Goal: Task Accomplishment & Management: Use online tool/utility

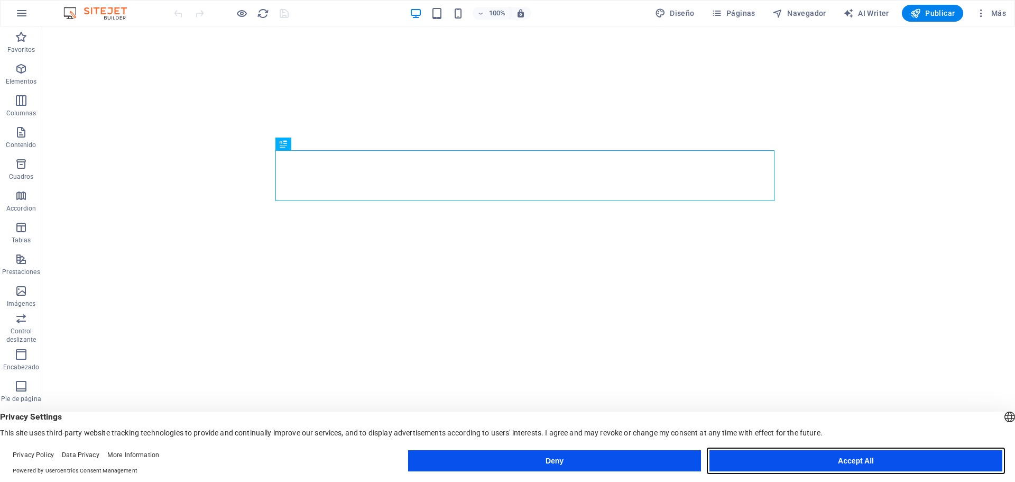
click at [828, 462] on button "Accept All" at bounding box center [856, 460] width 293 height 21
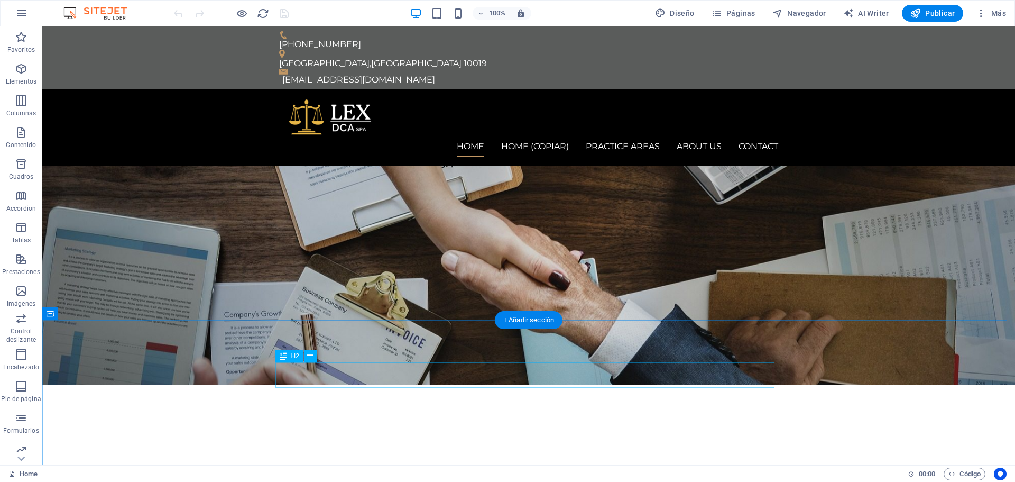
click at [673, 12] on span "Diseño" at bounding box center [675, 13] width 40 height 11
select select "px"
select select "400"
select select "px"
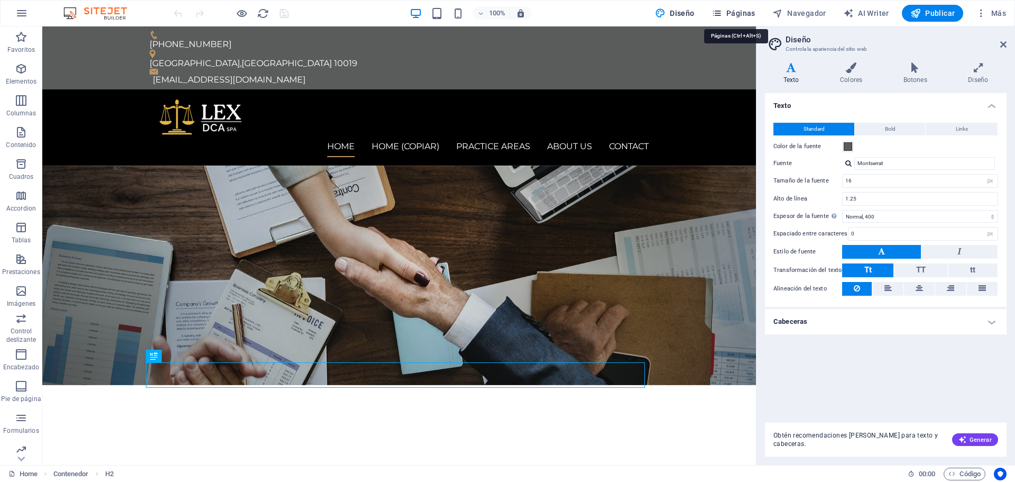
click at [736, 15] on span "Páginas" at bounding box center [734, 13] width 44 height 11
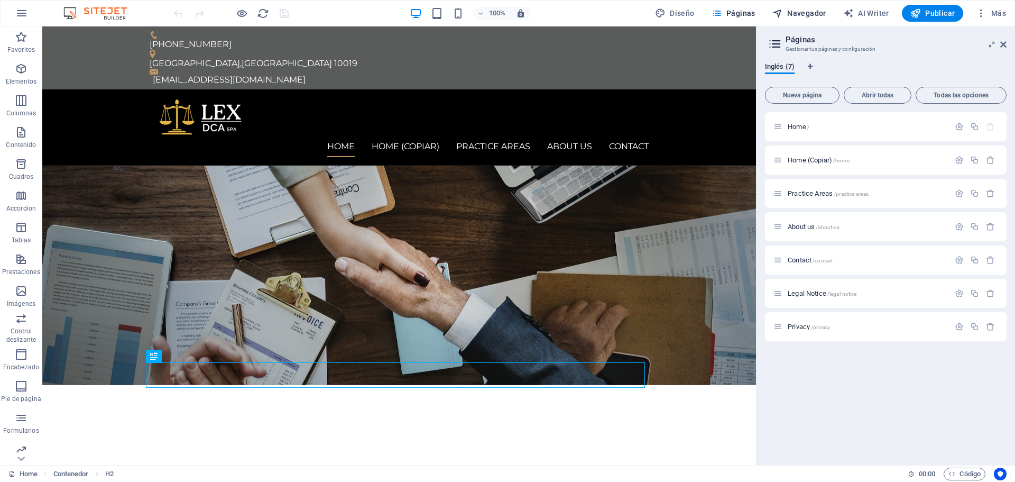
click at [816, 9] on span "Navegador" at bounding box center [800, 13] width 54 height 11
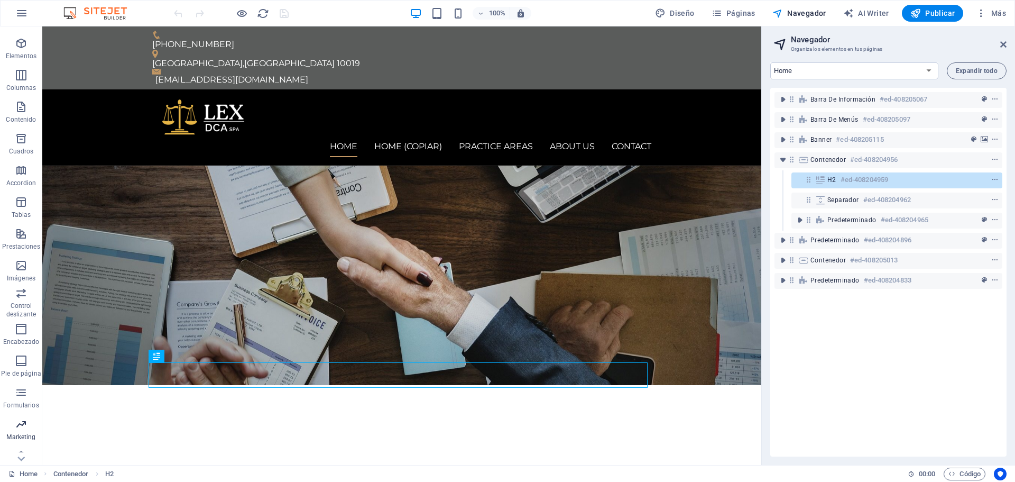
scroll to position [38, 0]
click at [22, 446] on icon "button" at bounding box center [21, 443] width 13 height 13
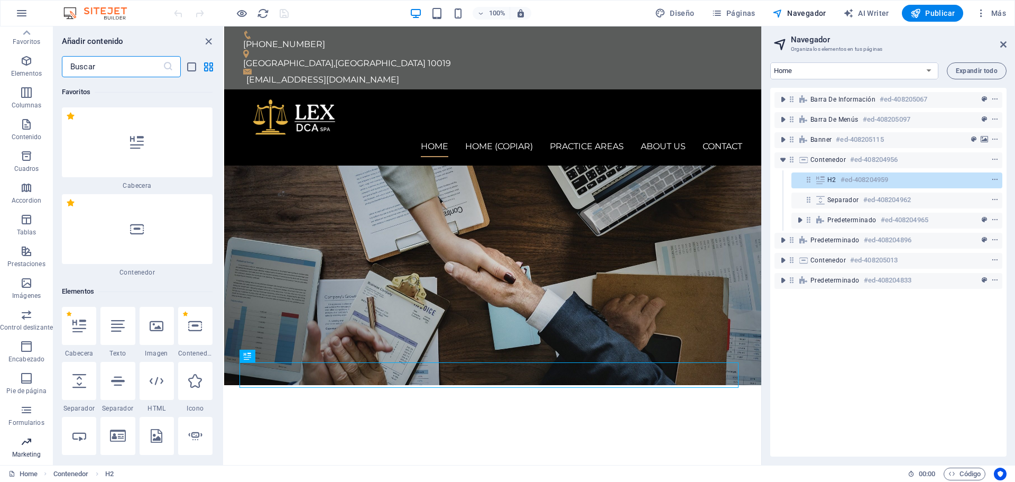
scroll to position [0, 0]
click at [24, 67] on icon "button" at bounding box center [26, 68] width 13 height 13
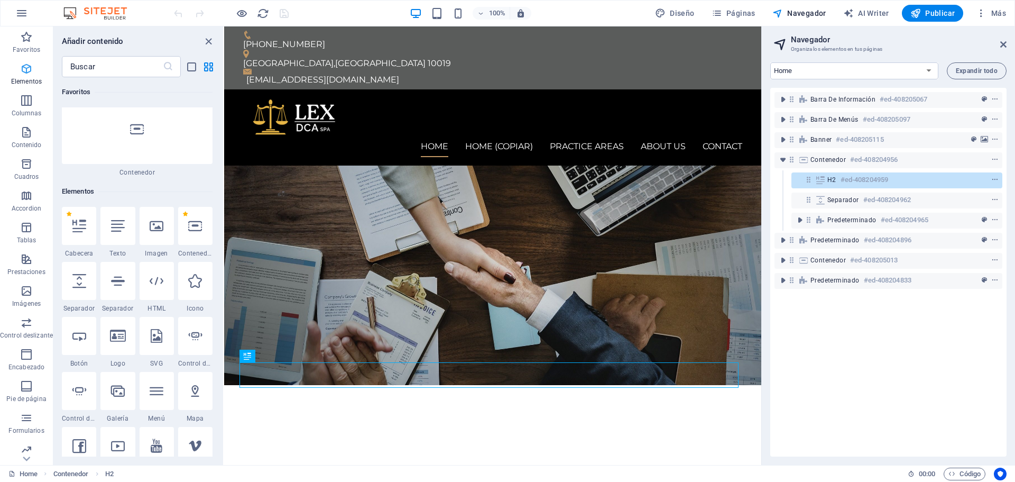
scroll to position [199, 0]
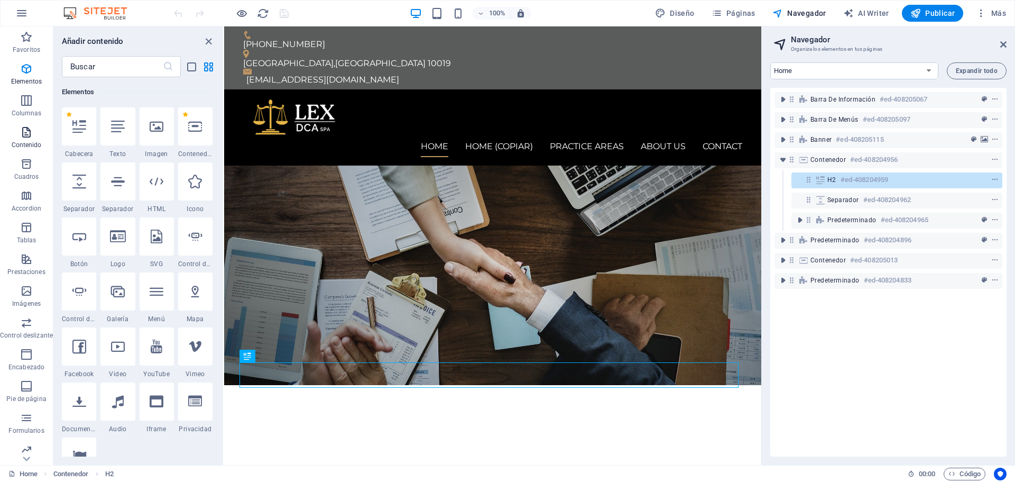
click at [27, 134] on icon "button" at bounding box center [26, 132] width 13 height 13
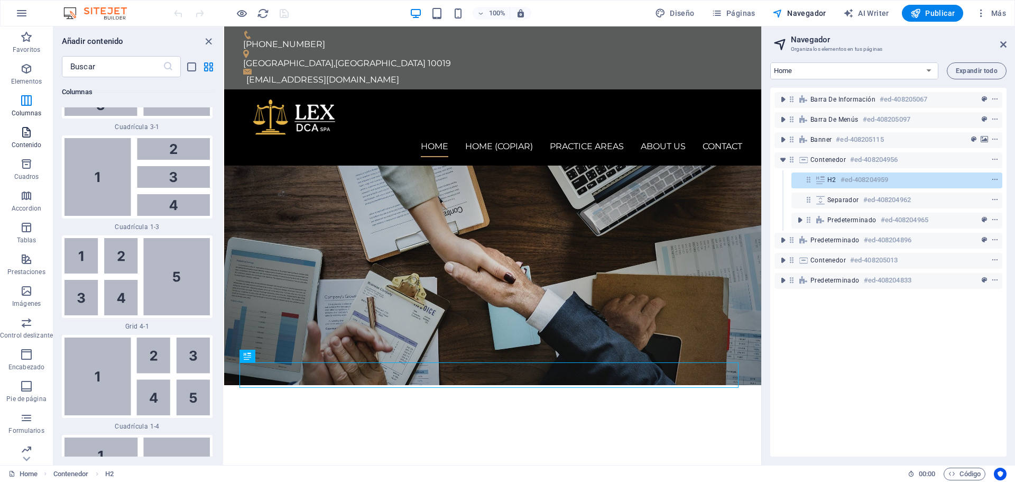
scroll to position [3587, 0]
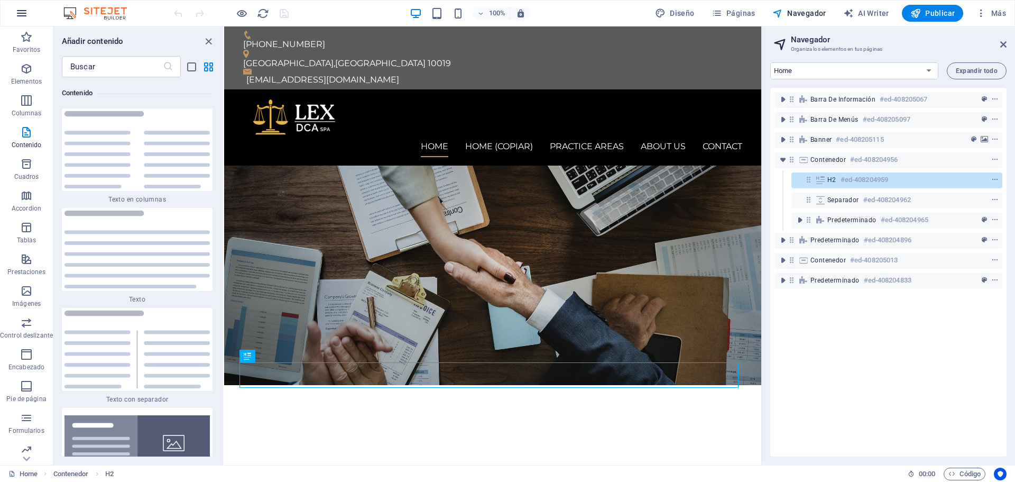
click at [25, 12] on icon "button" at bounding box center [21, 13] width 13 height 13
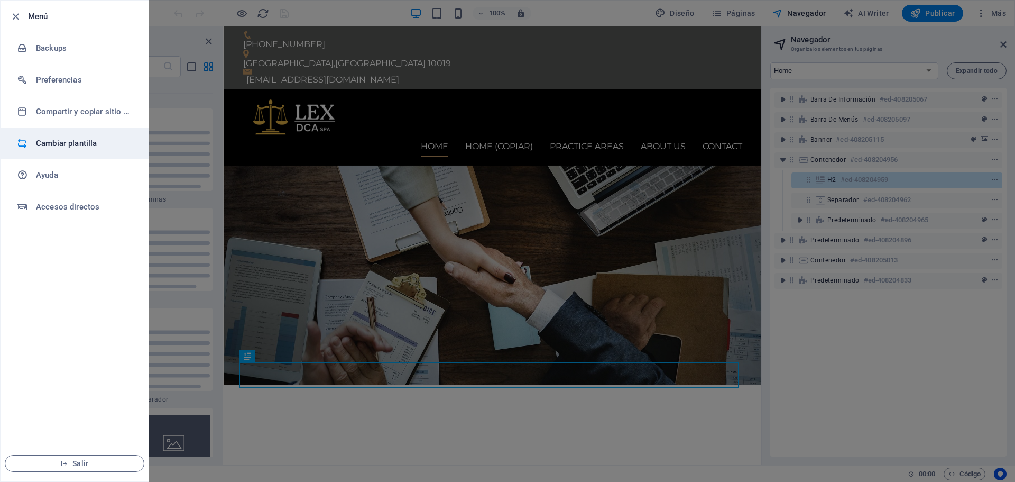
click at [59, 139] on h6 "Cambiar plantilla" at bounding box center [85, 143] width 98 height 13
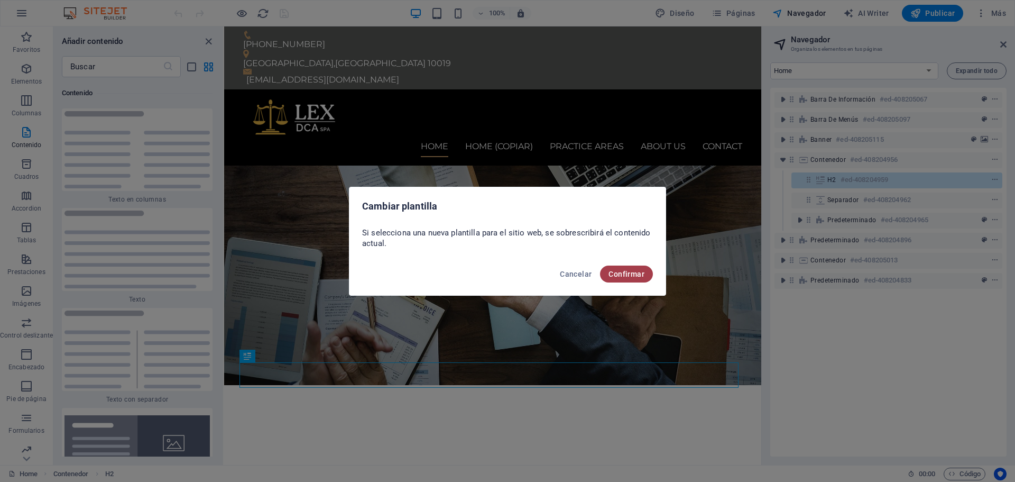
click at [621, 273] on span "Confirmar" at bounding box center [627, 274] width 36 height 8
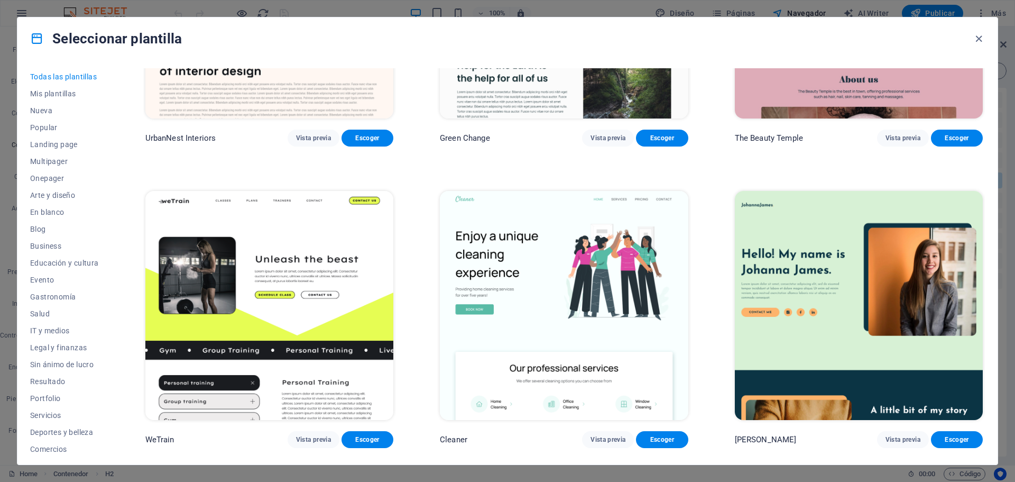
scroll to position [1692, 0]
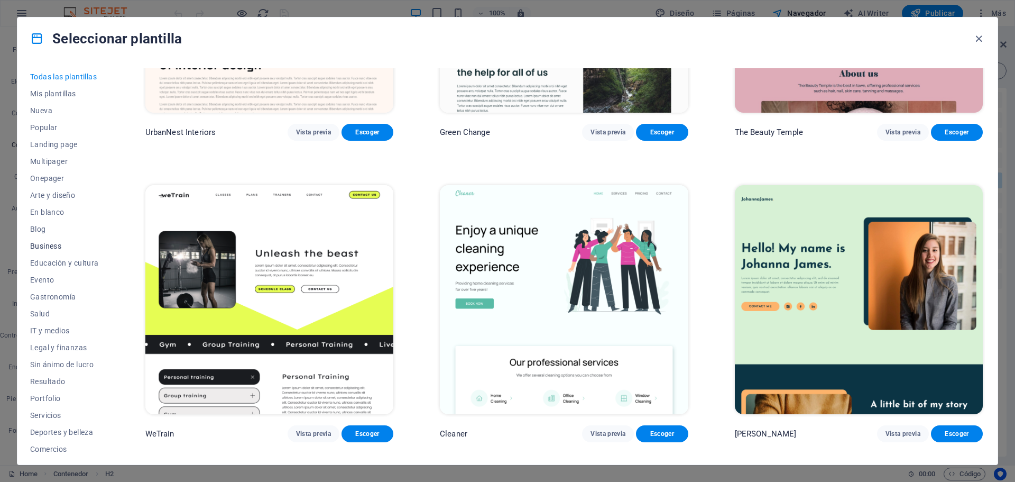
click at [49, 243] on span "Business" at bounding box center [64, 246] width 69 height 8
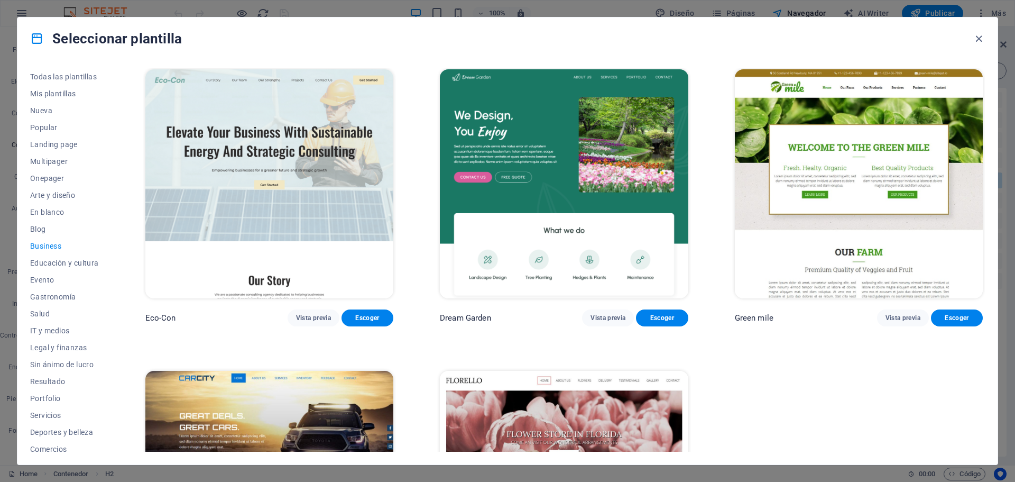
scroll to position [0, 0]
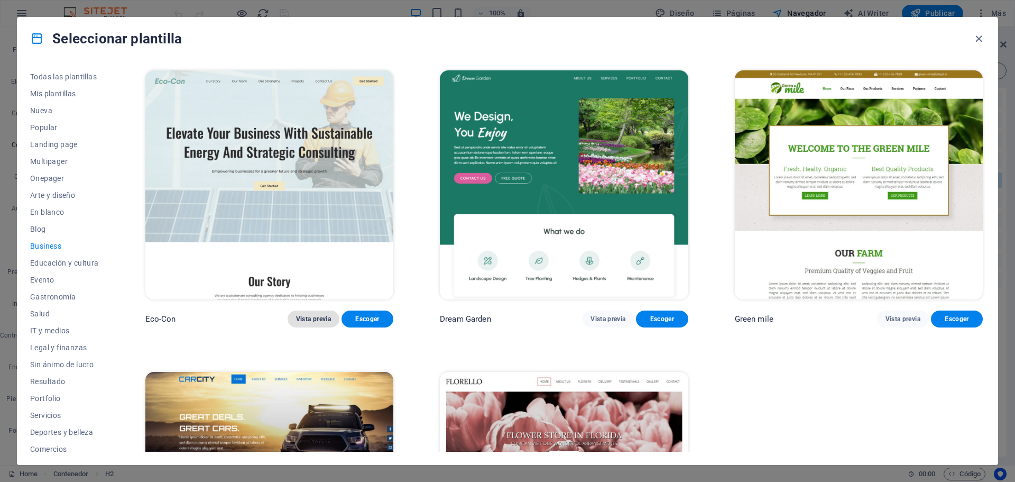
click at [318, 320] on span "Vista previa" at bounding box center [313, 319] width 35 height 8
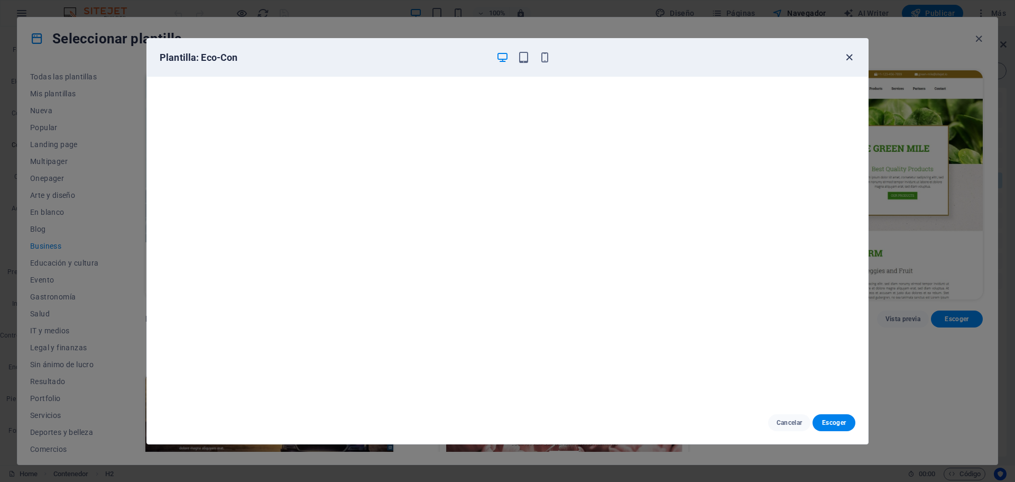
click at [849, 57] on icon "button" at bounding box center [850, 57] width 12 height 12
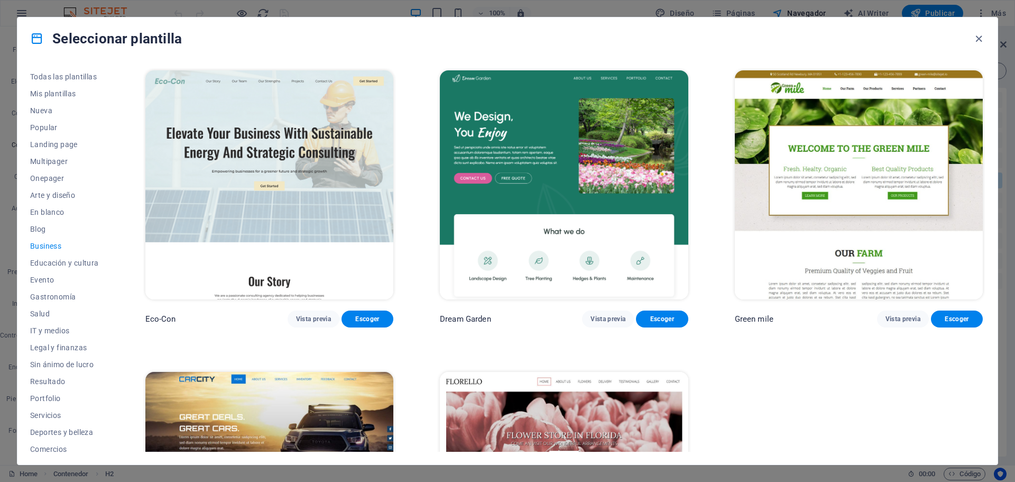
click at [534, 417] on img at bounding box center [564, 486] width 248 height 229
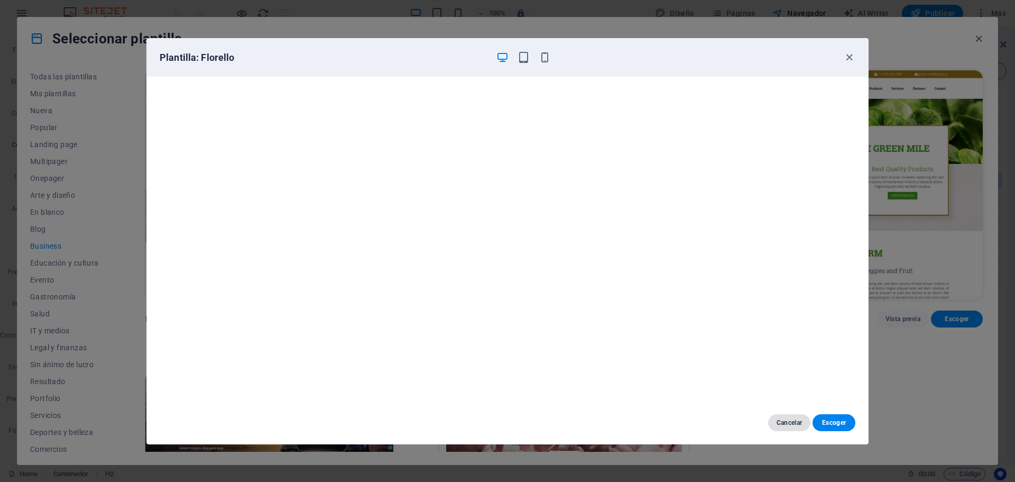
click at [790, 422] on span "Cancelar" at bounding box center [790, 422] width 26 height 8
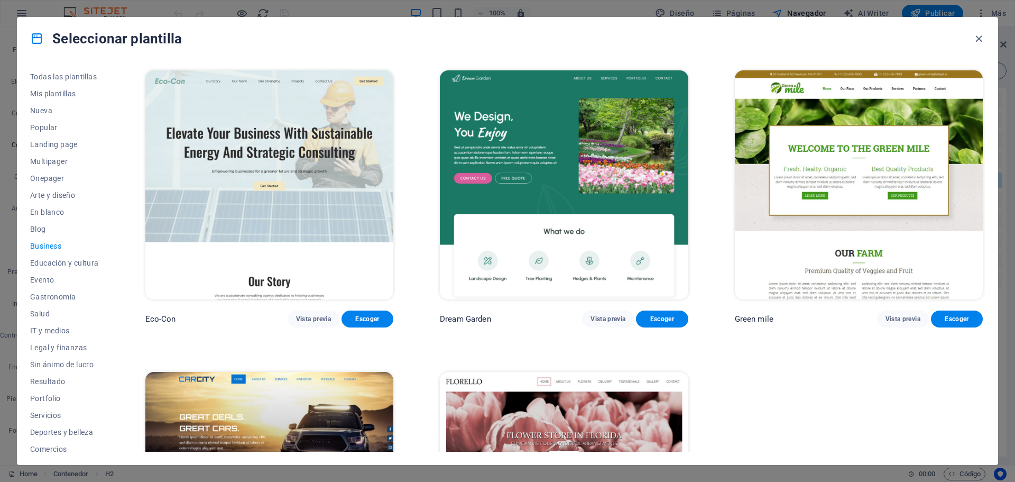
scroll to position [106, 0]
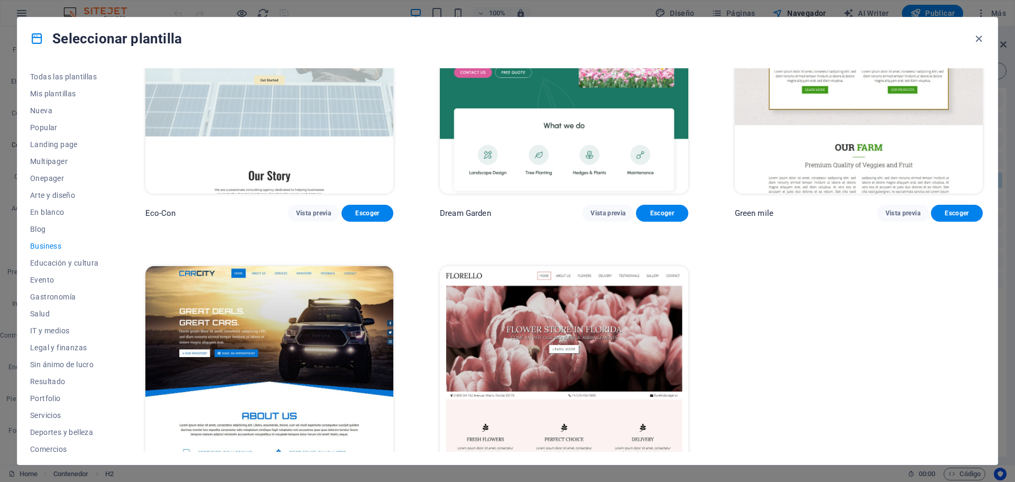
click at [326, 306] on img at bounding box center [269, 380] width 248 height 229
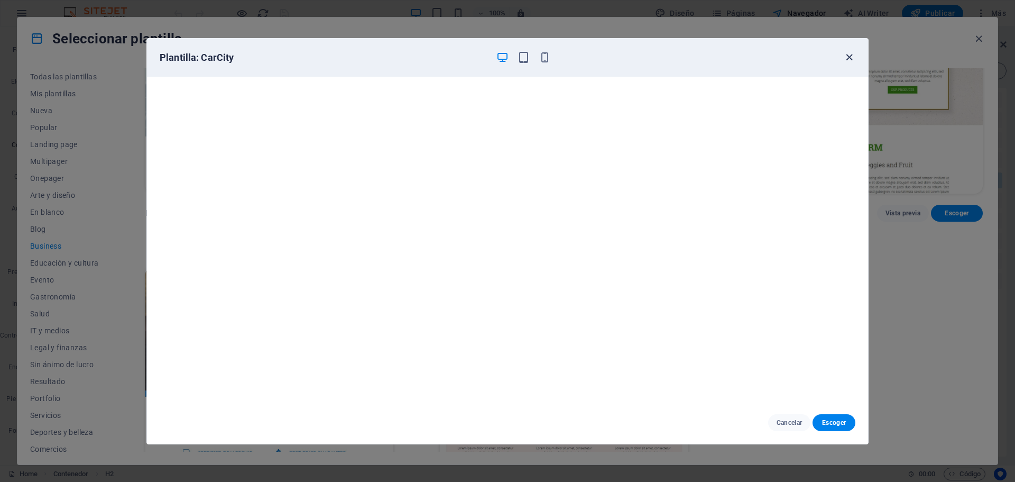
click at [852, 56] on icon "button" at bounding box center [850, 57] width 12 height 12
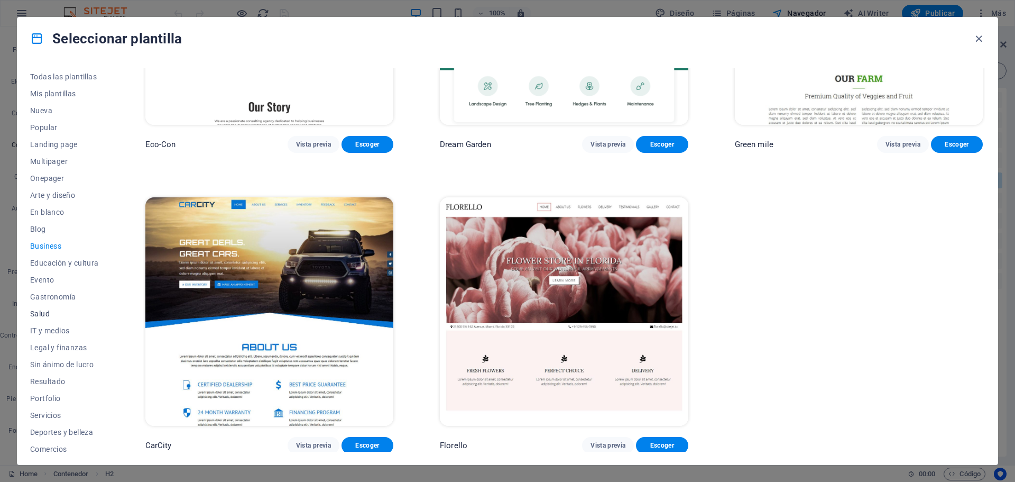
scroll to position [40, 0]
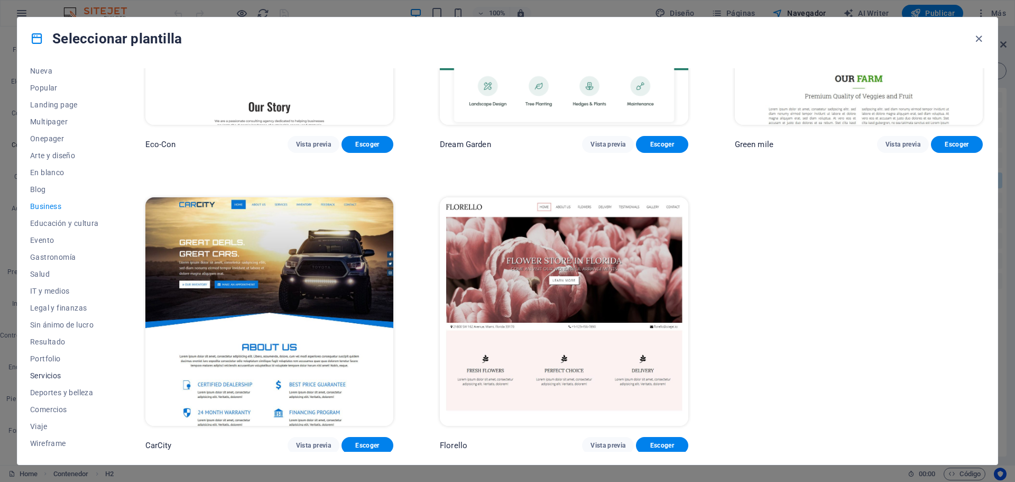
click at [57, 375] on span "Servicios" at bounding box center [64, 375] width 69 height 8
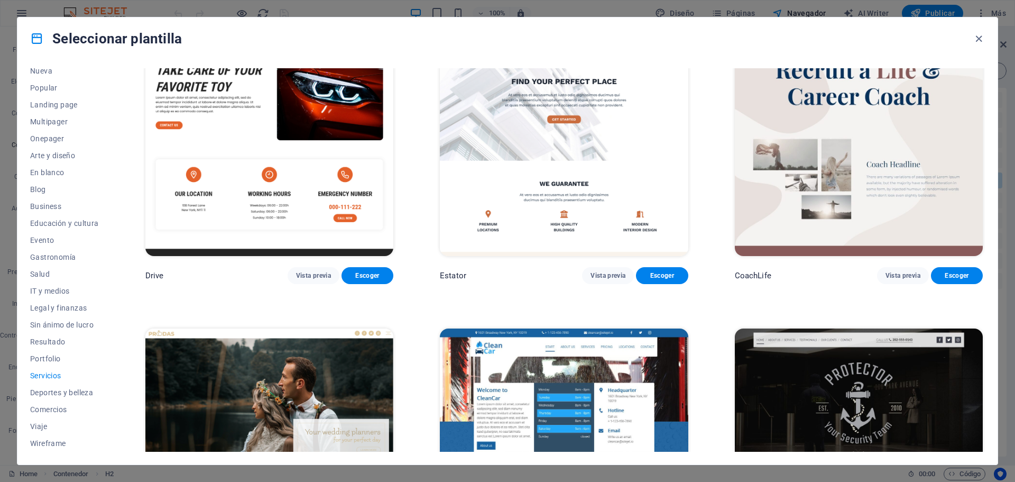
scroll to position [846, 0]
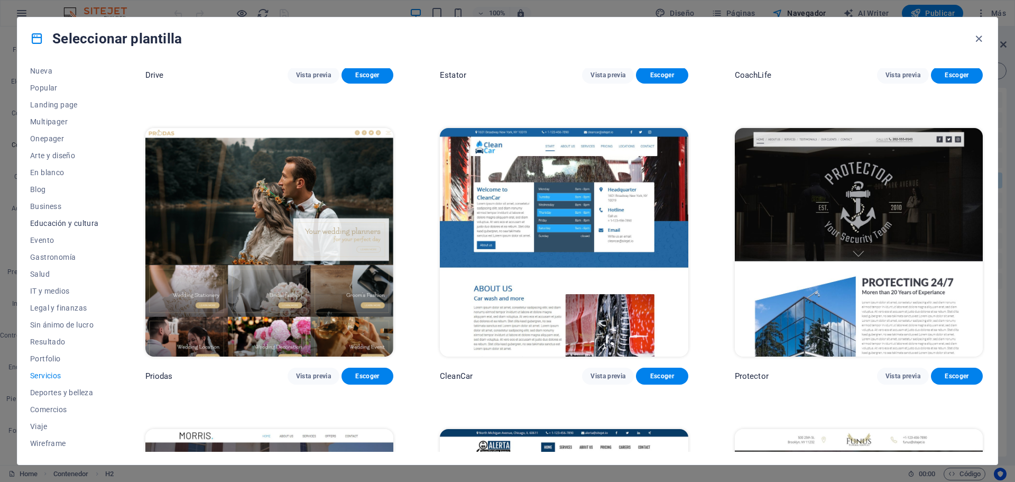
click at [66, 224] on span "Educación y cultura" at bounding box center [64, 223] width 69 height 8
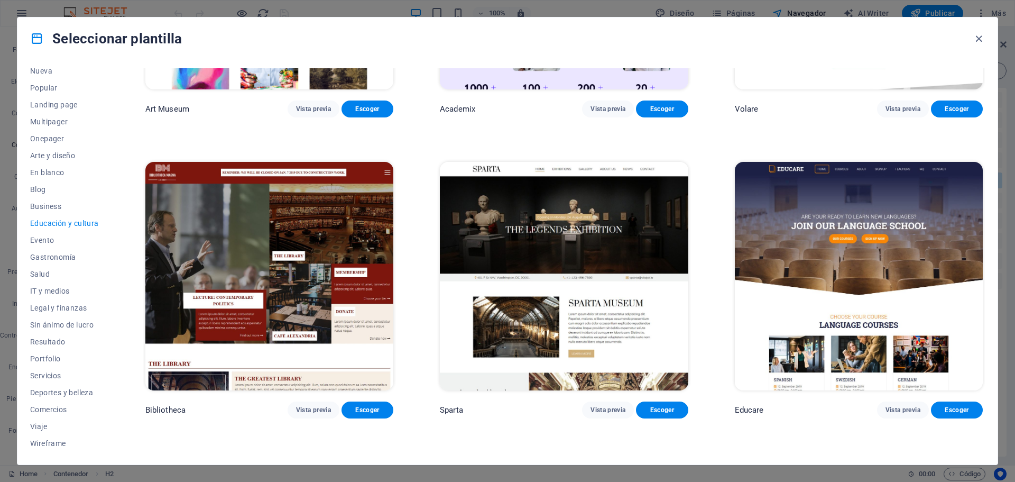
scroll to position [0, 0]
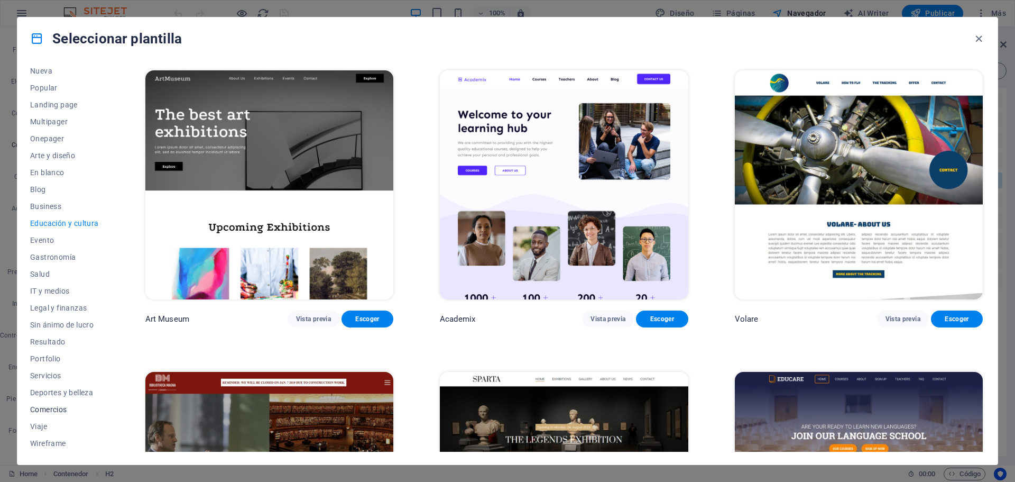
click at [52, 410] on span "Comercios" at bounding box center [64, 409] width 69 height 8
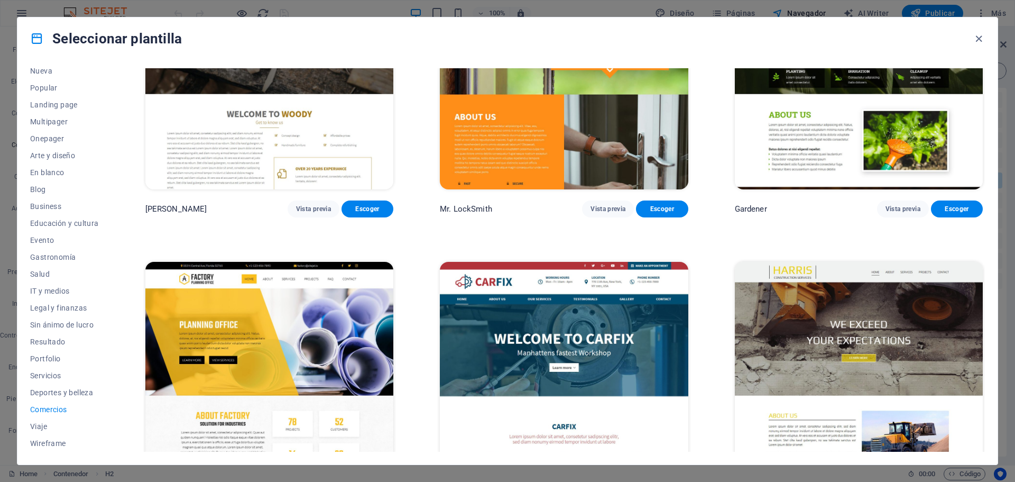
scroll to position [474, 0]
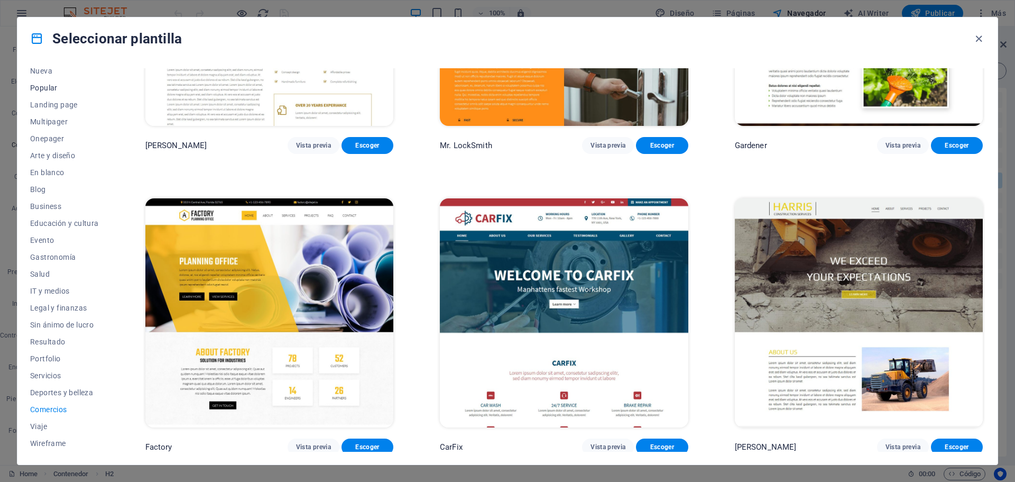
click at [46, 87] on span "Popular" at bounding box center [64, 88] width 69 height 8
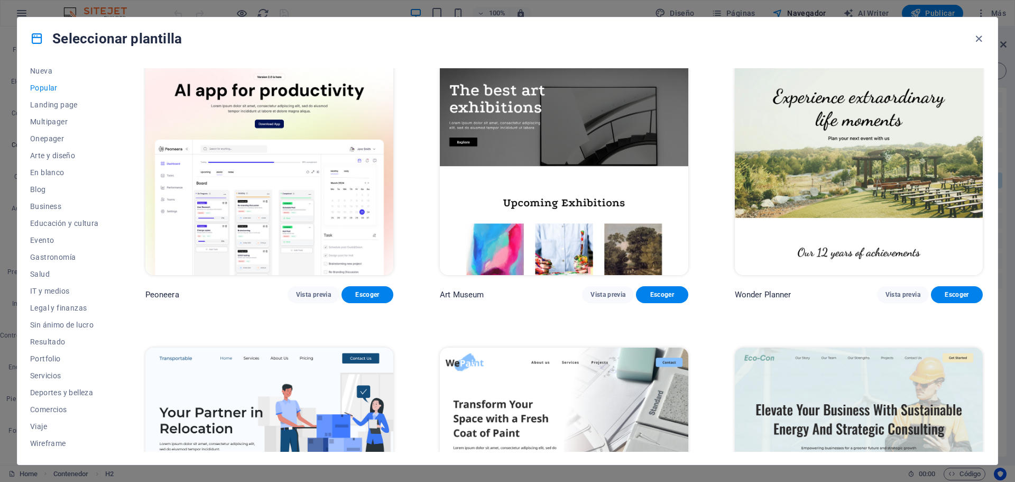
scroll to position [0, 0]
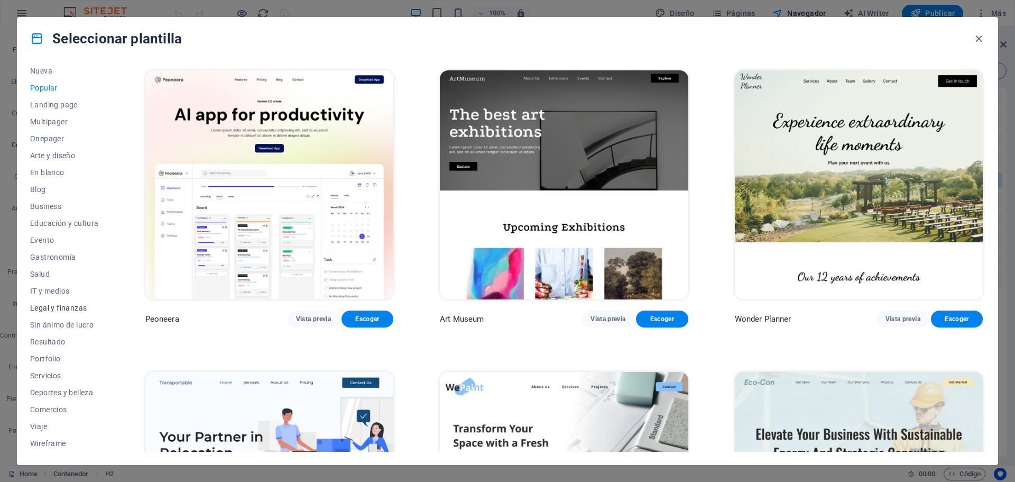
click at [60, 310] on span "Legal y finanzas" at bounding box center [64, 308] width 69 height 8
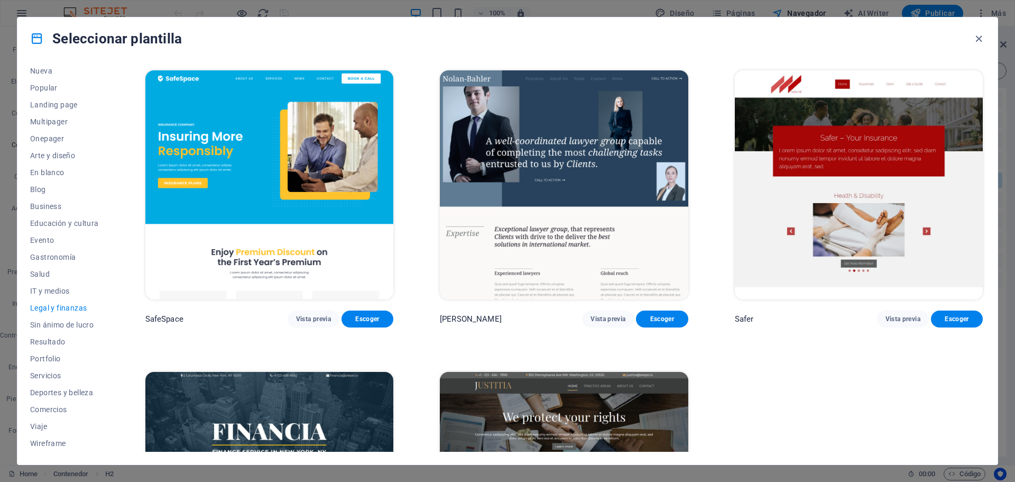
click at [868, 202] on img at bounding box center [859, 184] width 248 height 229
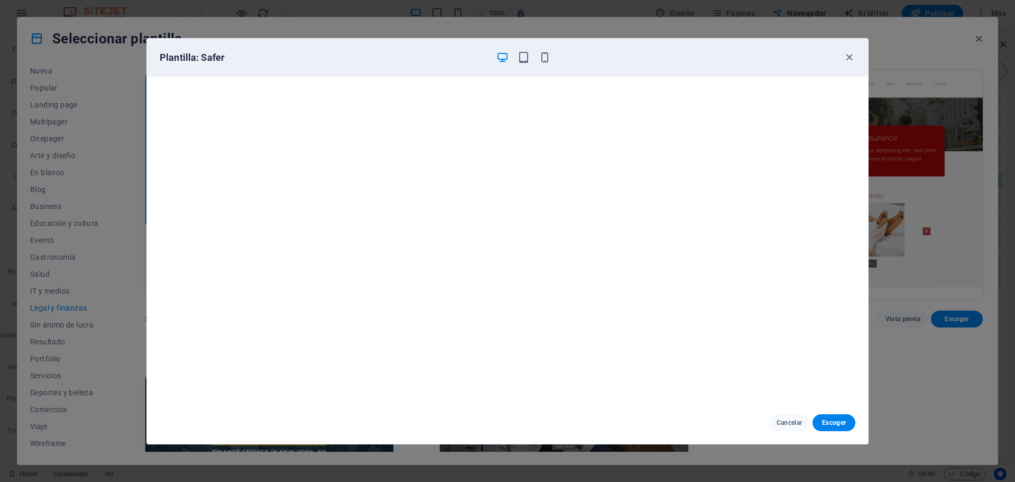
scroll to position [3, 0]
click at [850, 56] on icon "button" at bounding box center [850, 57] width 12 height 12
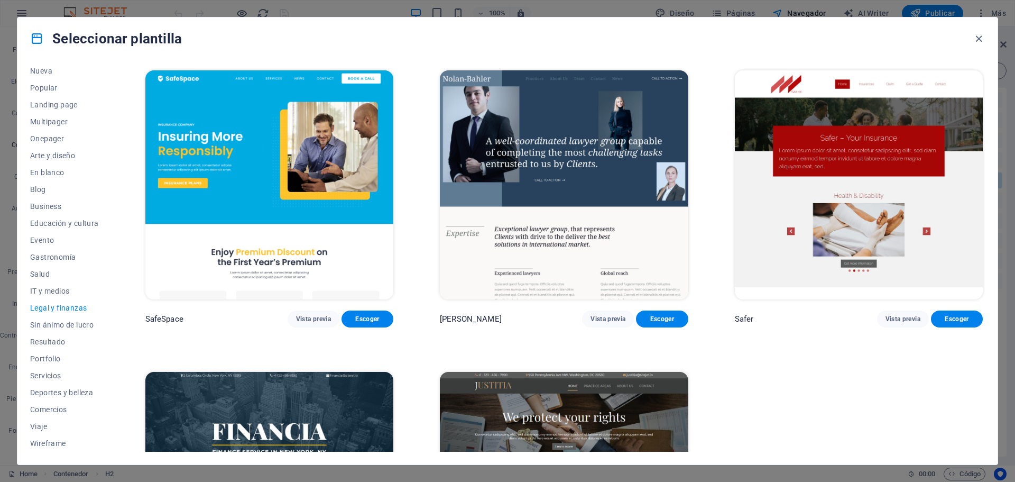
click at [591, 152] on img at bounding box center [564, 184] width 248 height 229
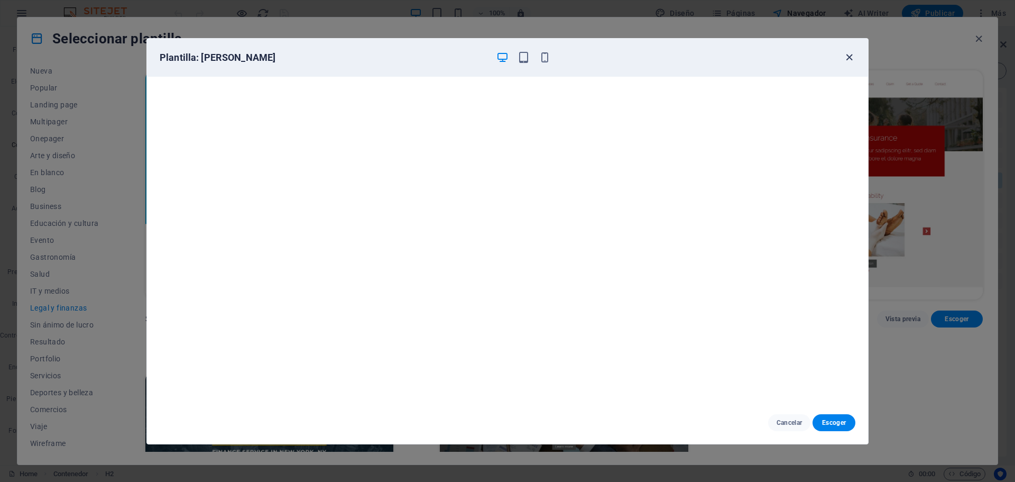
click at [853, 58] on icon "button" at bounding box center [850, 57] width 12 height 12
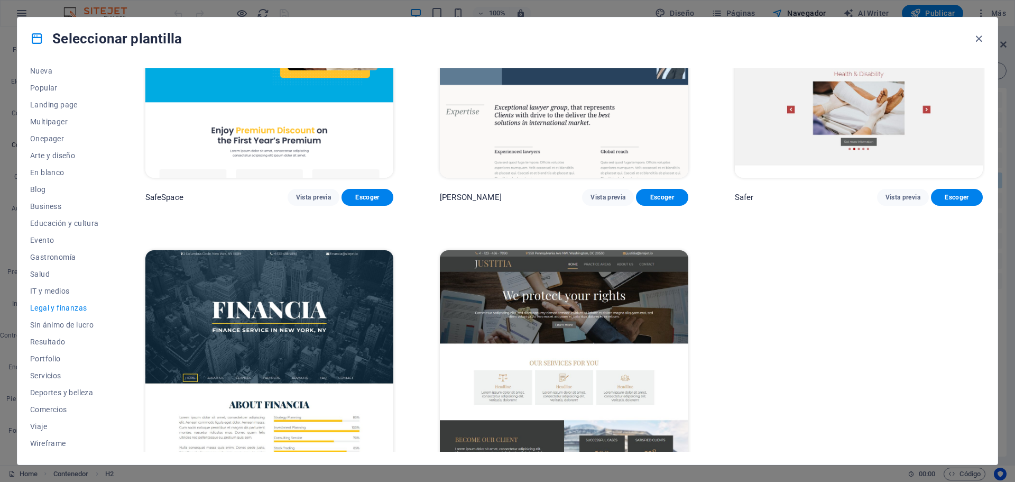
scroll to position [175, 0]
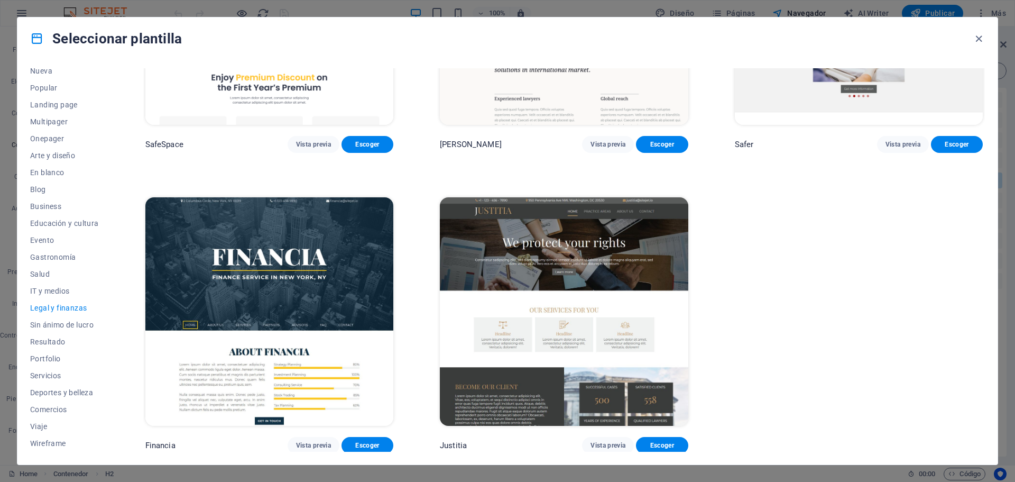
click at [300, 254] on img at bounding box center [269, 311] width 248 height 229
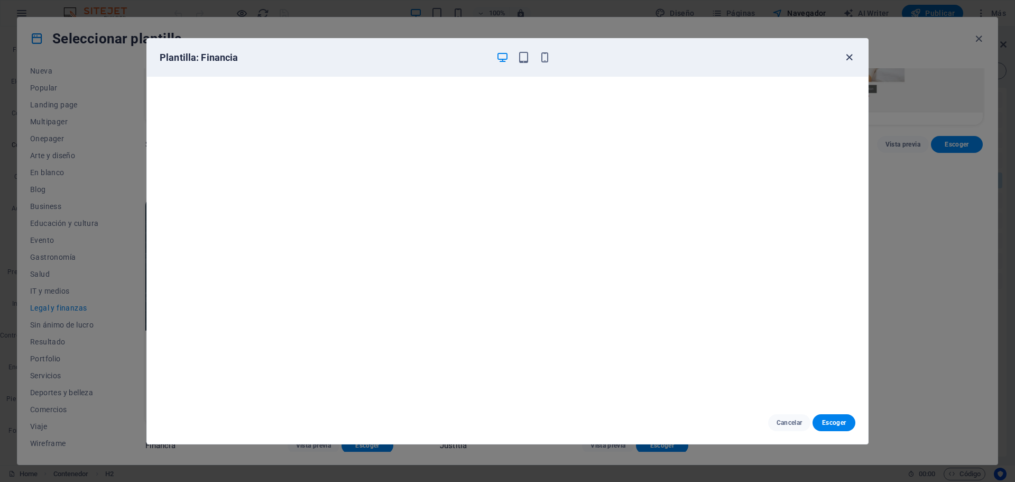
click at [849, 58] on icon "button" at bounding box center [850, 57] width 12 height 12
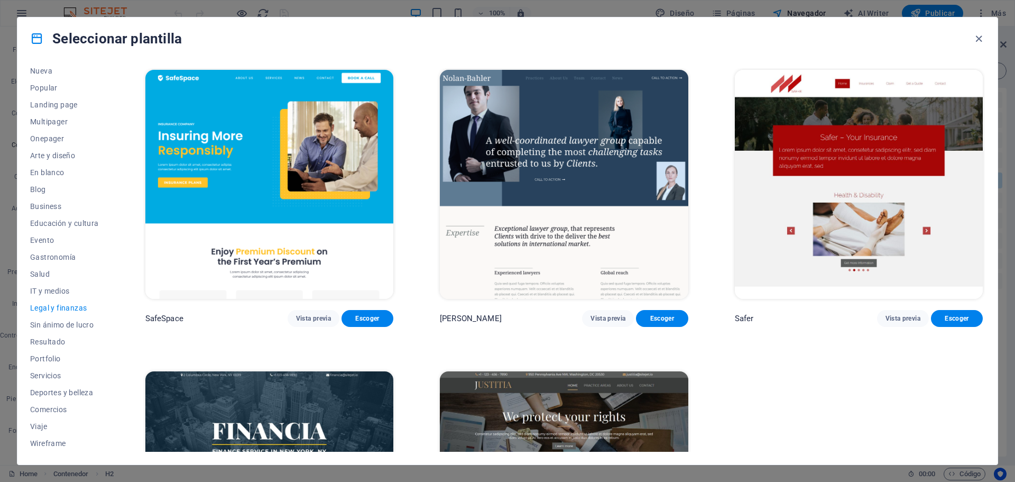
scroll to position [0, 0]
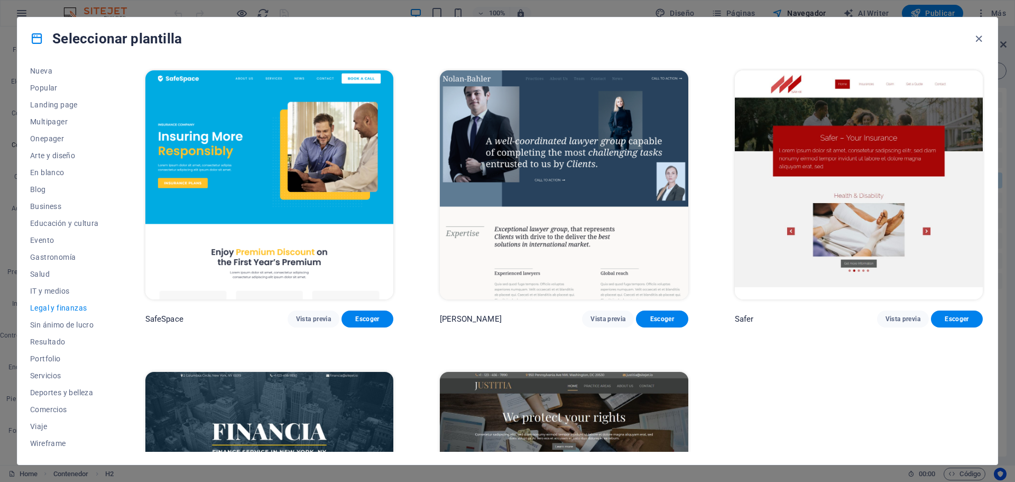
click at [245, 111] on img at bounding box center [269, 184] width 248 height 229
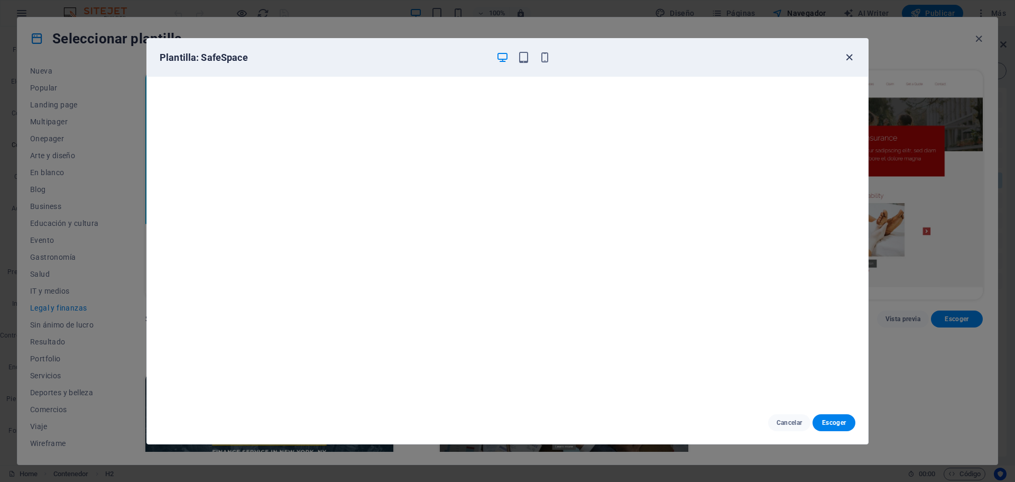
click at [848, 52] on icon "button" at bounding box center [850, 57] width 12 height 12
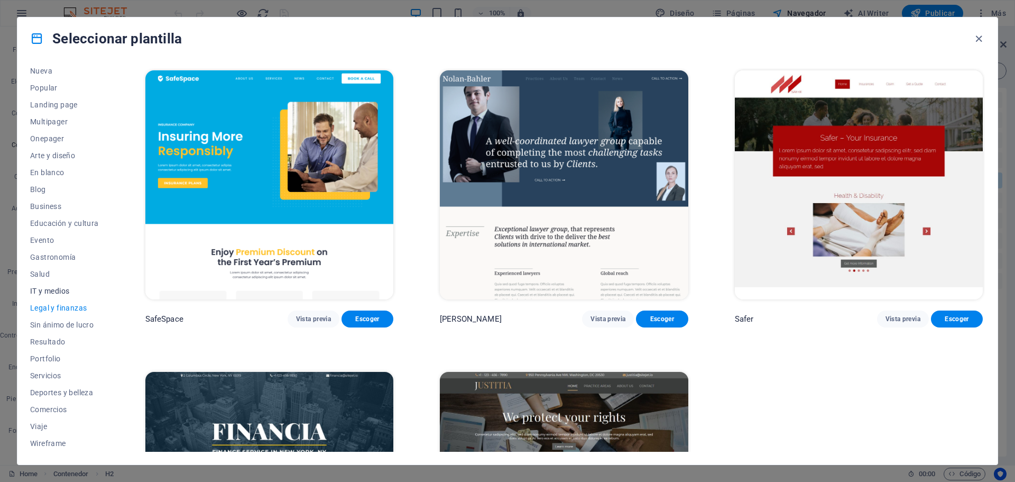
click at [47, 288] on span "IT y medios" at bounding box center [64, 291] width 69 height 8
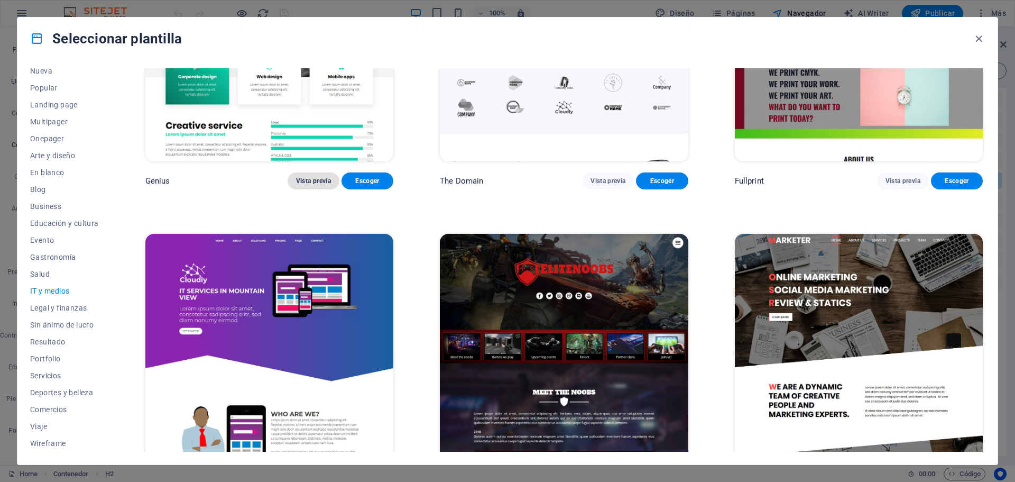
scroll to position [774, 0]
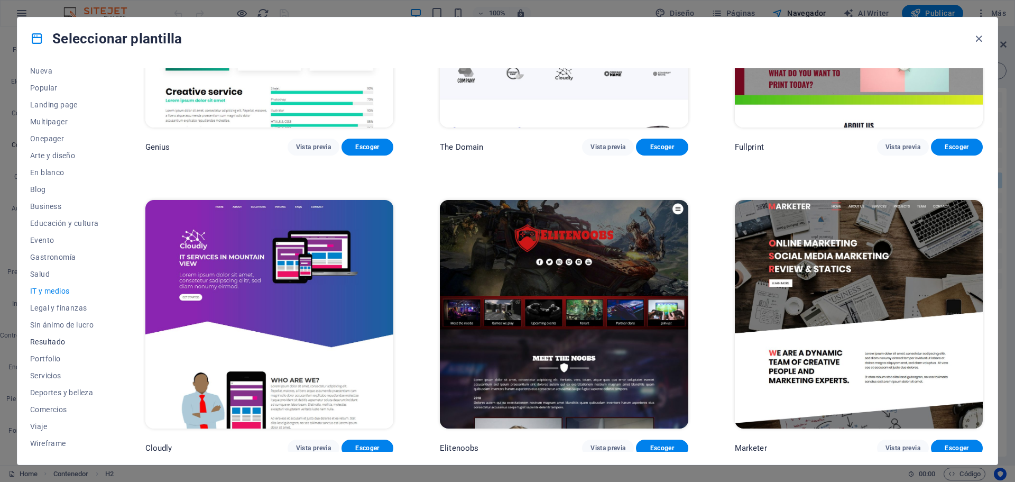
click at [57, 340] on span "Resultado" at bounding box center [64, 341] width 69 height 8
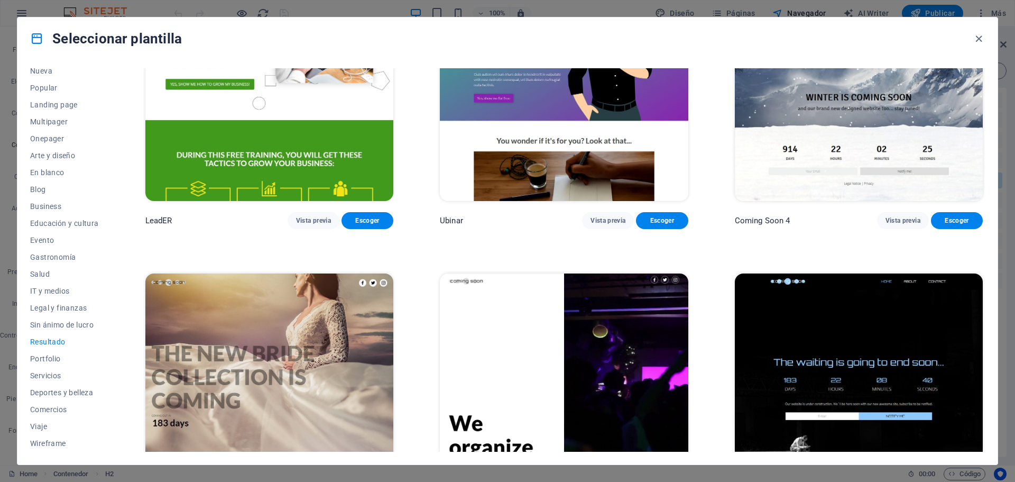
scroll to position [1375, 0]
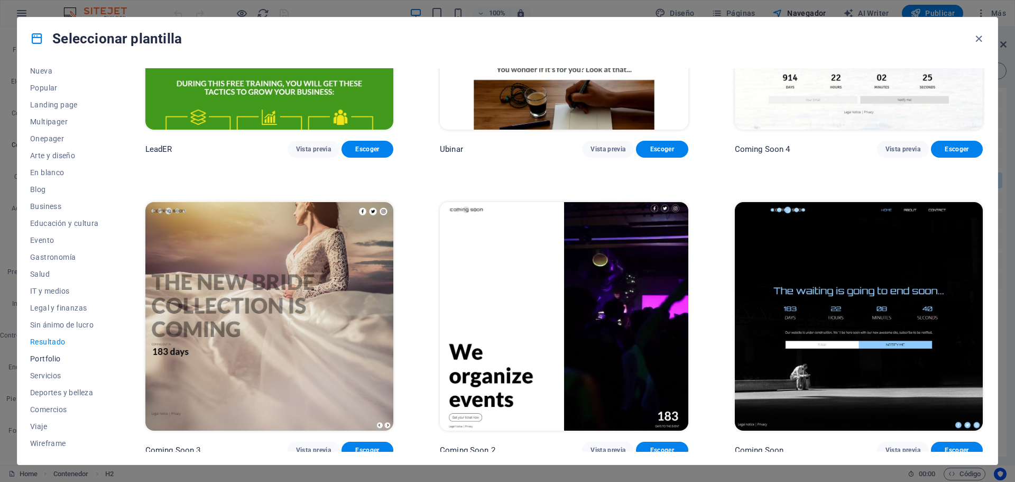
click at [45, 358] on span "Portfolio" at bounding box center [64, 358] width 69 height 8
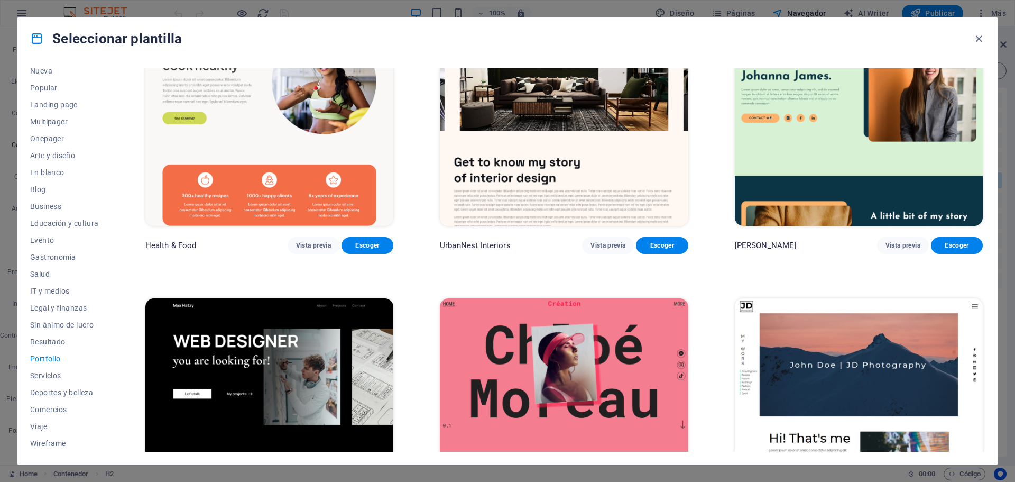
scroll to position [0, 0]
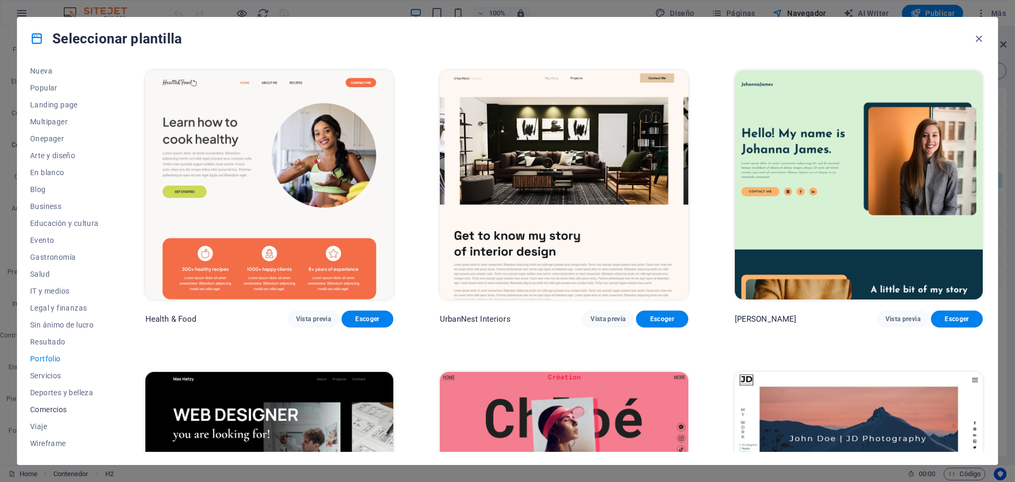
click at [52, 408] on span "Comercios" at bounding box center [64, 409] width 69 height 8
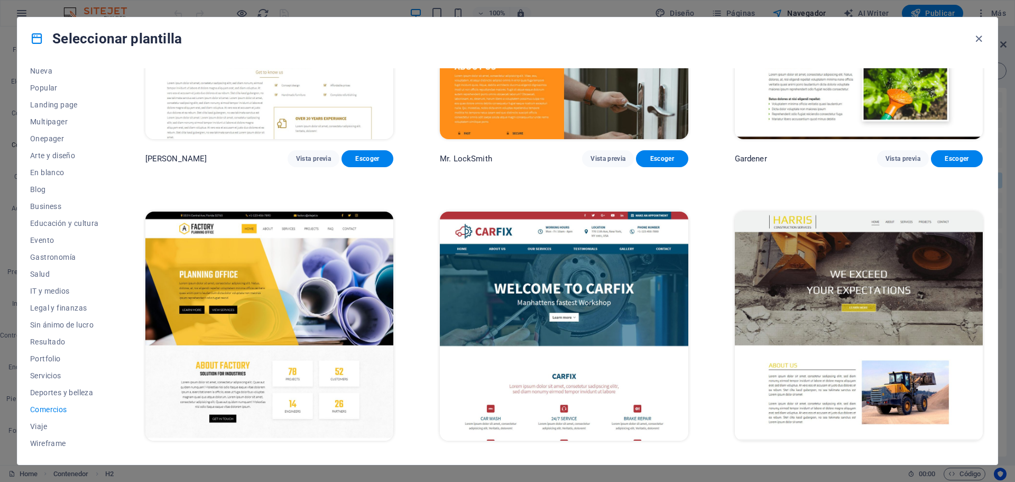
scroll to position [474, 0]
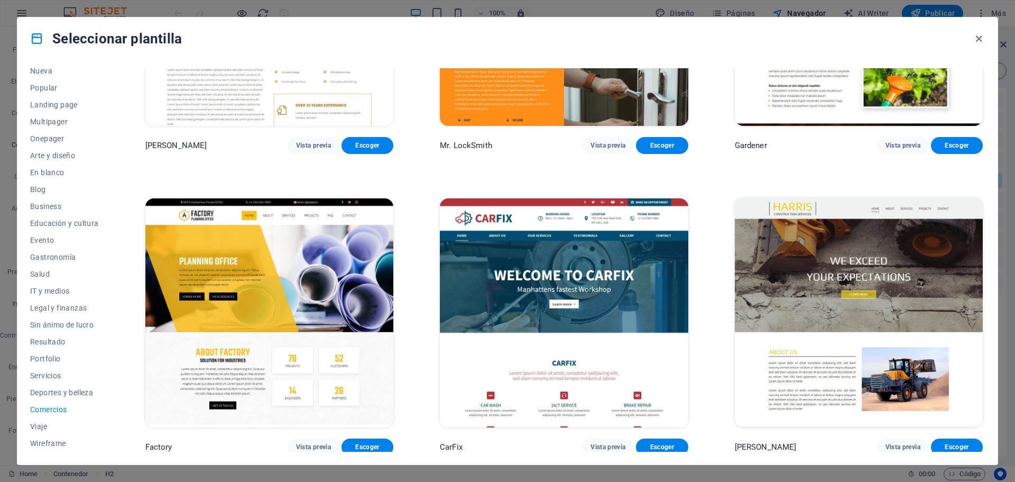
click at [301, 260] on img at bounding box center [269, 312] width 248 height 229
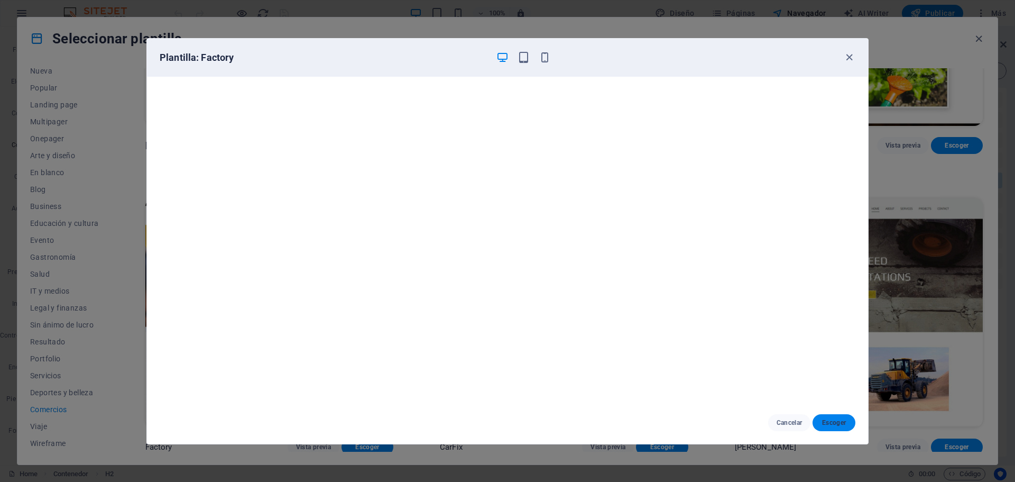
click at [838, 422] on span "Escoger" at bounding box center [834, 422] width 26 height 8
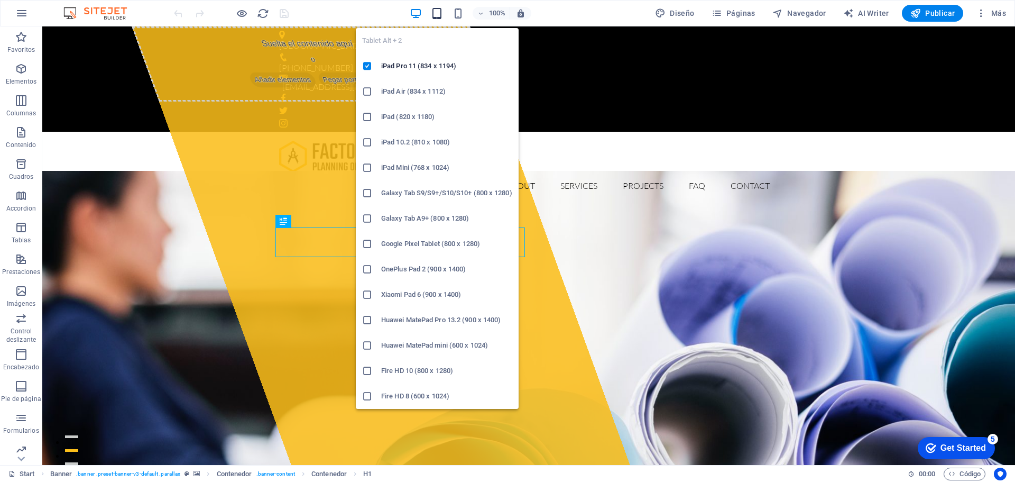
click at [438, 13] on icon "button" at bounding box center [437, 13] width 12 height 12
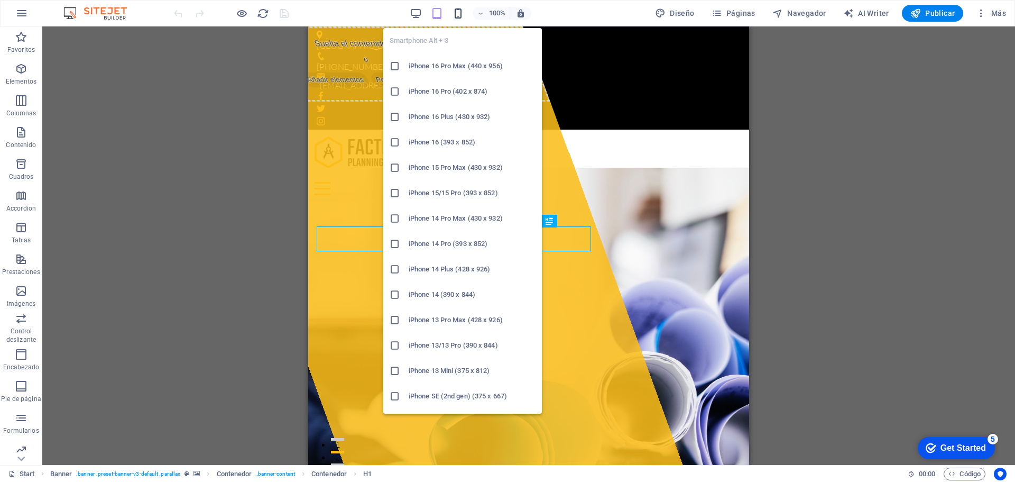
click at [457, 12] on icon "button" at bounding box center [458, 13] width 12 height 12
click at [459, 16] on icon "button" at bounding box center [458, 13] width 12 height 12
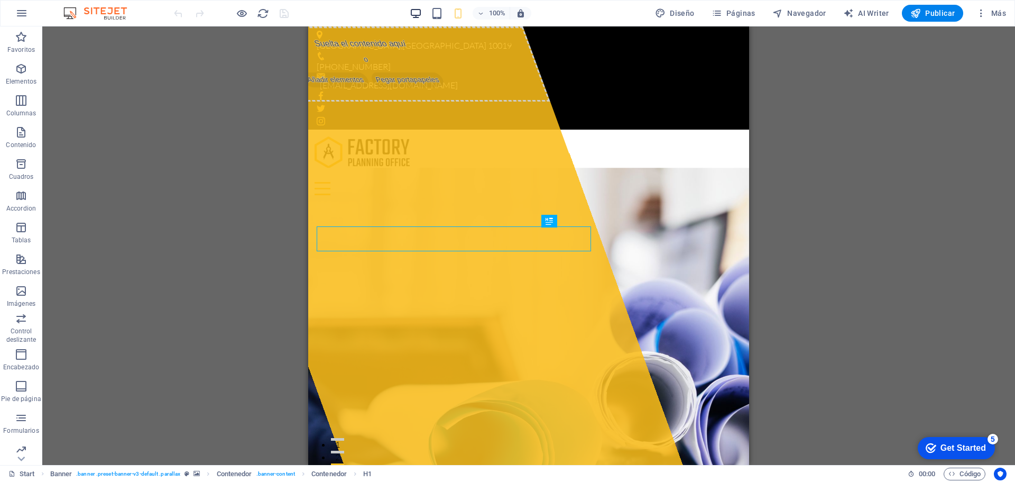
click at [419, 11] on icon "button" at bounding box center [416, 13] width 12 height 12
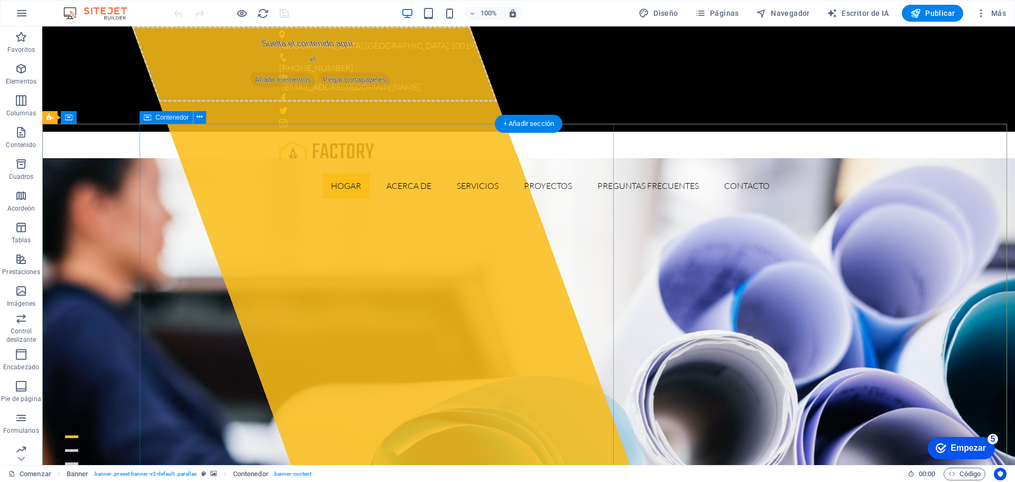
click at [281, 87] on span "Añadir elementos" at bounding box center [283, 79] width 70 height 15
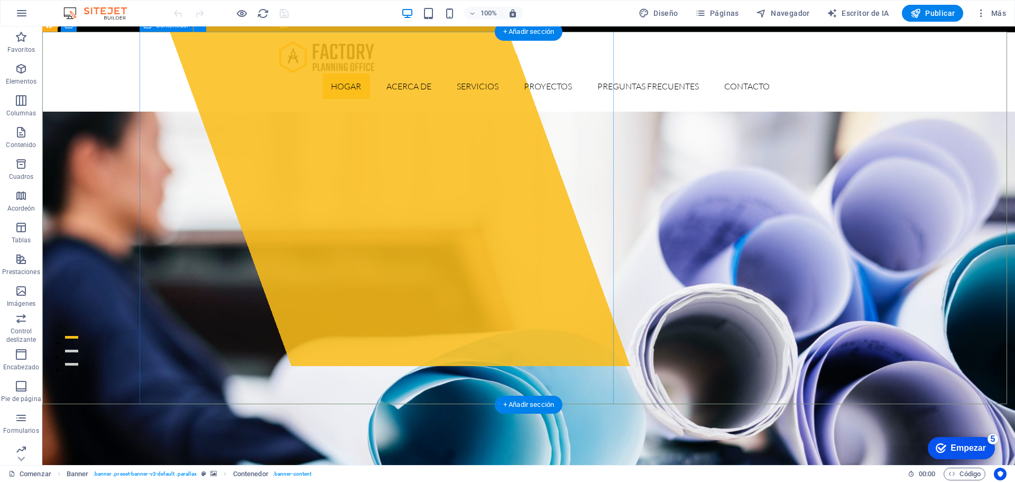
scroll to position [106, 0]
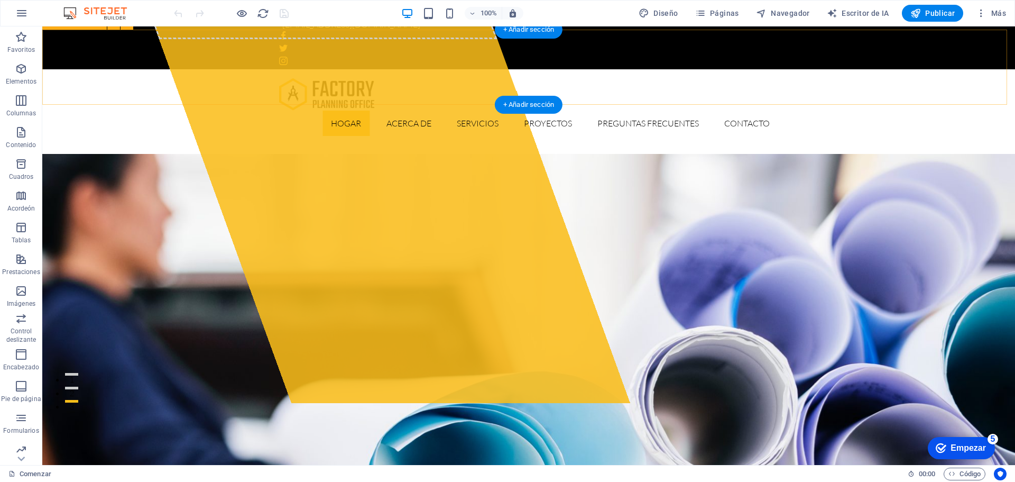
scroll to position [10, 0]
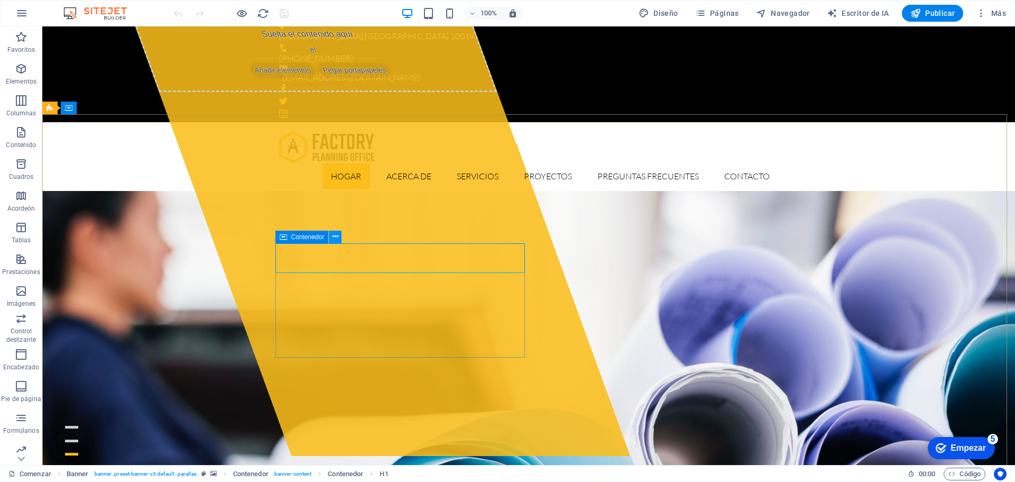
click at [335, 241] on icon at bounding box center [336, 236] width 6 height 11
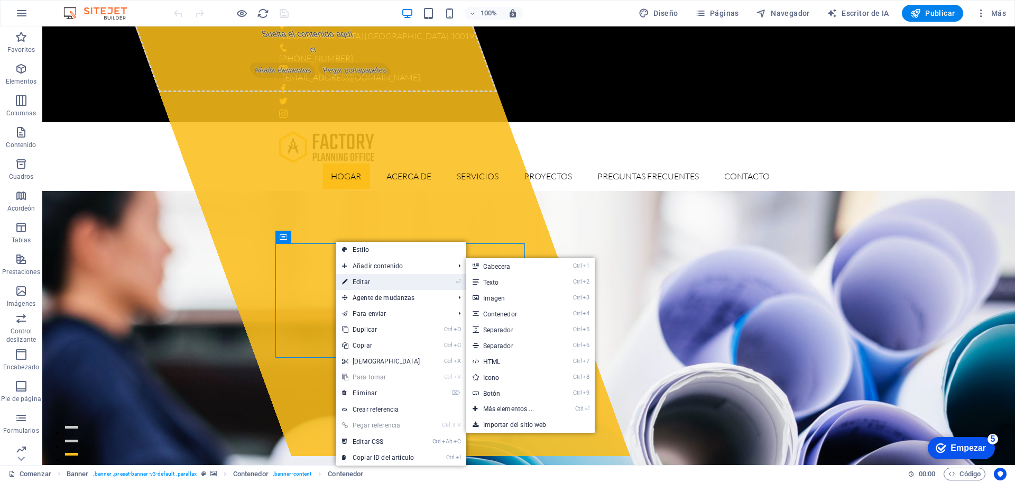
click at [348, 276] on link "⏎ Editar" at bounding box center [381, 282] width 91 height 16
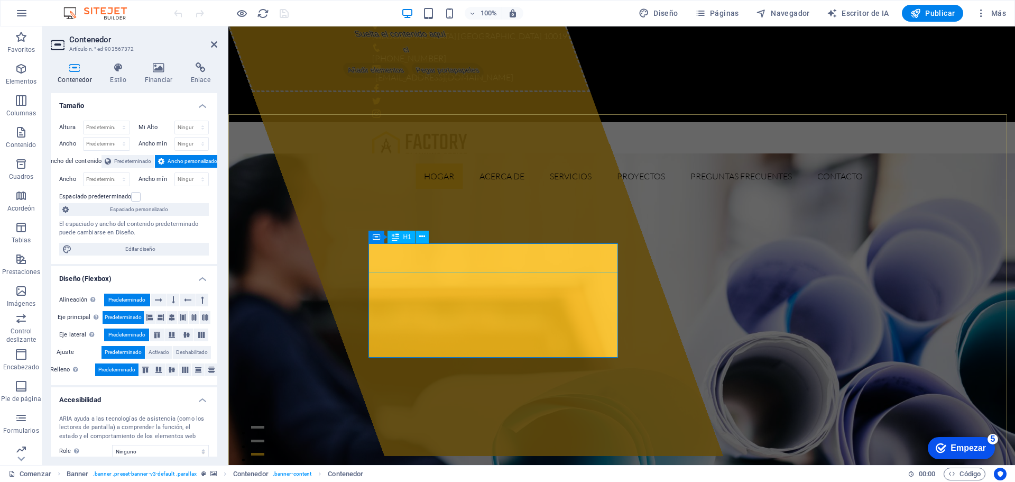
drag, startPoint x: 372, startPoint y: 249, endPoint x: 501, endPoint y: 273, distance: 131.2
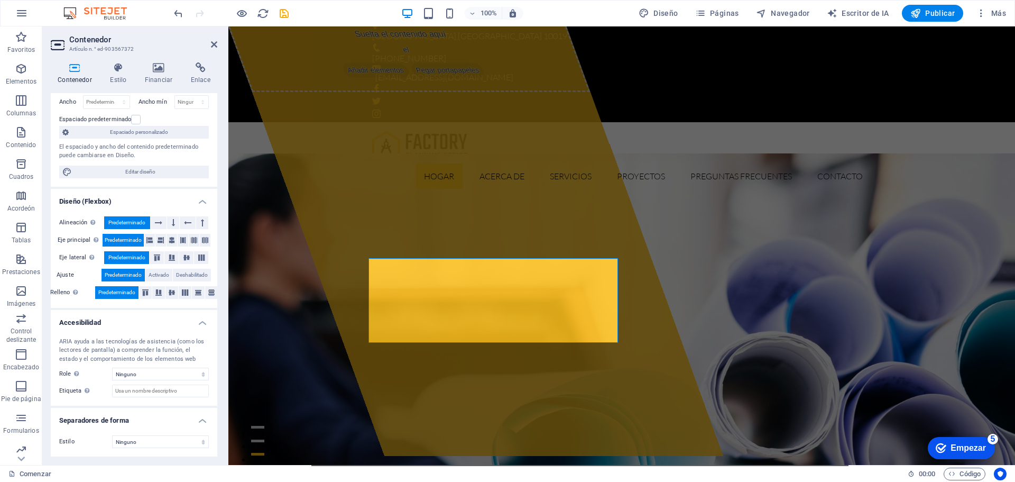
scroll to position [0, 0]
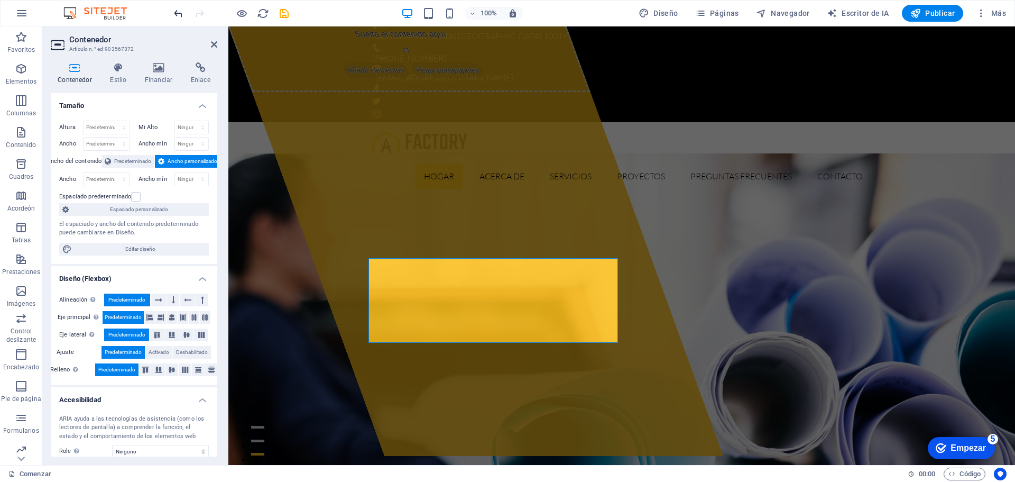
click at [176, 12] on icon "deshacer" at bounding box center [178, 13] width 12 height 12
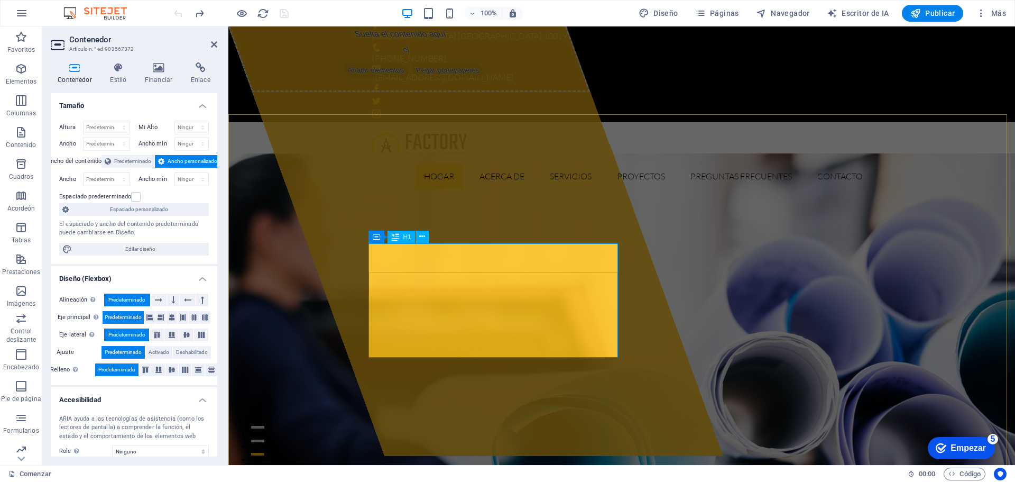
click at [410, 243] on div "H1" at bounding box center [402, 237] width 28 height 13
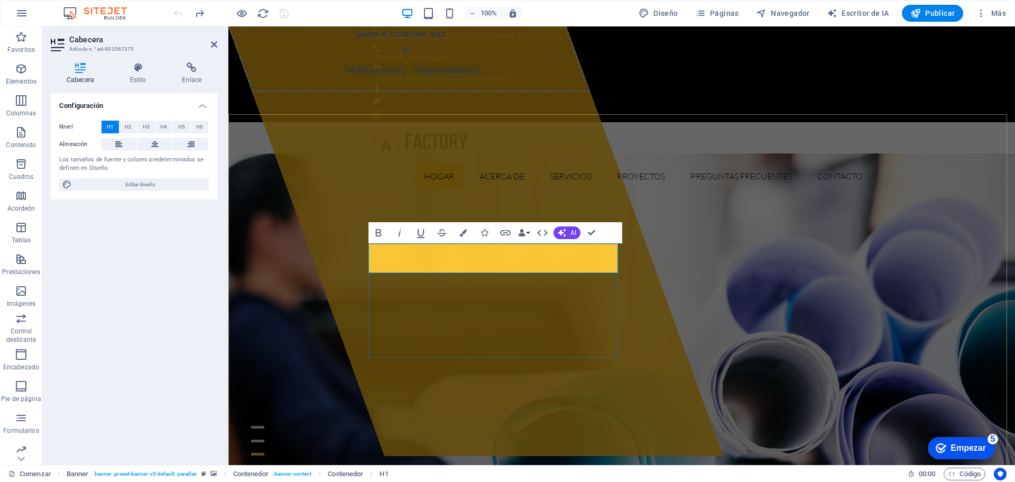
drag, startPoint x: 463, startPoint y: 252, endPoint x: 346, endPoint y: 252, distance: 116.4
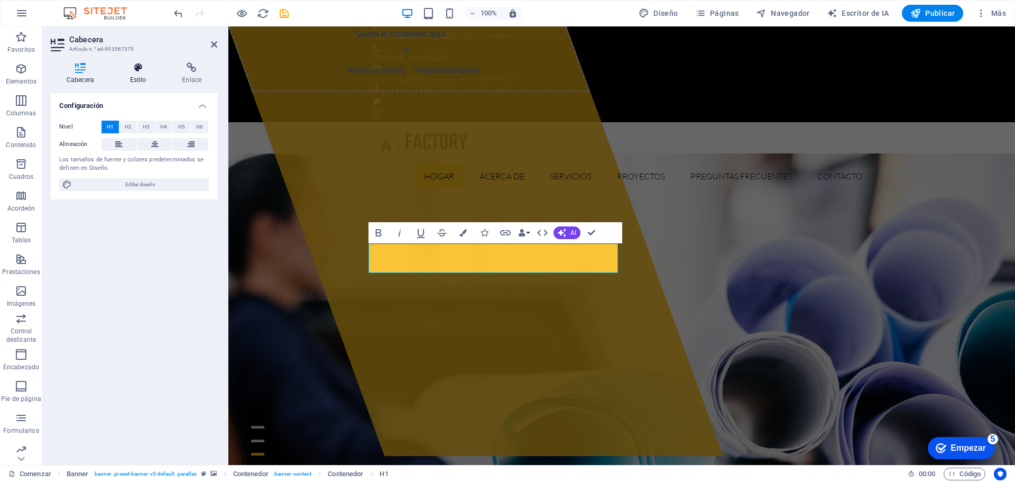
click at [143, 71] on icon at bounding box center [138, 67] width 48 height 11
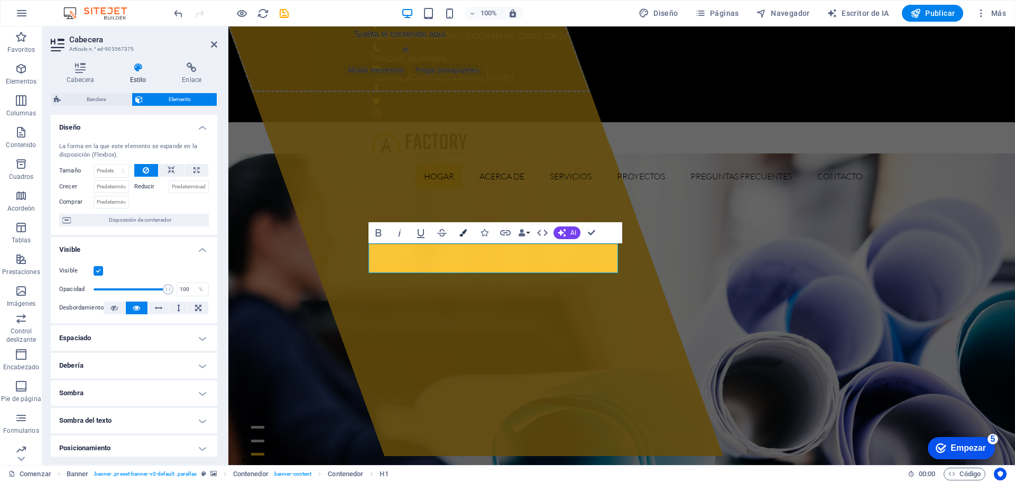
click at [461, 233] on icon "button" at bounding box center [463, 232] width 7 height 7
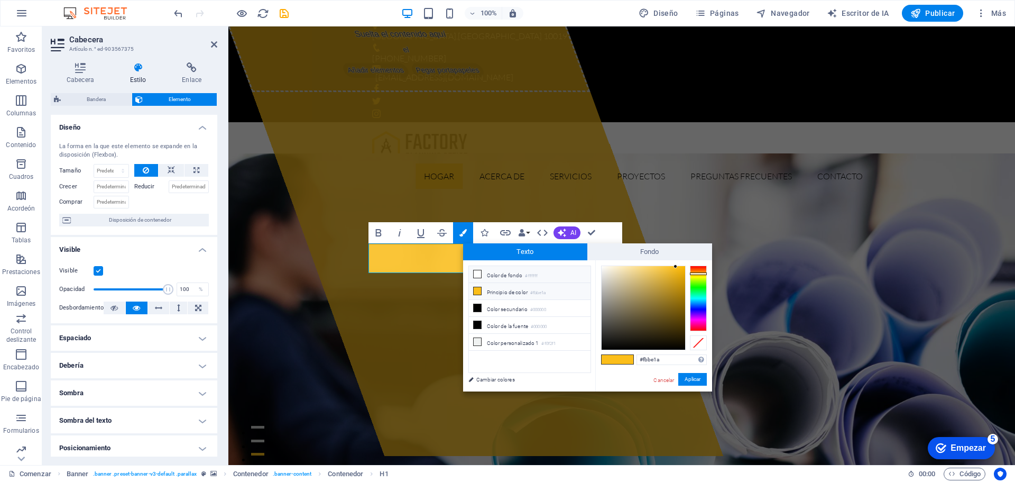
click at [478, 274] on icon at bounding box center [477, 273] width 7 height 7
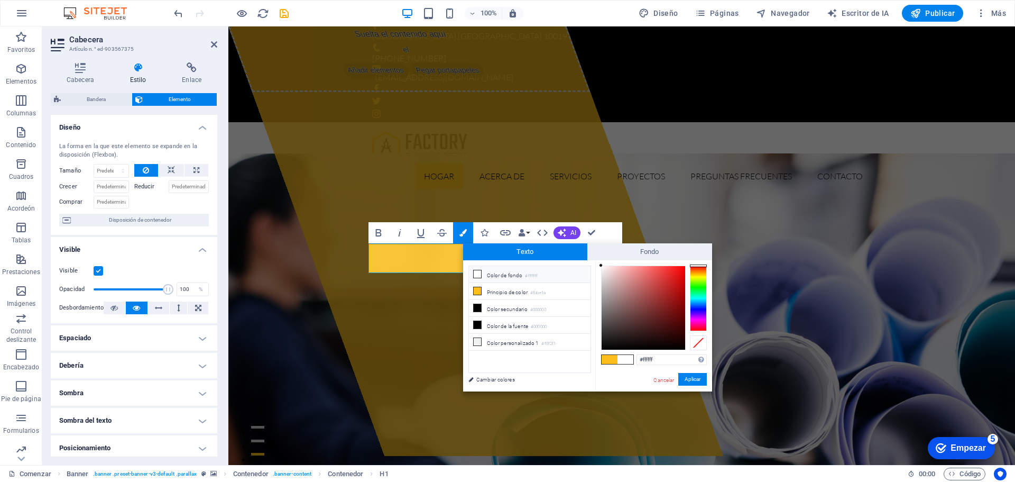
click at [477, 272] on icon at bounding box center [477, 273] width 7 height 7
click at [477, 287] on icon at bounding box center [477, 290] width 7 height 7
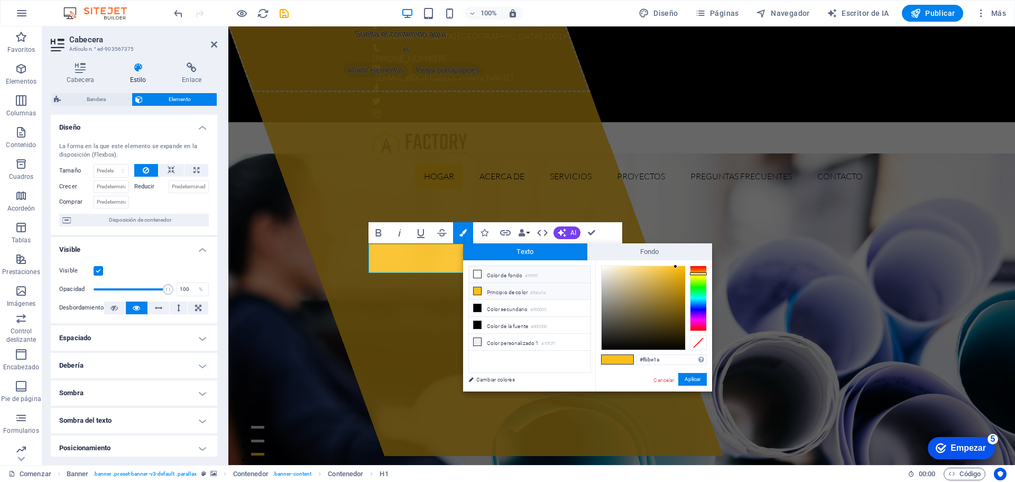
click at [478, 272] on icon at bounding box center [477, 273] width 7 height 7
type input "#ffffff"
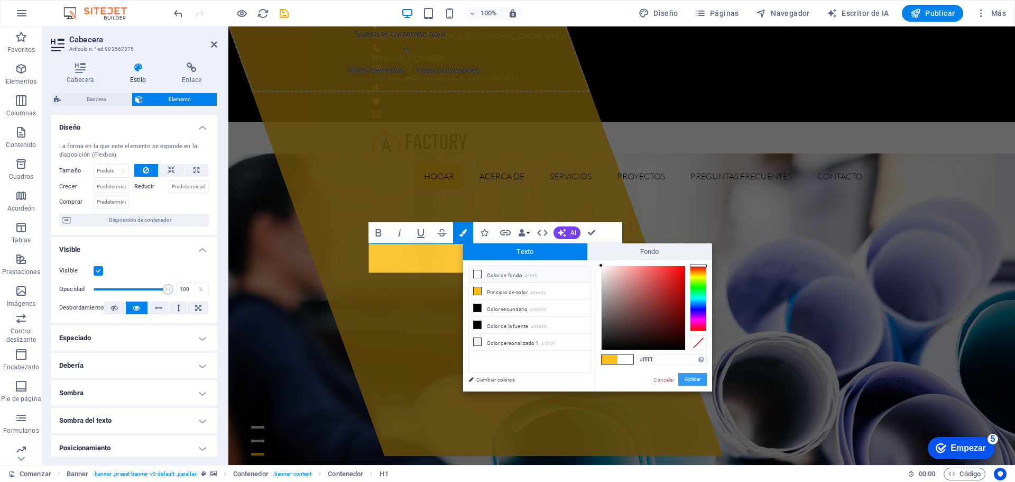
click at [700, 379] on font "Aplicar" at bounding box center [693, 379] width 16 height 6
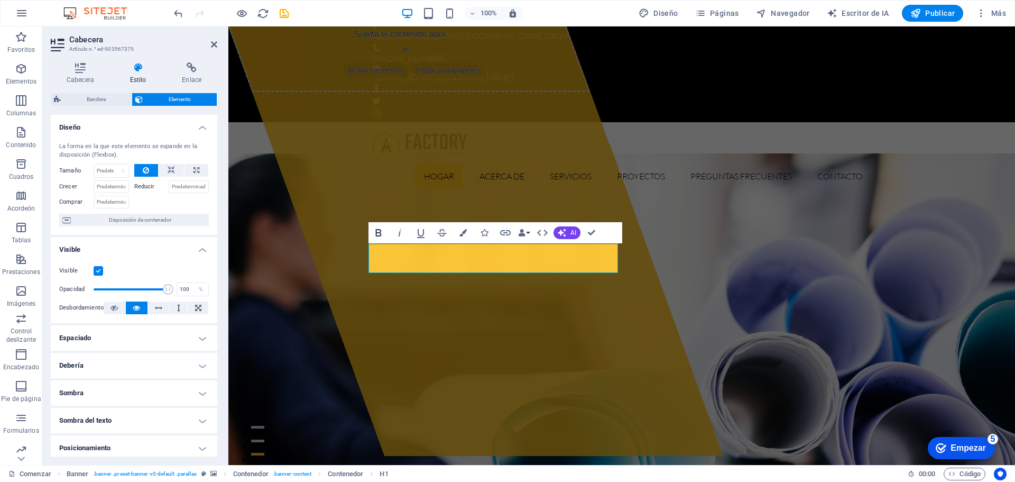
click at [382, 231] on icon "button" at bounding box center [378, 232] width 13 height 13
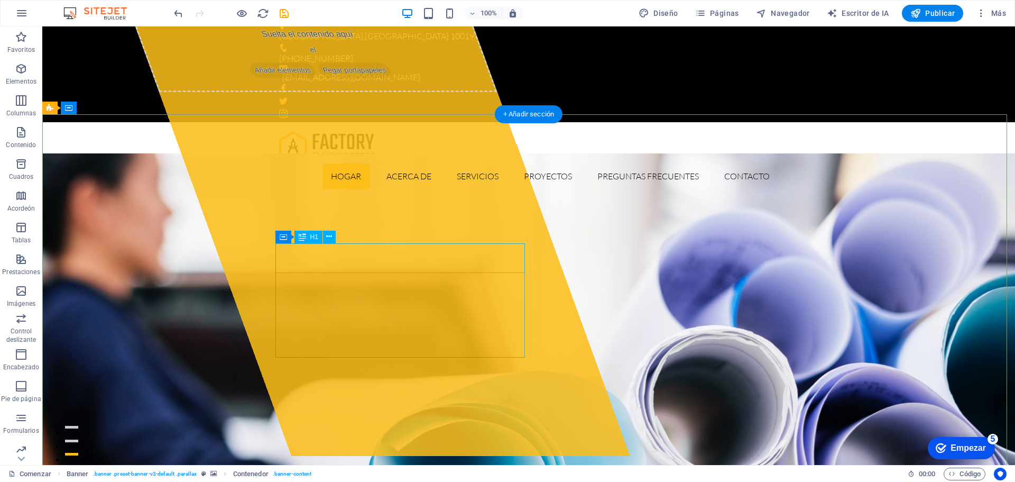
click at [149, 254] on div "Suelta el contenido aquí el Añadir elementos Pegar portapapeles" at bounding box center [381, 236] width 498 height 438
drag, startPoint x: 317, startPoint y: 257, endPoint x: 132, endPoint y: 256, distance: 185.6
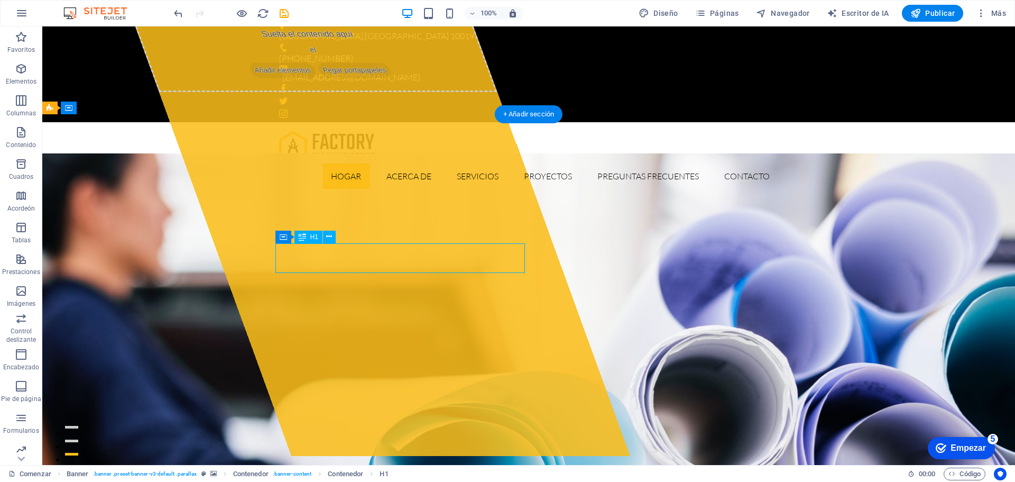
click at [132, 256] on div "Suelta el contenido aquí el Añadir elementos Pegar portapapeles" at bounding box center [381, 236] width 498 height 438
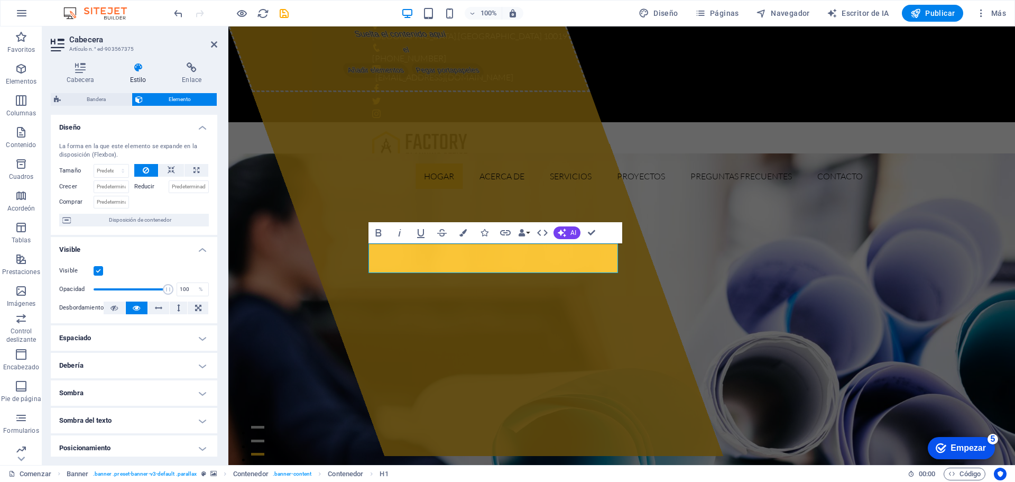
click at [145, 69] on icon at bounding box center [138, 67] width 48 height 11
click at [466, 232] on icon "button" at bounding box center [463, 232] width 7 height 7
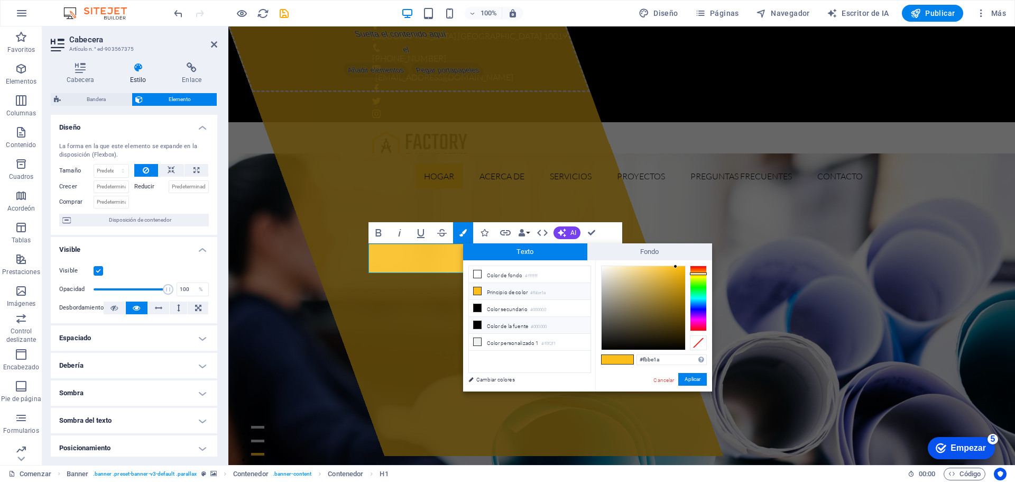
click at [480, 324] on icon at bounding box center [477, 324] width 7 height 7
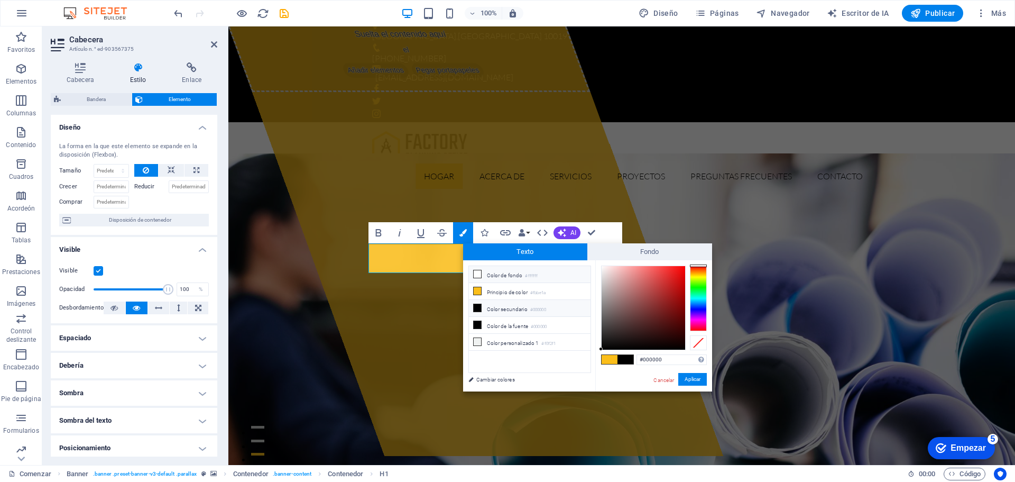
click at [478, 274] on icon at bounding box center [477, 273] width 7 height 7
click at [478, 288] on icon at bounding box center [477, 290] width 7 height 7
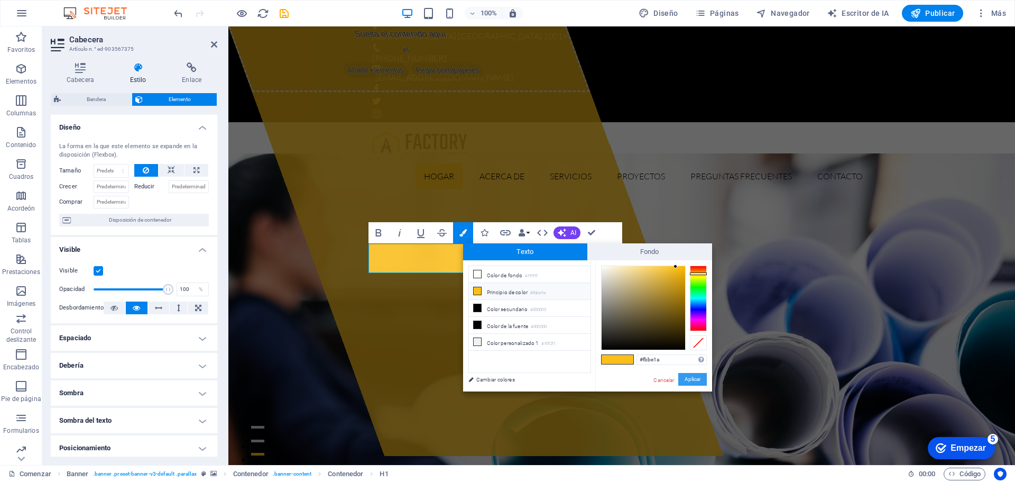
click at [694, 379] on font "Aplicar" at bounding box center [693, 379] width 16 height 6
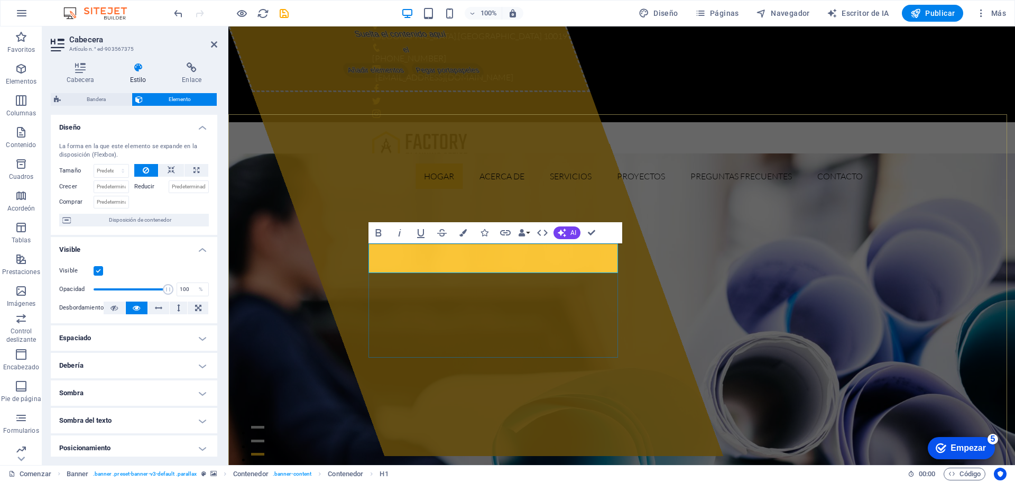
click at [457, 231] on button "Bandera" at bounding box center [463, 232] width 20 height 21
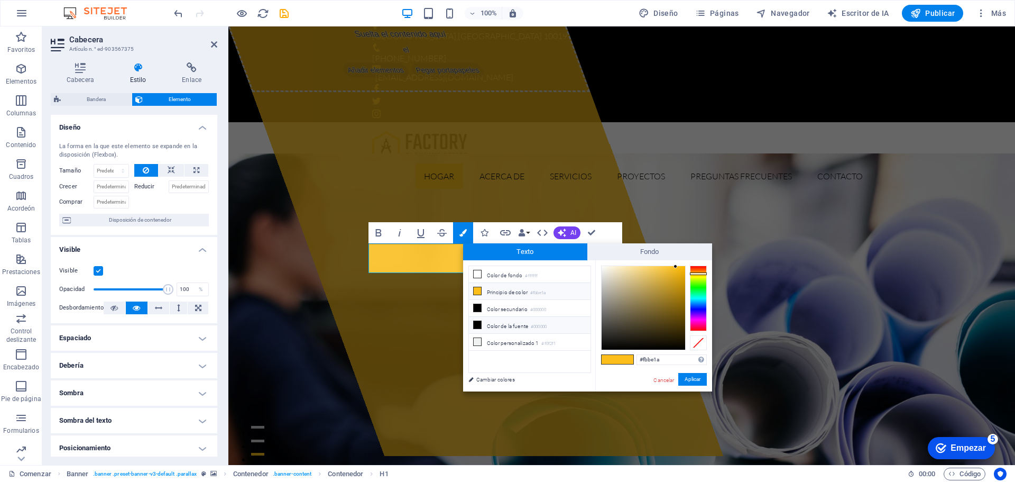
click at [479, 323] on icon at bounding box center [477, 324] width 7 height 7
type input "#000000"
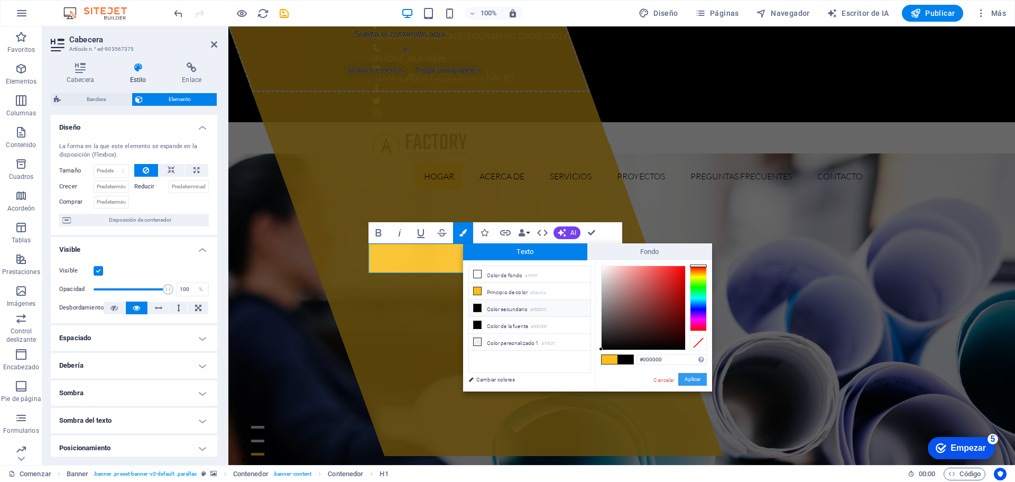
click at [702, 375] on button "Aplicar" at bounding box center [693, 379] width 29 height 13
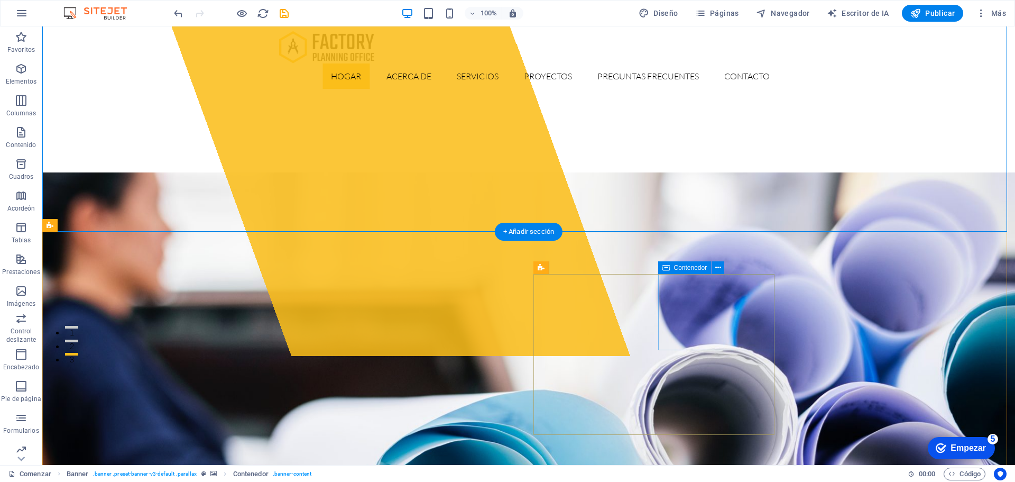
scroll to position [264, 0]
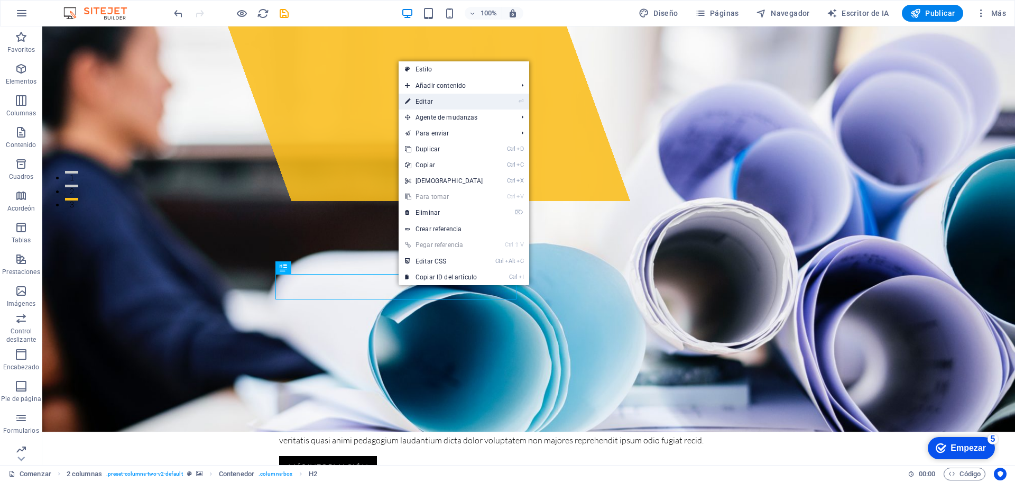
click at [439, 101] on link "⏎ Editar" at bounding box center [444, 102] width 91 height 16
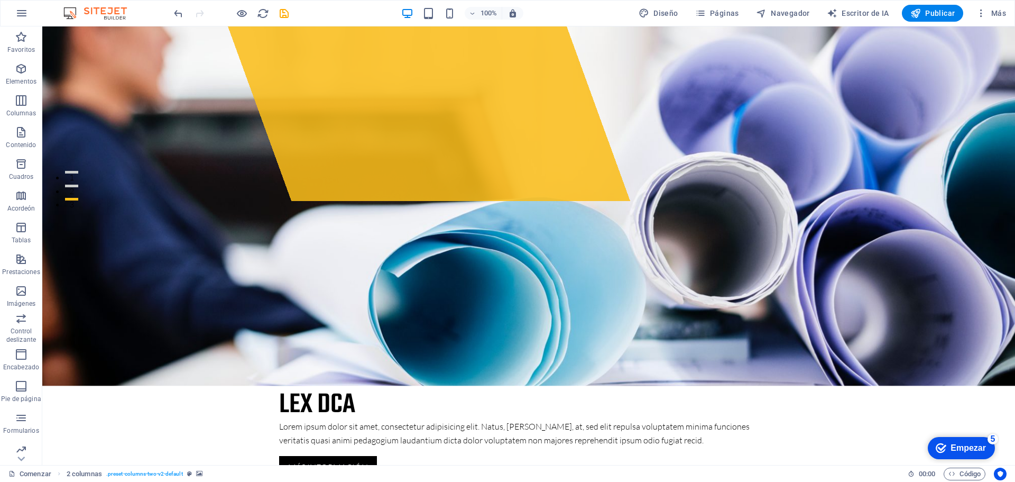
scroll to position [0, 0]
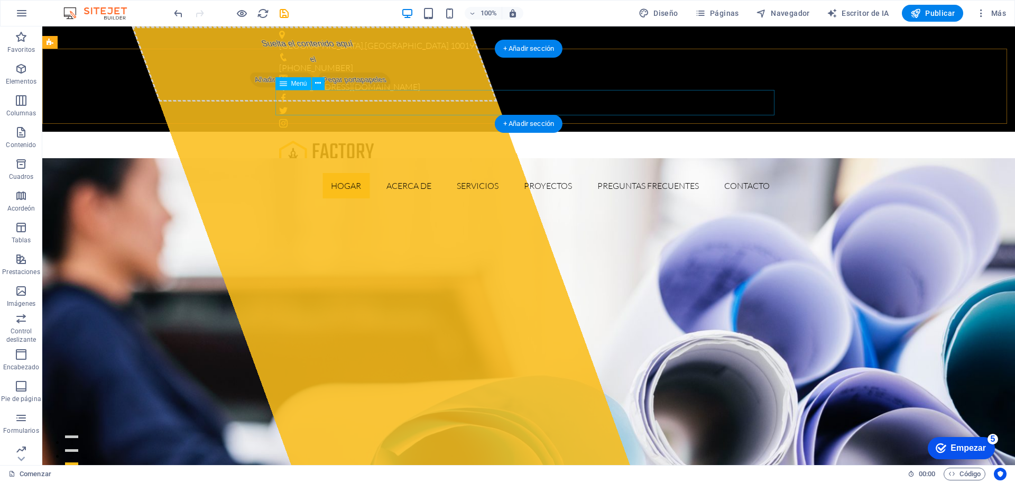
click at [467, 173] on nav "Hogar Acerca de Servicios Proyectos Preguntas frecuentes Contacto" at bounding box center [528, 185] width 499 height 25
click at [473, 173] on nav "Hogar Acerca de Servicios Proyectos Preguntas frecuentes Contacto" at bounding box center [528, 185] width 499 height 25
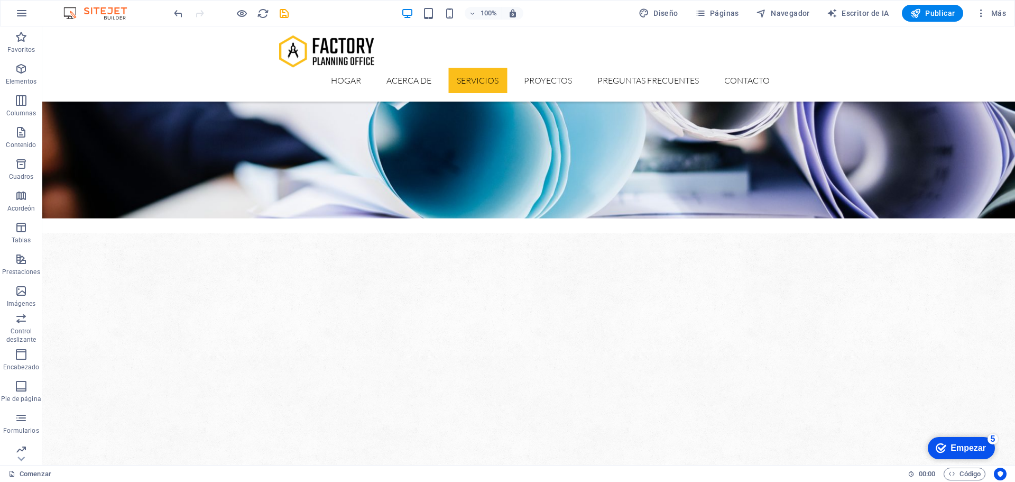
scroll to position [573, 0]
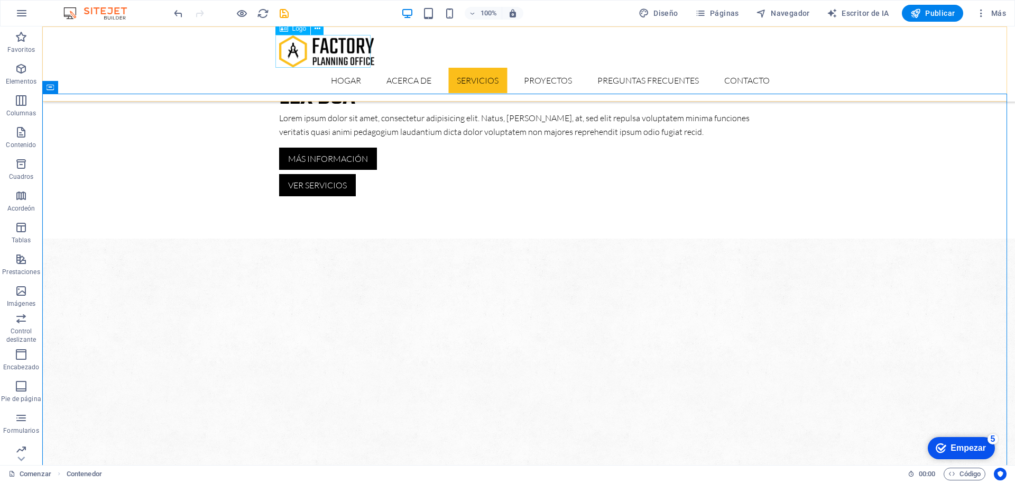
click at [300, 30] on font "Logo" at bounding box center [299, 28] width 14 height 7
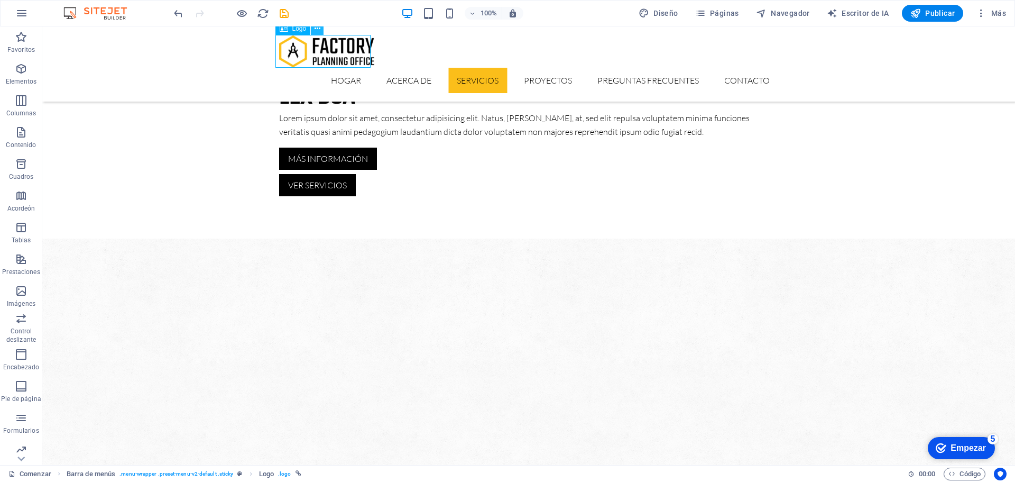
click at [318, 28] on icon at bounding box center [318, 28] width 6 height 11
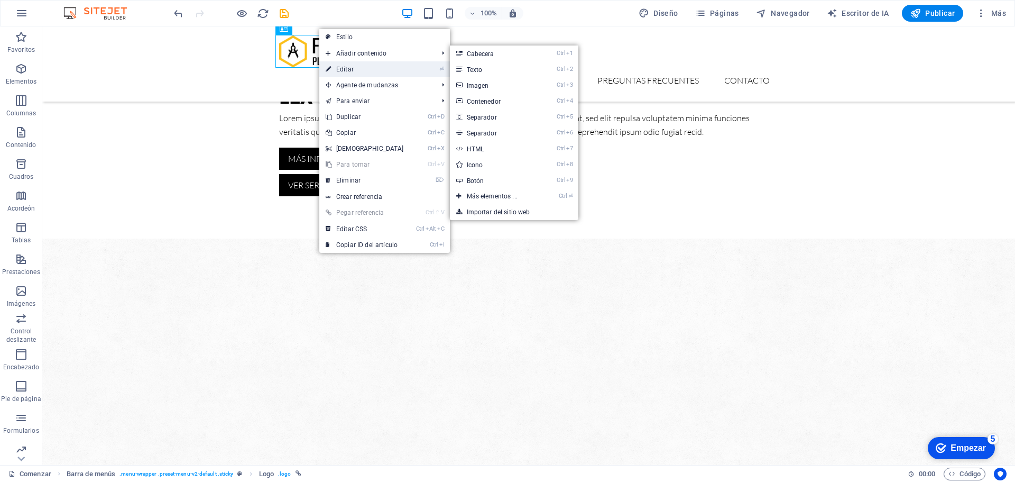
click at [340, 68] on font "Editar" at bounding box center [344, 69] width 17 height 7
select select "px"
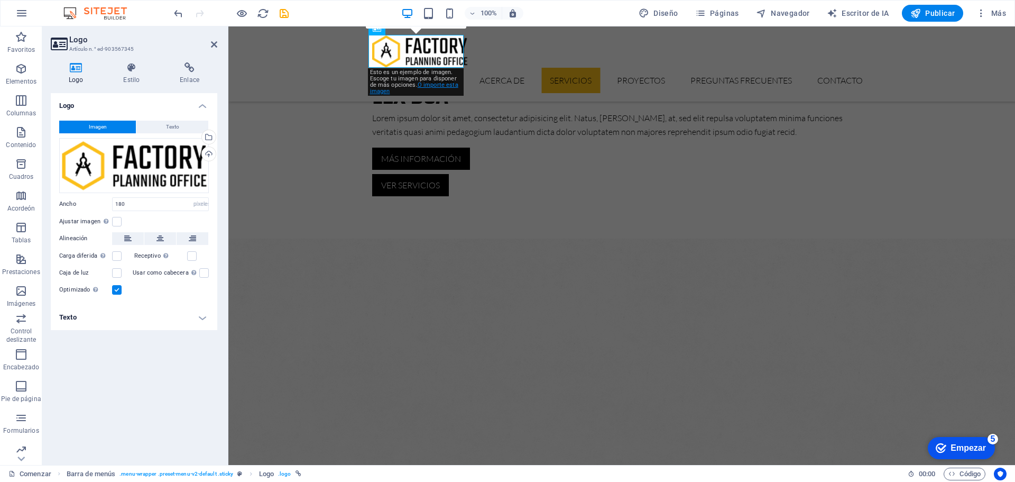
click at [437, 85] on link "O importe esta imagen" at bounding box center [414, 87] width 88 height 13
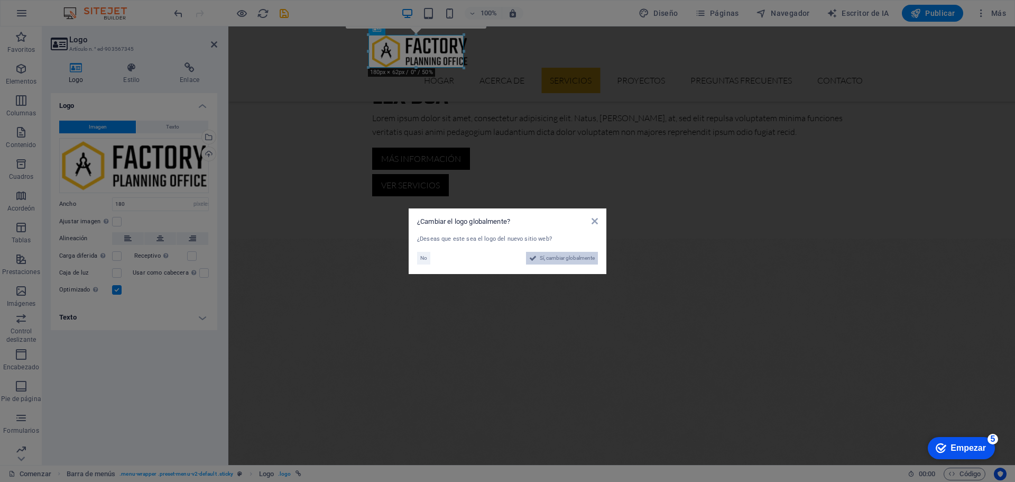
click at [540, 258] on span "Sí, cambiar globalmente" at bounding box center [567, 258] width 55 height 13
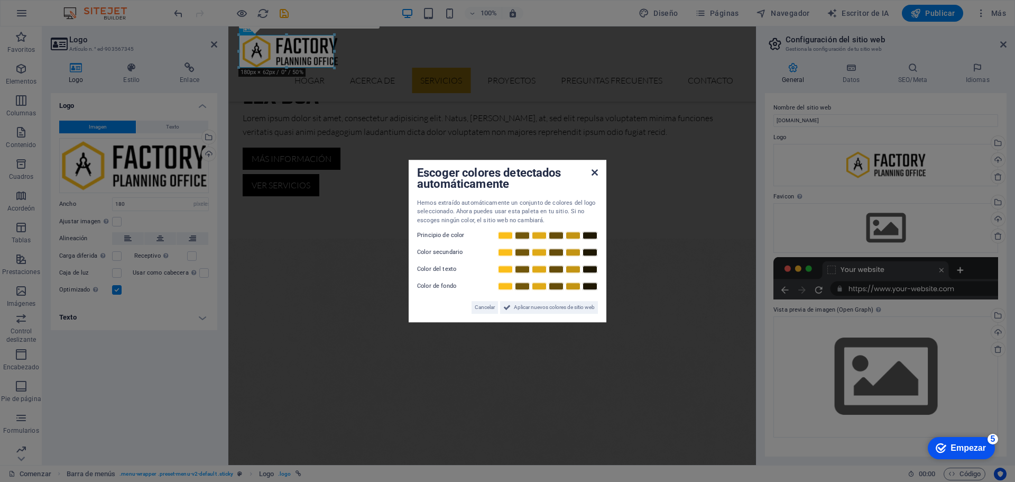
click at [594, 172] on icon at bounding box center [595, 172] width 6 height 8
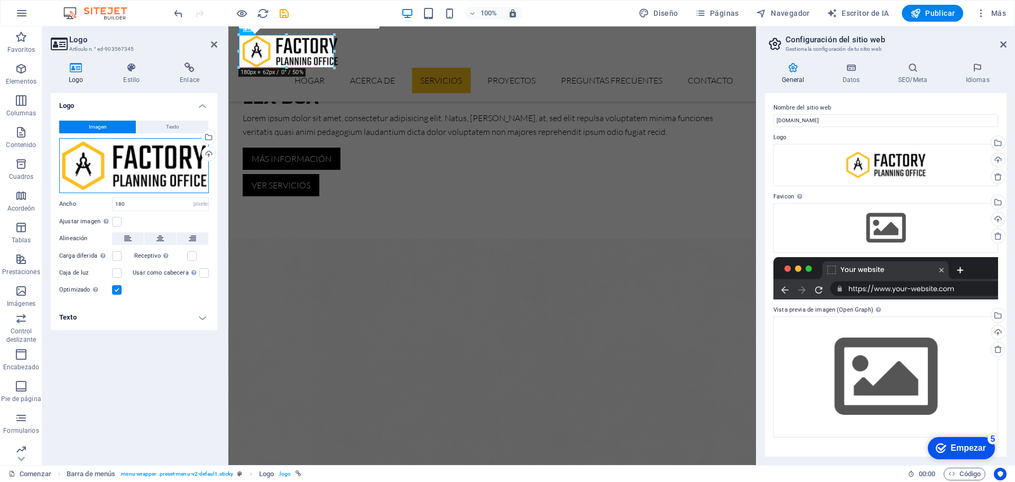
click at [172, 161] on div "Arrastra archivos aquí, haz clic para escoger archivos o selecciona archivos de…" at bounding box center [134, 165] width 150 height 55
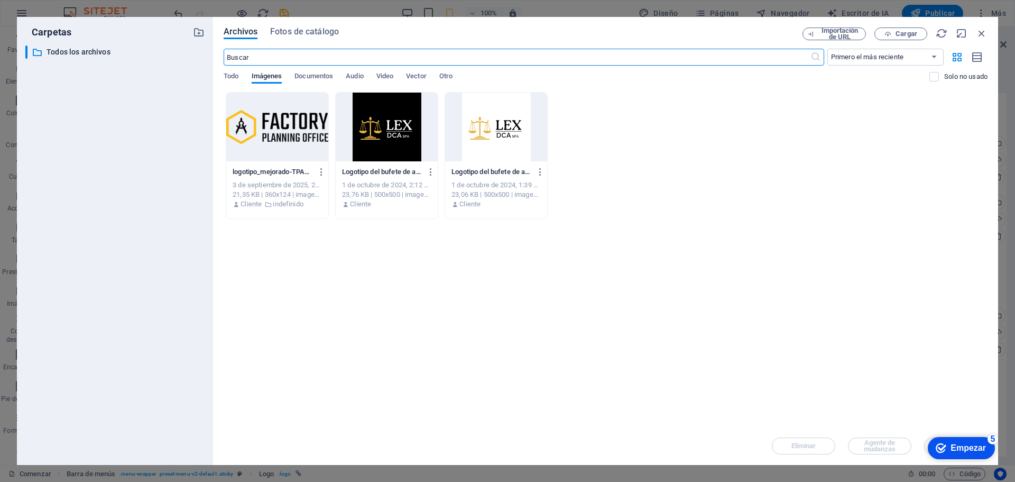
click at [492, 134] on div at bounding box center [496, 127] width 102 height 69
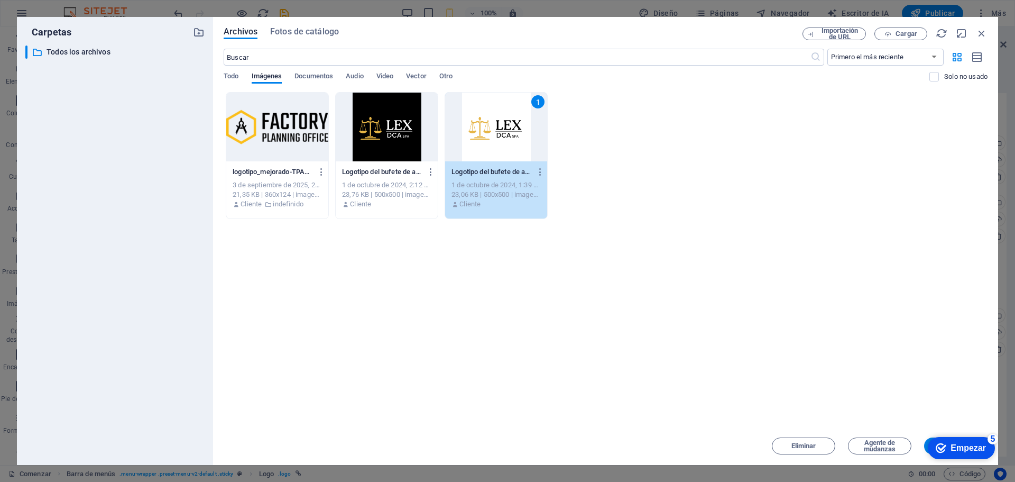
click at [484, 130] on div "1" at bounding box center [496, 127] width 102 height 69
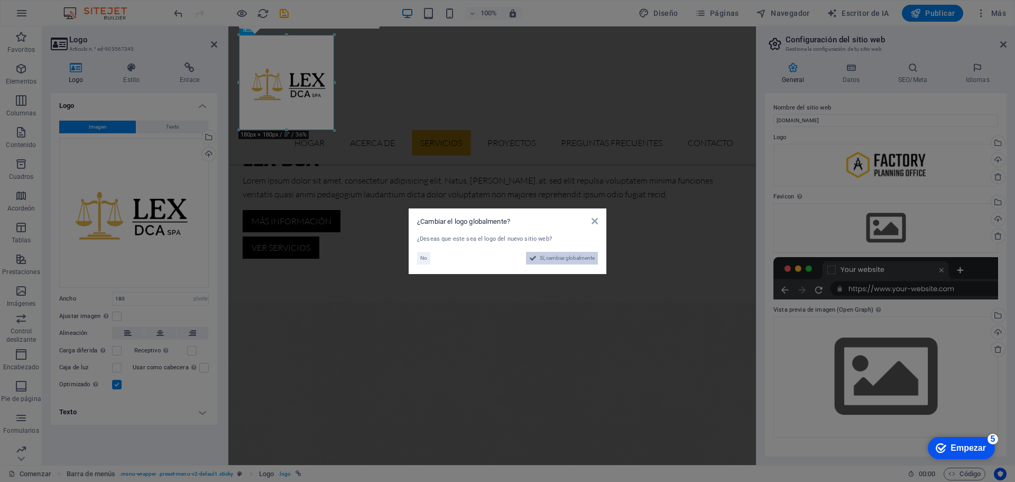
click at [546, 258] on font "Sí, cambiar globalmente" at bounding box center [567, 258] width 55 height 6
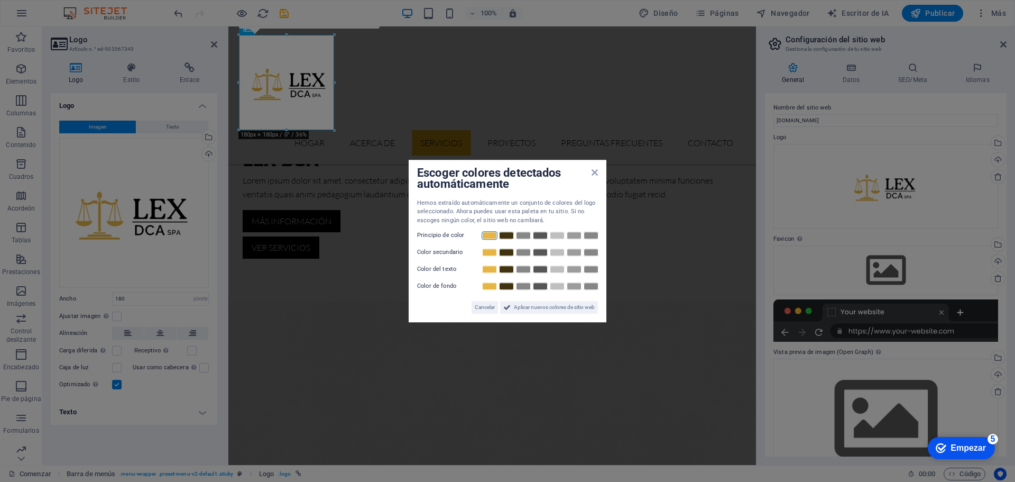
click at [487, 235] on link at bounding box center [490, 235] width 16 height 8
click at [507, 268] on link at bounding box center [507, 269] width 16 height 8
click at [528, 308] on font "Aplicar nuevos colores de sitio web" at bounding box center [554, 307] width 81 height 6
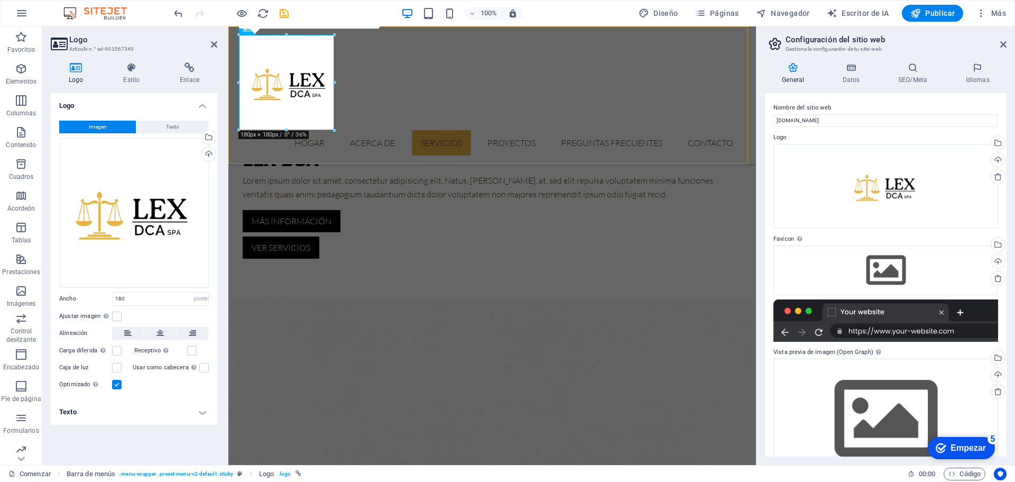
click at [384, 77] on div "Hogar Acerca de Servicios Proyectos Preguntas frecuentes Contacto" at bounding box center [492, 95] width 528 height 138
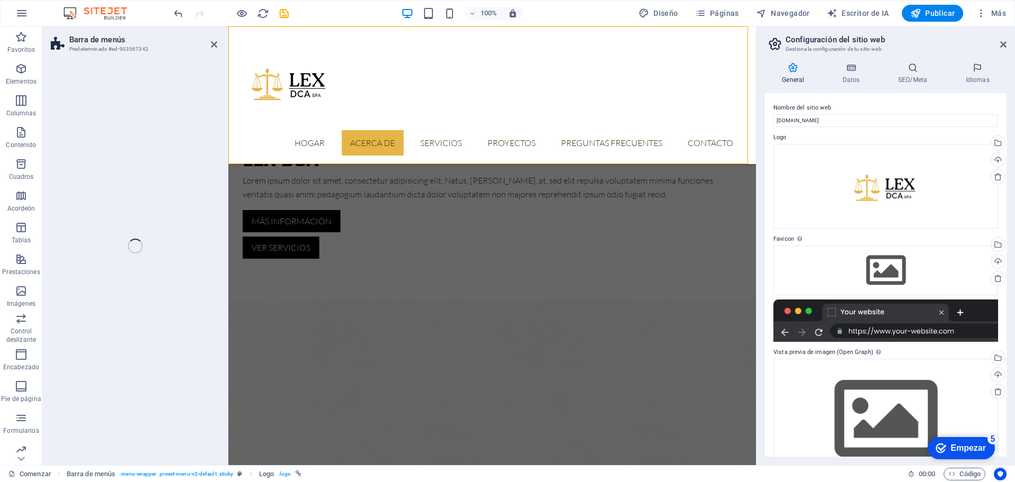
select select "header"
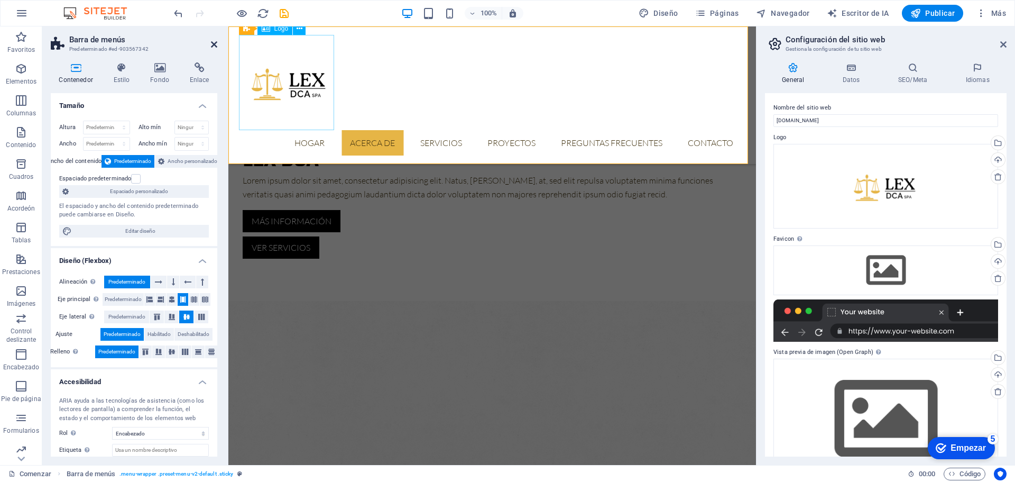
scroll to position [467, 0]
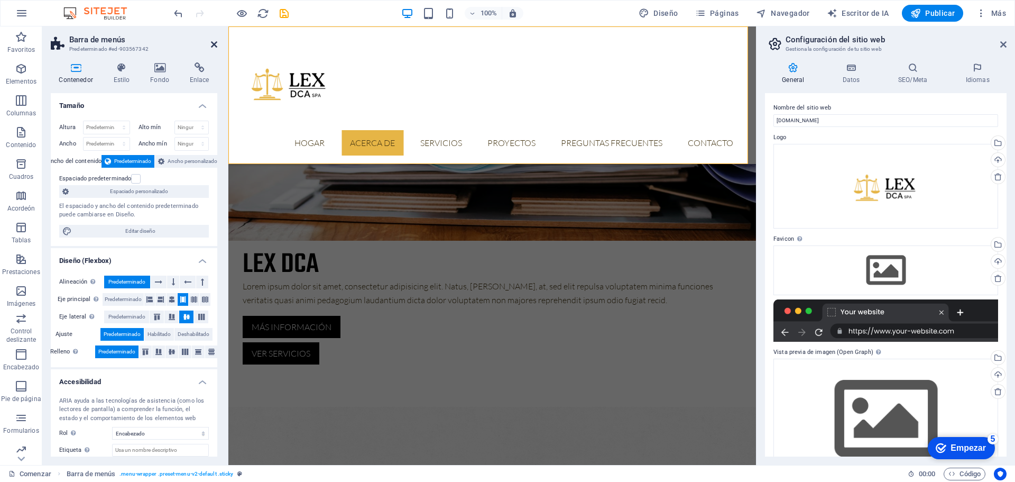
click at [213, 44] on icon at bounding box center [214, 44] width 6 height 8
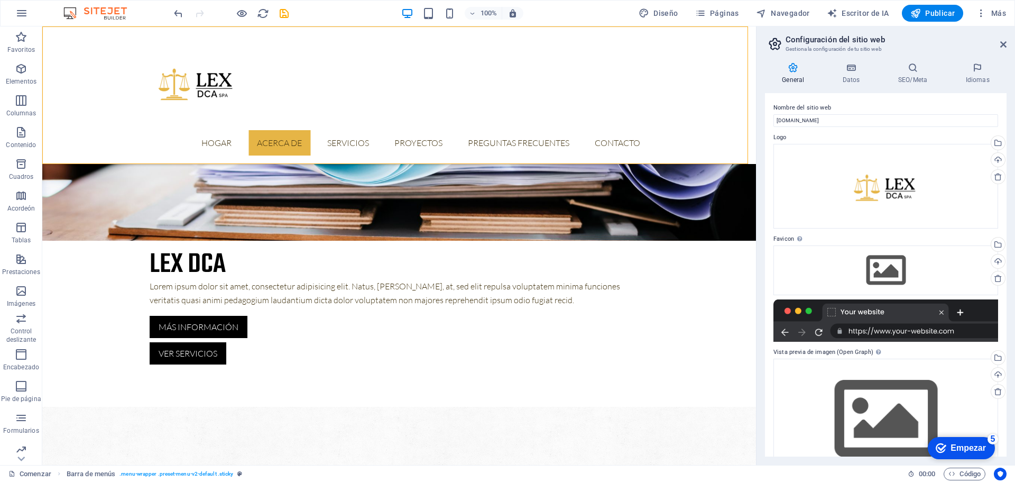
click at [381, 78] on div "Hogar Acerca de Servicios Proyectos Preguntas frecuentes Contacto" at bounding box center [399, 95] width 714 height 138
click at [181, 16] on icon "deshacer" at bounding box center [178, 13] width 12 height 12
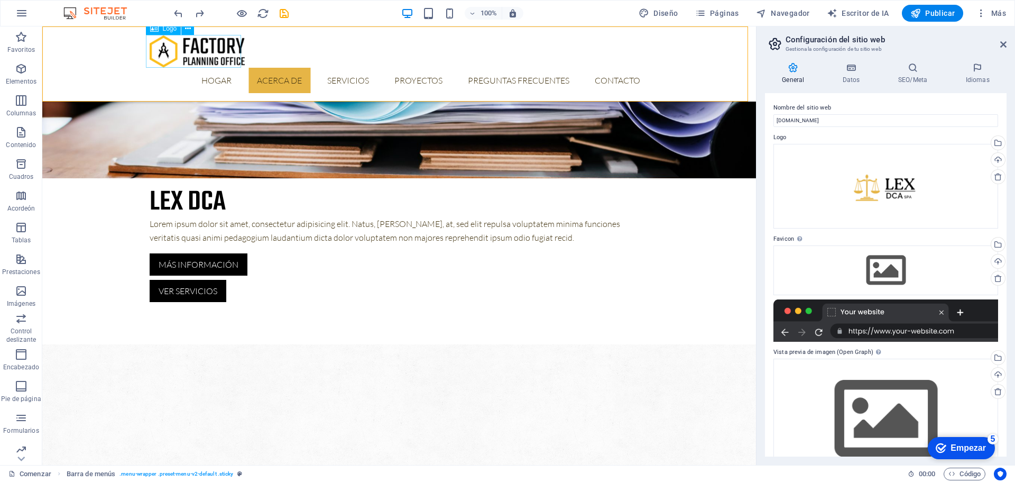
click at [188, 53] on div at bounding box center [399, 51] width 499 height 33
click at [188, 29] on icon at bounding box center [188, 28] width 6 height 11
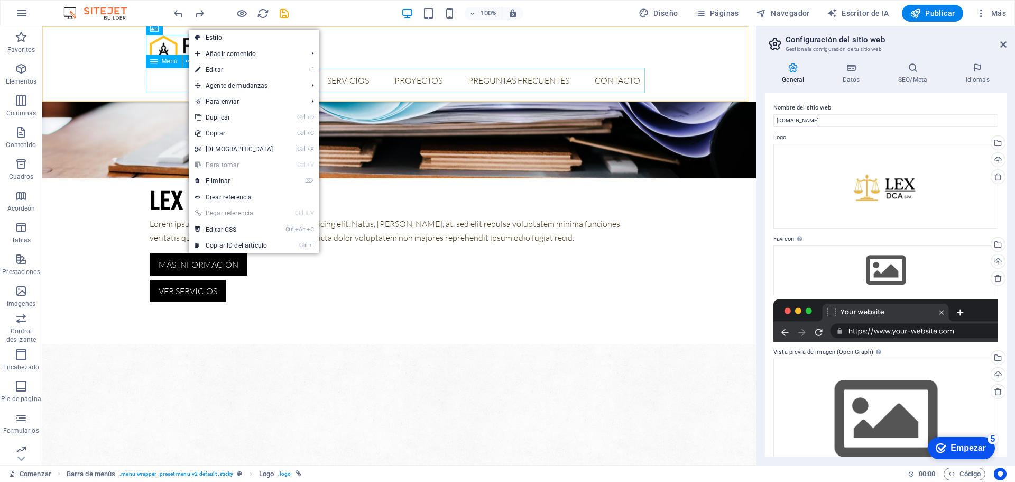
click at [183, 37] on div at bounding box center [399, 51] width 499 height 33
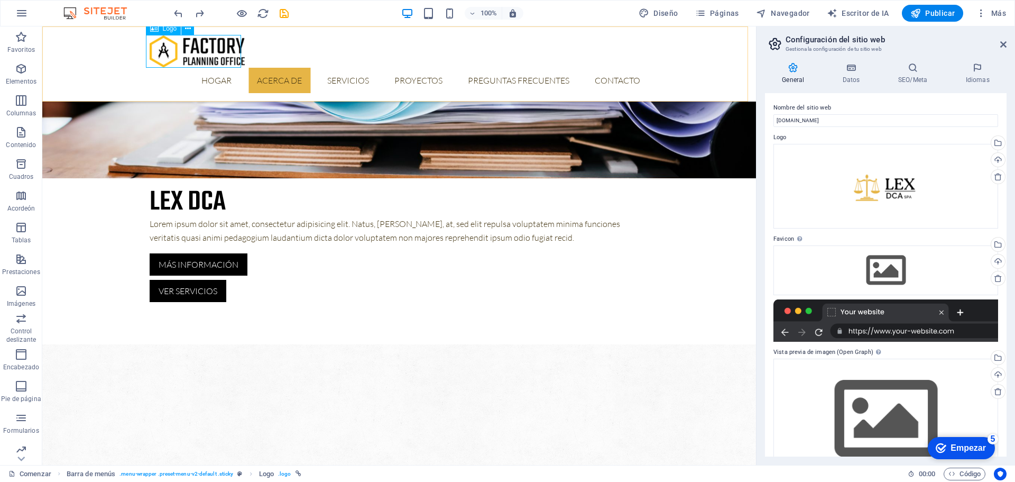
click at [208, 47] on div at bounding box center [399, 51] width 499 height 33
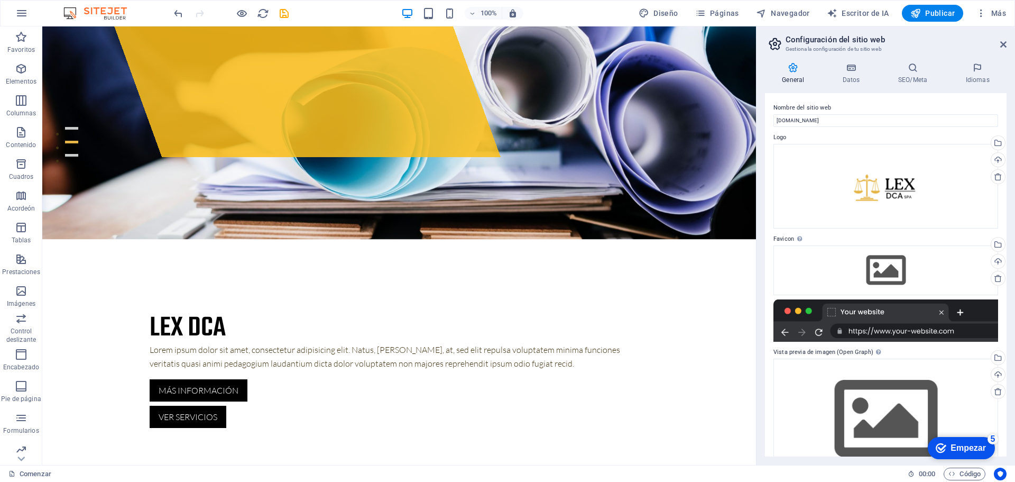
scroll to position [0, 0]
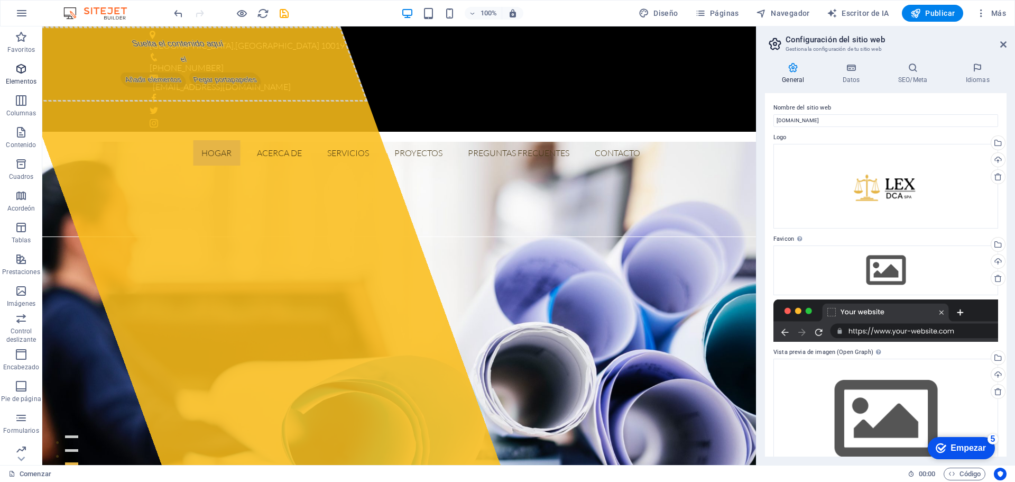
click at [25, 74] on icon "button" at bounding box center [21, 68] width 13 height 13
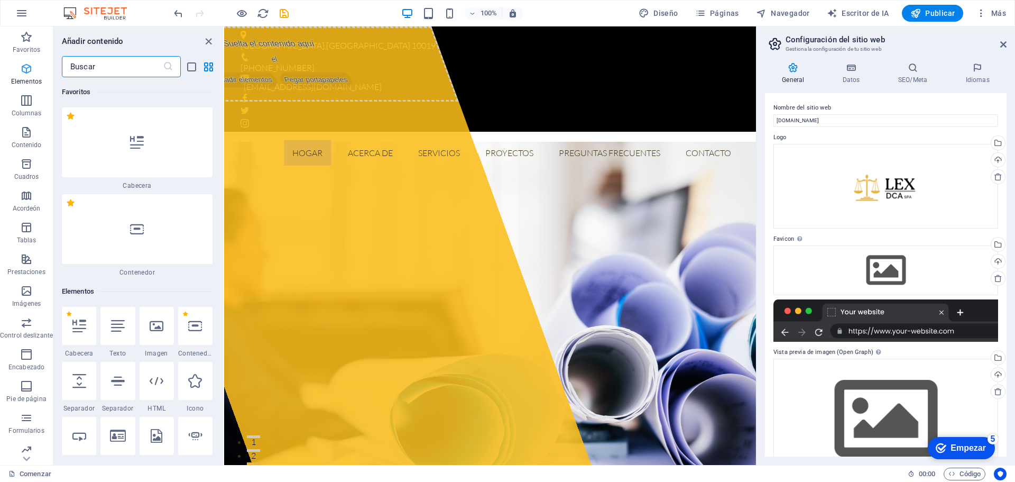
scroll to position [199, 0]
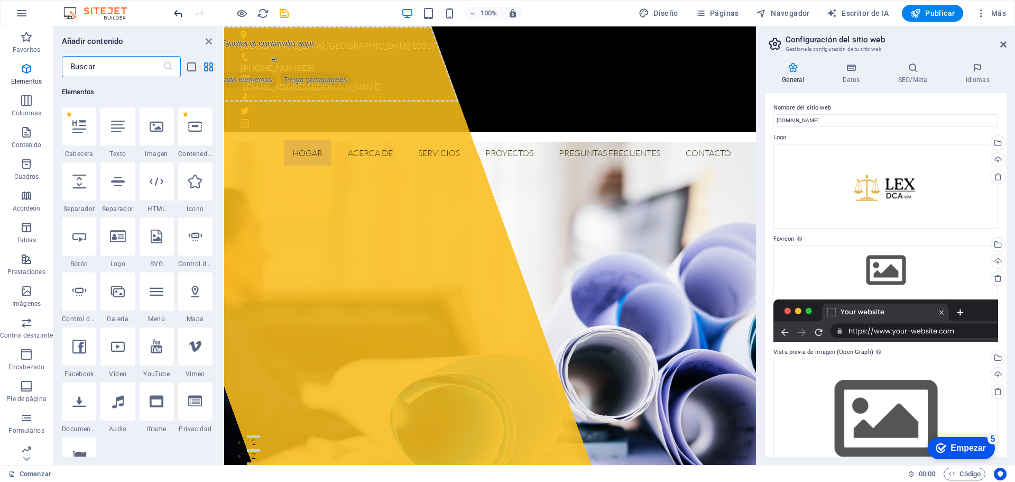
click at [175, 14] on icon "deshacer" at bounding box center [178, 13] width 12 height 12
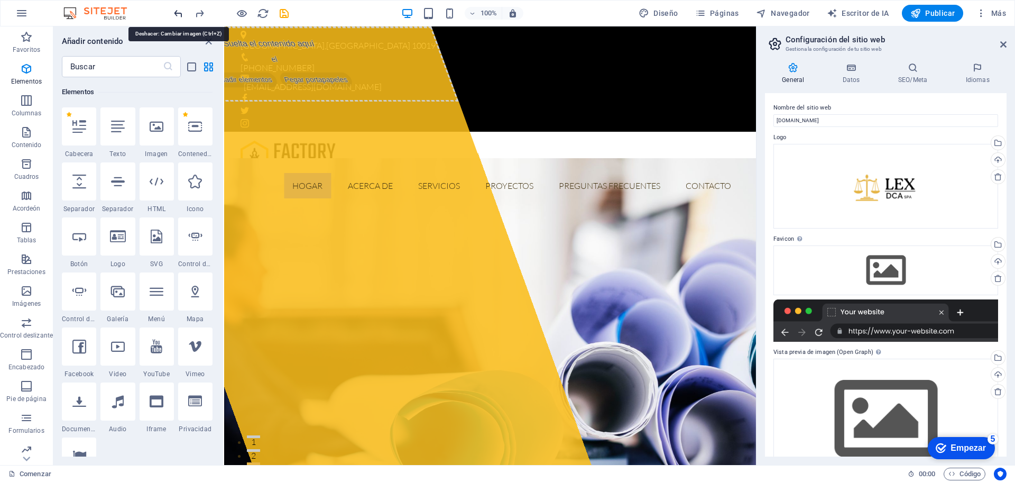
click at [179, 13] on icon "deshacer" at bounding box center [178, 13] width 12 height 12
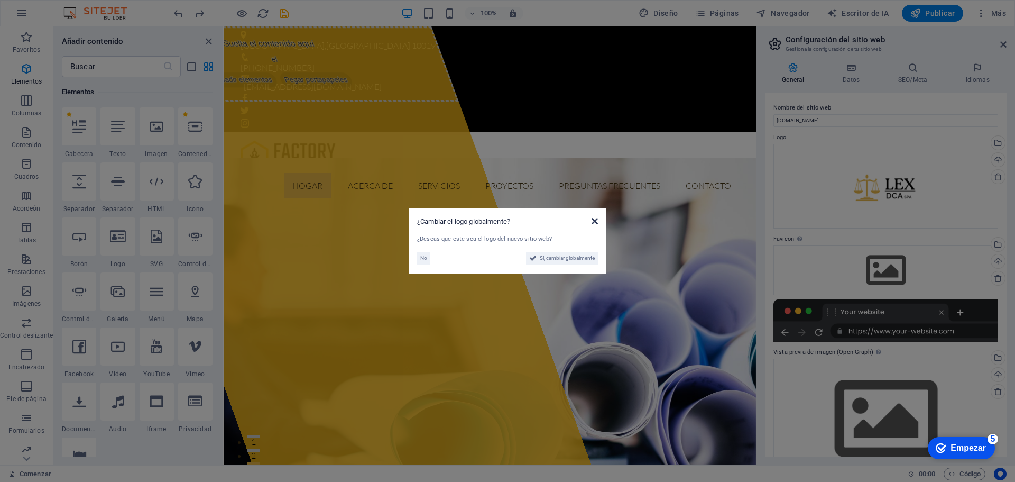
drag, startPoint x: 594, startPoint y: 220, endPoint x: 260, endPoint y: 159, distance: 340.3
click at [594, 220] on icon at bounding box center [595, 221] width 6 height 8
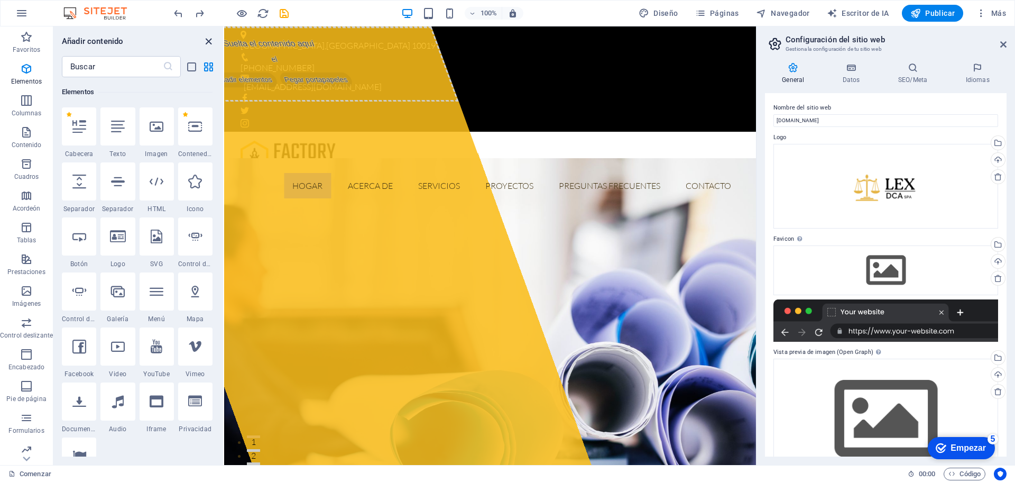
click at [208, 43] on icon "cerrar panel" at bounding box center [209, 41] width 12 height 12
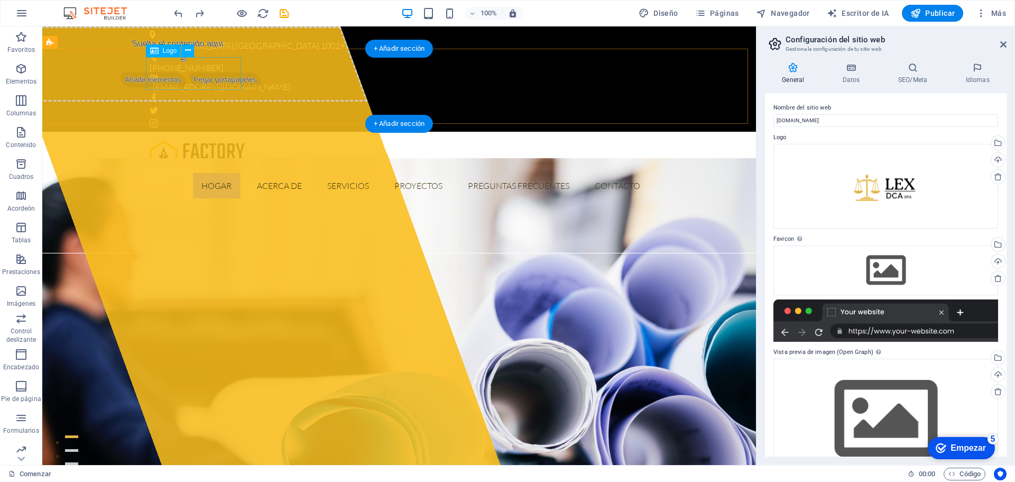
click at [205, 140] on div at bounding box center [399, 156] width 499 height 33
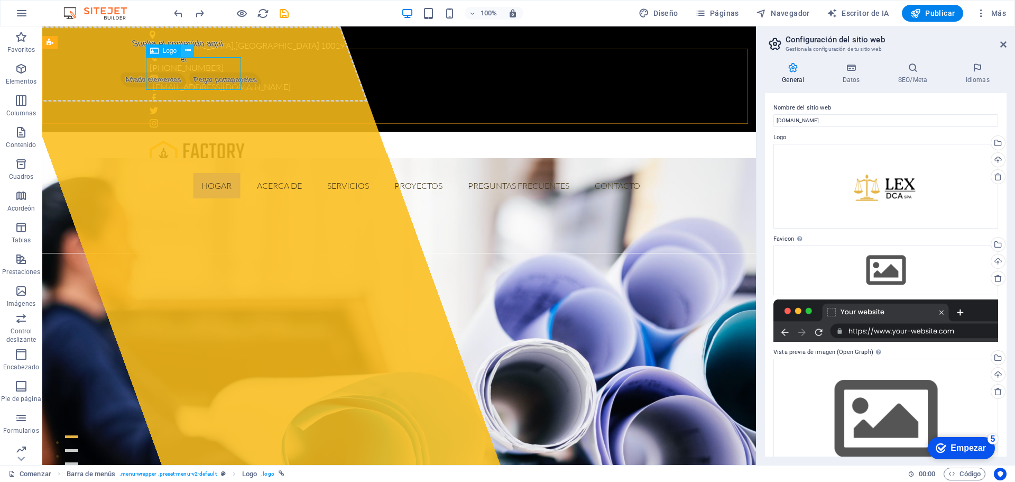
click at [189, 49] on icon at bounding box center [188, 50] width 6 height 11
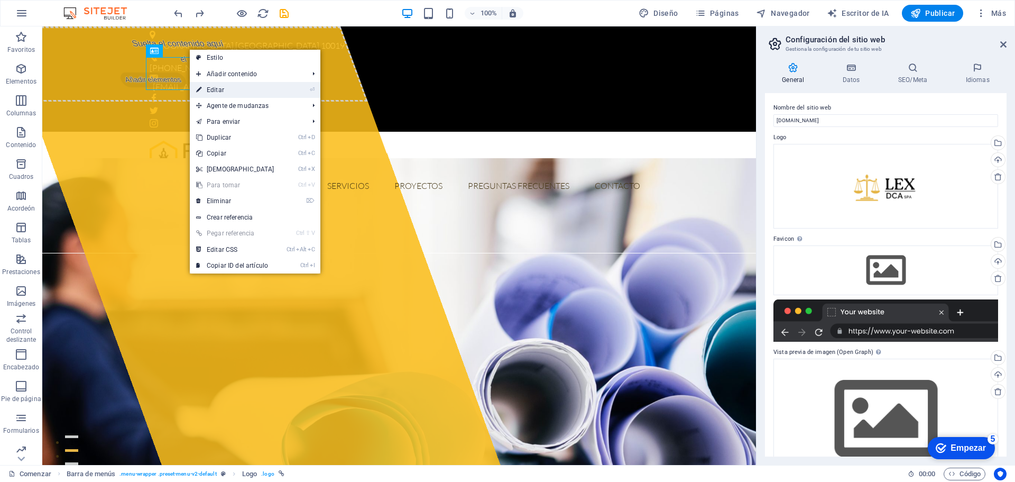
click at [228, 86] on link "⏎ Editar" at bounding box center [235, 90] width 91 height 16
select select "px"
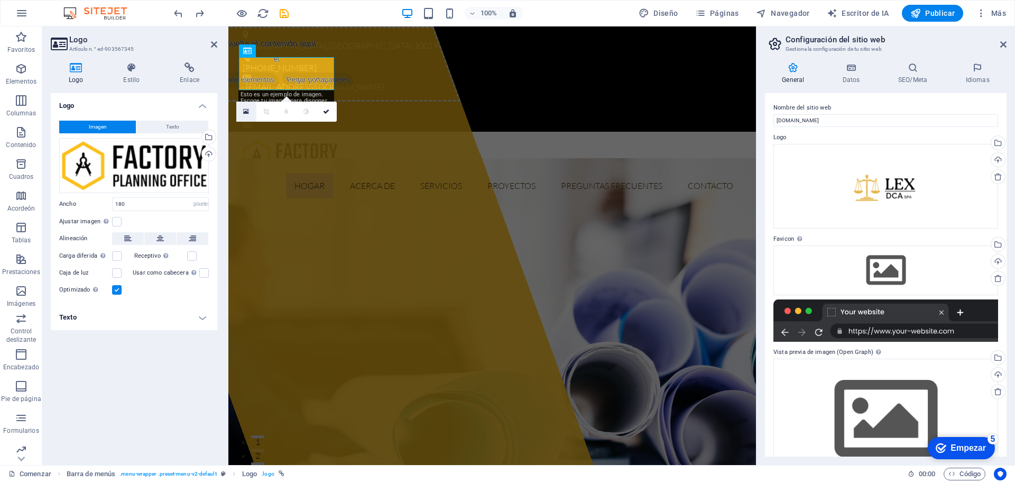
click at [246, 112] on icon at bounding box center [246, 111] width 6 height 7
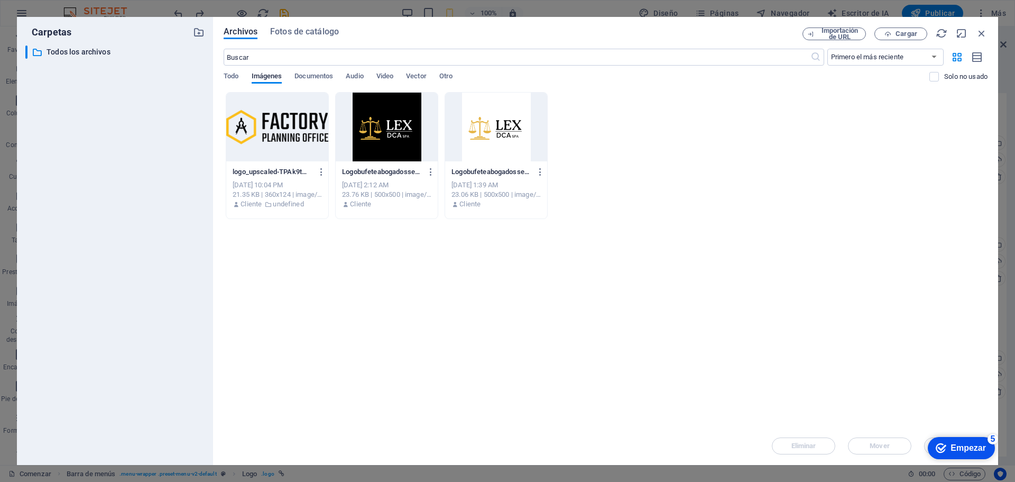
click at [485, 123] on div at bounding box center [496, 127] width 102 height 69
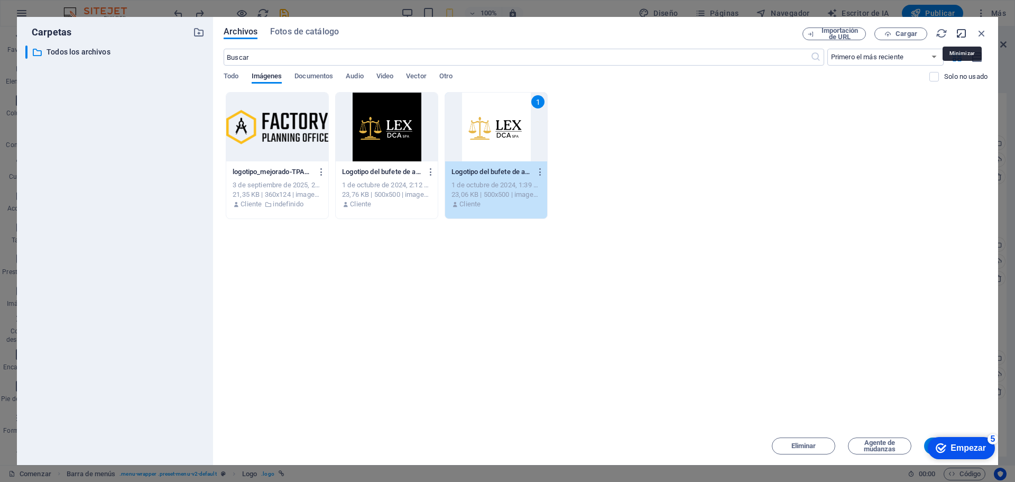
click at [962, 33] on icon "button" at bounding box center [962, 34] width 12 height 12
select select "image"
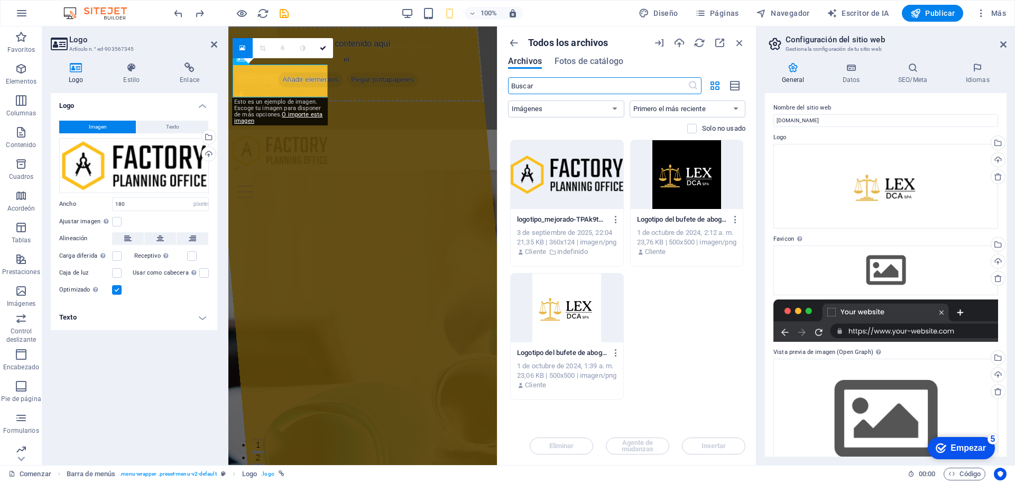
click at [559, 320] on div at bounding box center [567, 307] width 113 height 69
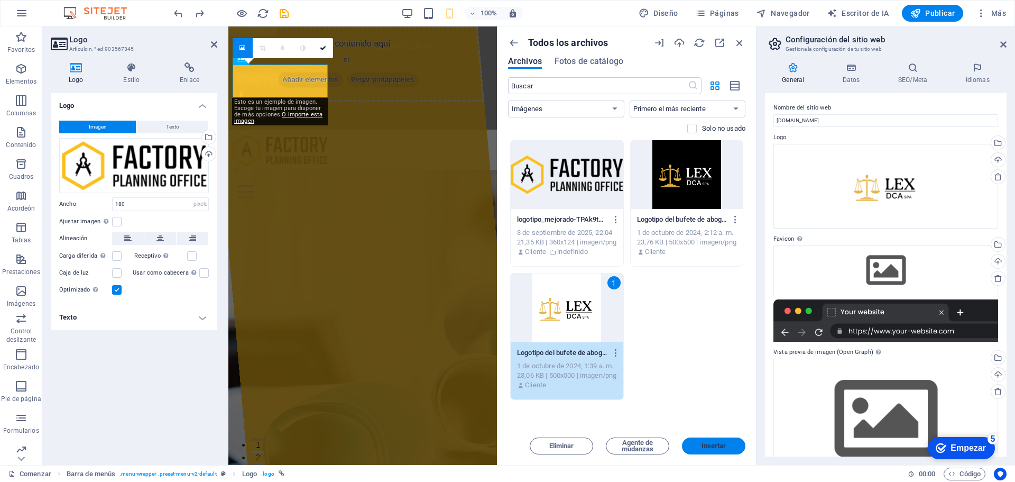
click at [704, 445] on font "Insertar" at bounding box center [714, 446] width 25 height 8
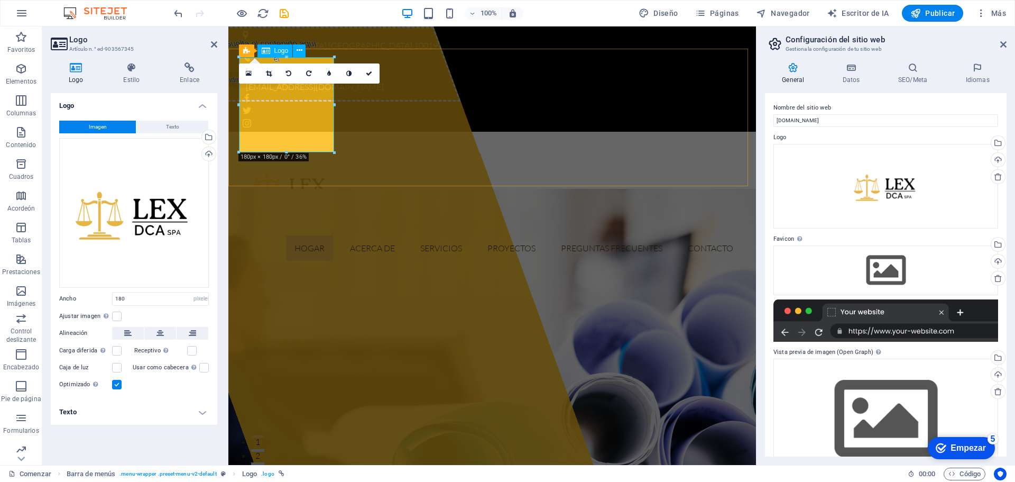
drag, startPoint x: 515, startPoint y: 179, endPoint x: 281, endPoint y: 117, distance: 241.8
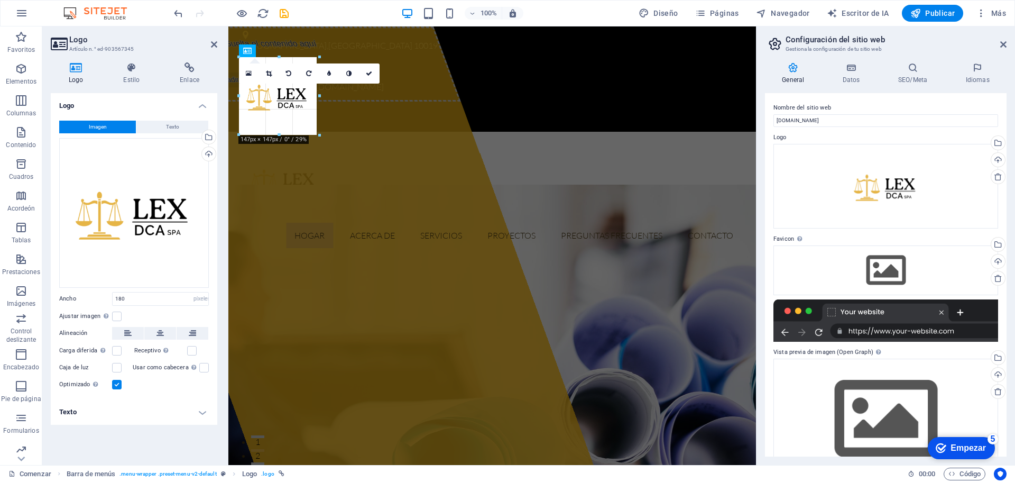
drag, startPoint x: 287, startPoint y: 151, endPoint x: 332, endPoint y: 140, distance: 46.4
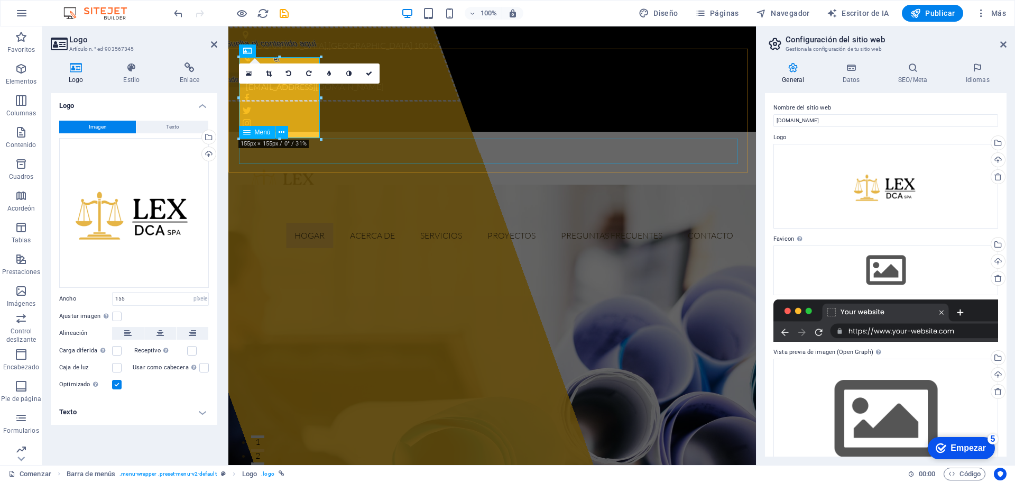
type input "155"
click at [269, 76] on icon at bounding box center [269, 73] width 6 height 6
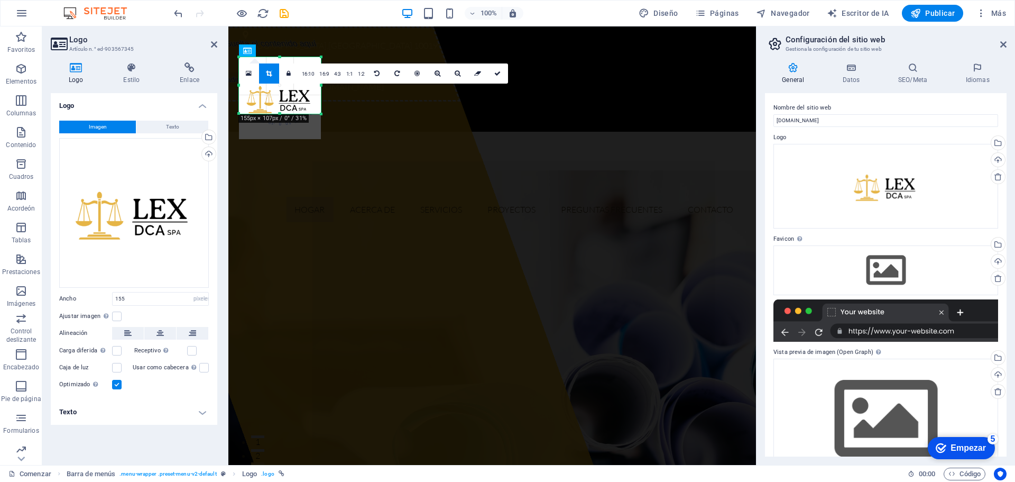
drag, startPoint x: 281, startPoint y: 130, endPoint x: 281, endPoint y: 112, distance: 17.5
click at [281, 112] on div at bounding box center [280, 114] width 82 height 4
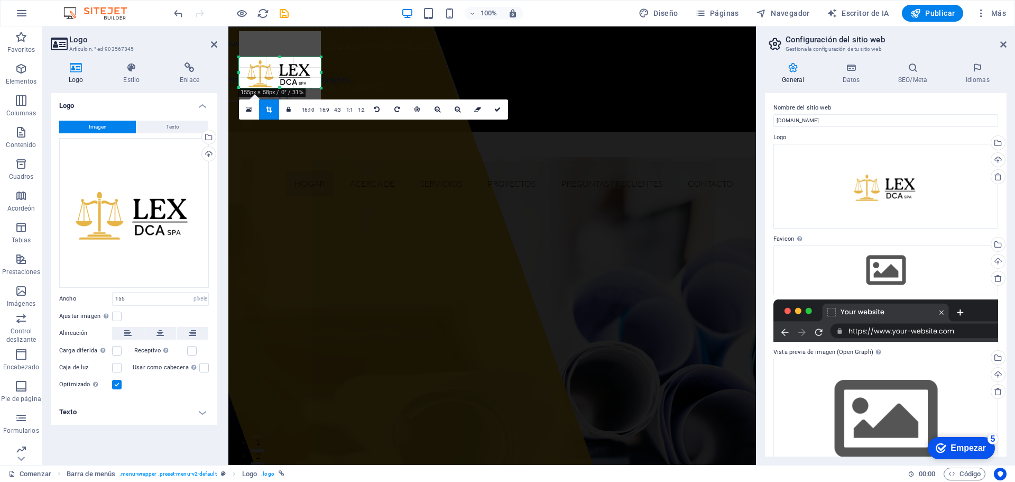
drag, startPoint x: 281, startPoint y: 54, endPoint x: 281, endPoint y: 80, distance: 25.9
click at [281, 80] on div "180 170 160 150 140 130 120 110 100 90 80 70 60 50 40 30 20 10 0 -10 -20 -30 -4…" at bounding box center [280, 72] width 82 height 31
click at [388, 132] on div "Hogar Acerca de Servicios Proyectos Preguntas frecuentes Contacto" at bounding box center [492, 168] width 528 height 73
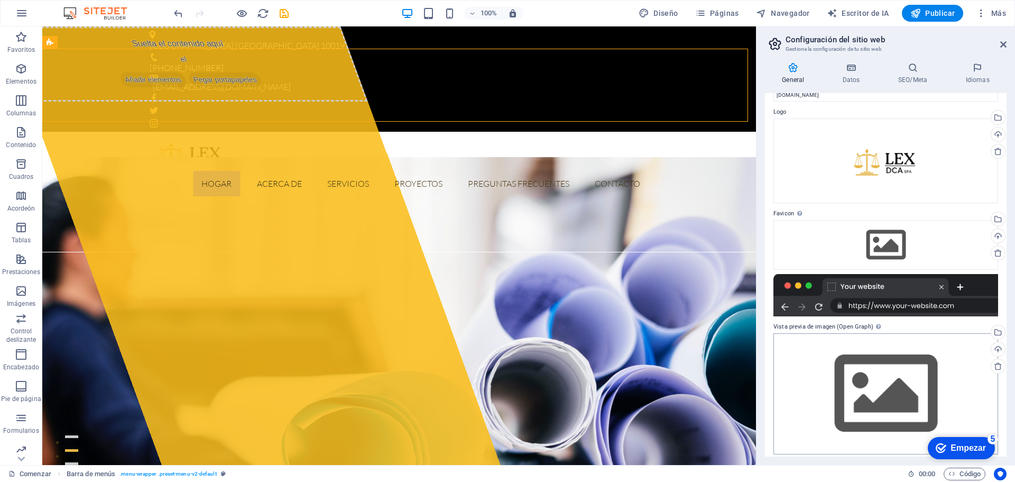
scroll to position [32, 0]
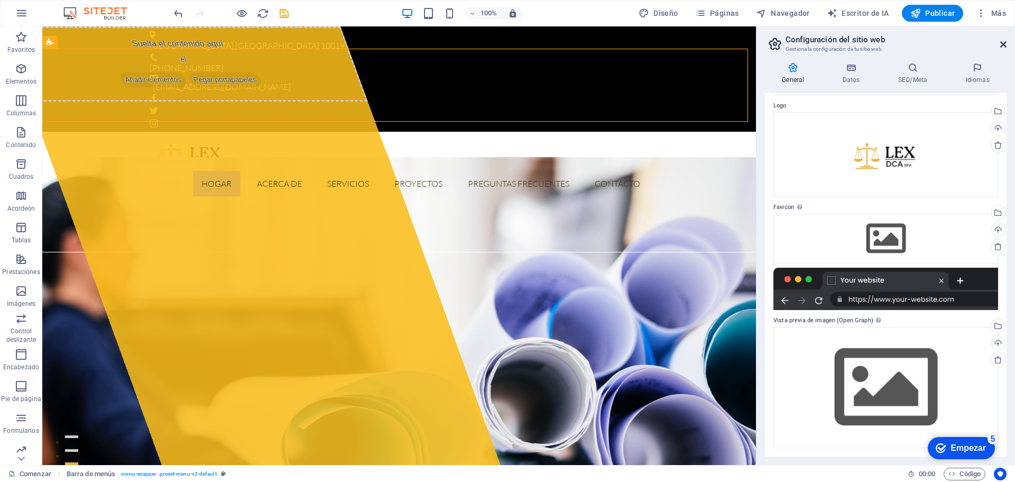
click at [1001, 47] on icon at bounding box center [1004, 44] width 6 height 8
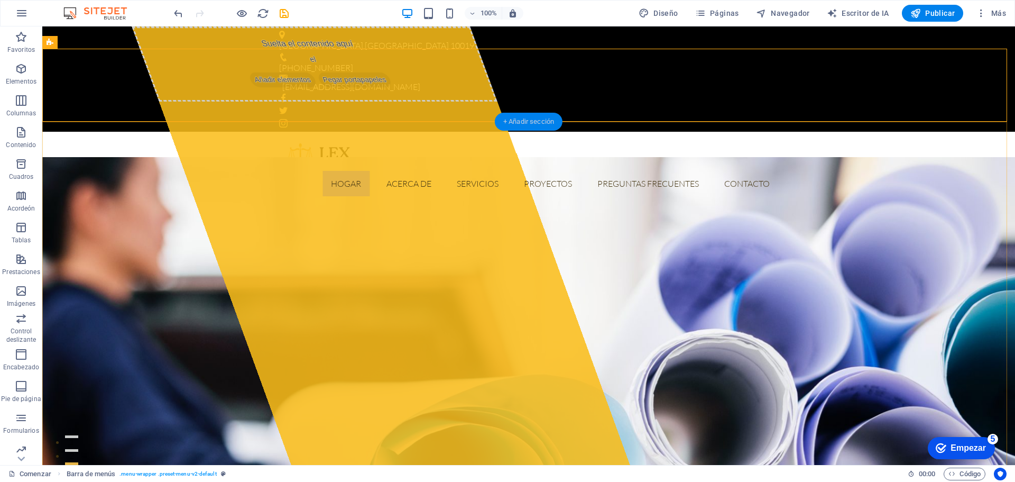
drag, startPoint x: 533, startPoint y: 124, endPoint x: 310, endPoint y: 104, distance: 223.5
click at [533, 124] on font "+ Añadir sección" at bounding box center [528, 121] width 51 height 8
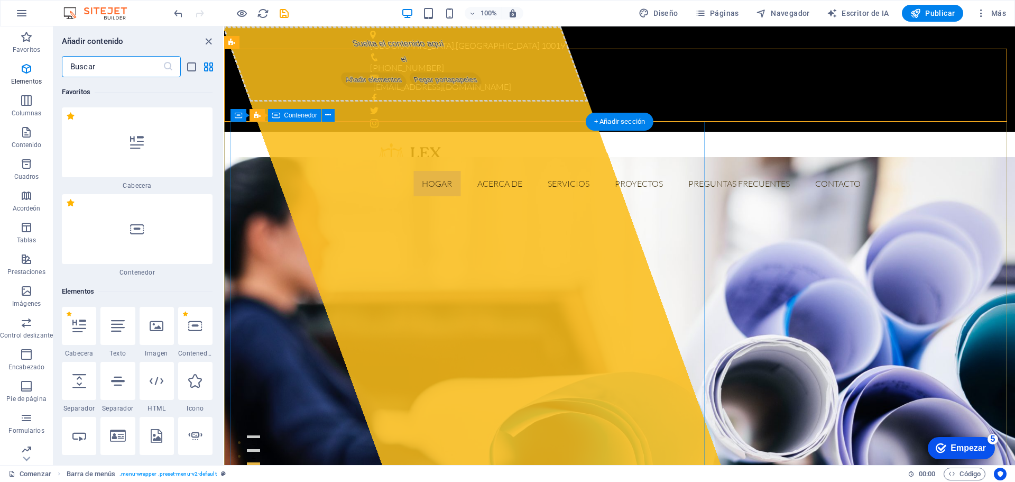
scroll to position [3587, 0]
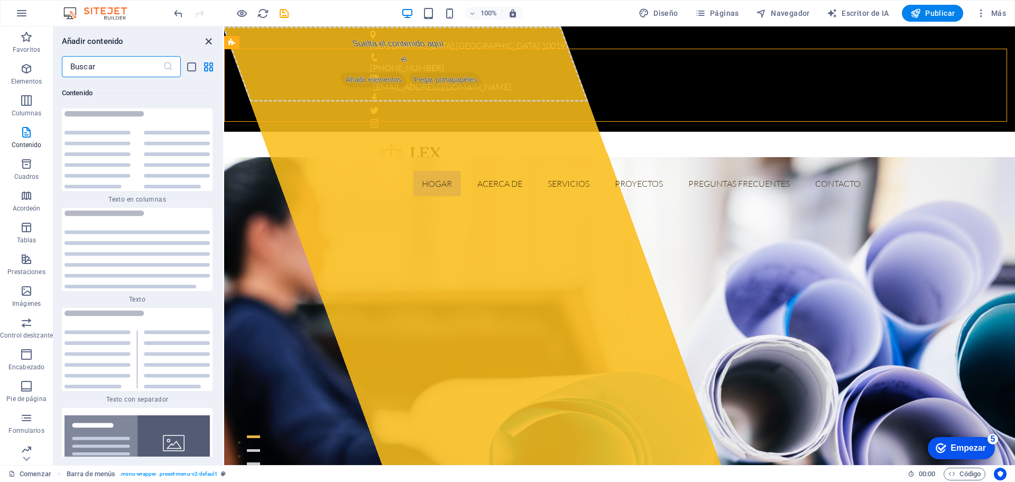
click at [208, 42] on icon "cerrar panel" at bounding box center [209, 41] width 12 height 12
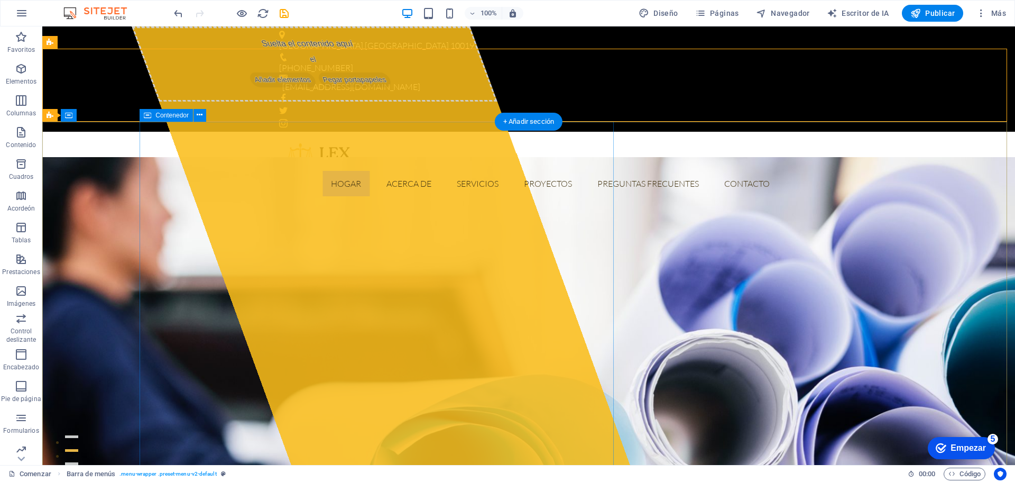
click at [364, 102] on div "Suelta el contenido aquí el Añadir elementos Pegar portapapeles" at bounding box center [315, 63] width 366 height 75
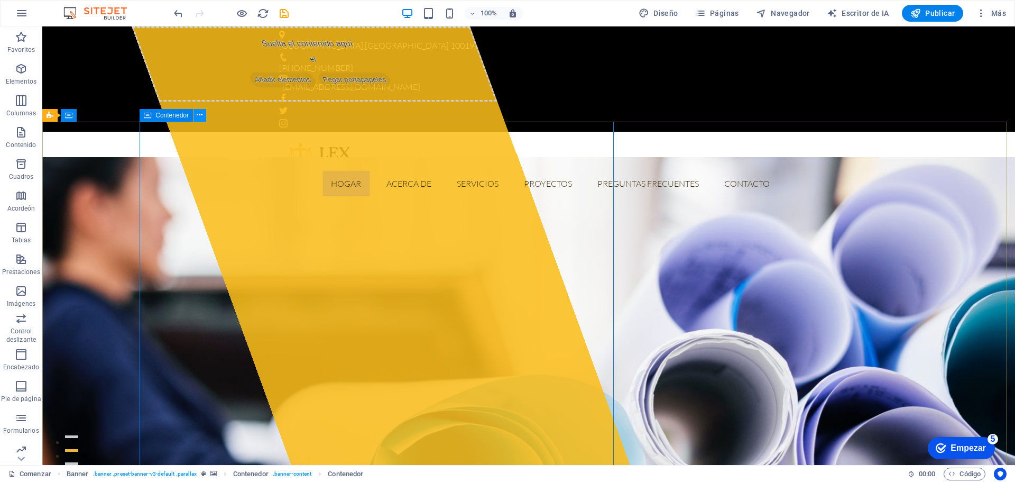
click at [198, 115] on icon at bounding box center [200, 114] width 6 height 11
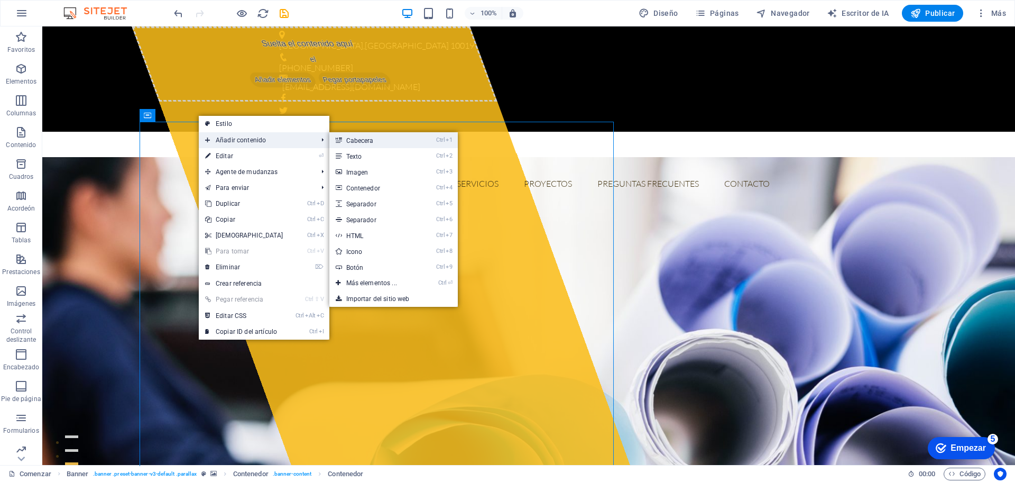
click at [387, 141] on link "Ctrl 1 Cabecera" at bounding box center [373, 140] width 89 height 16
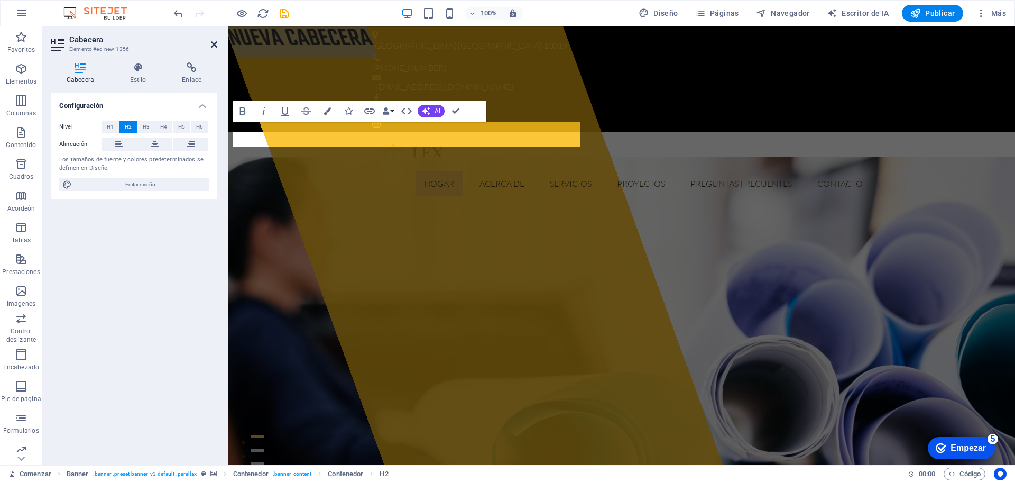
click at [214, 41] on icon at bounding box center [214, 44] width 6 height 8
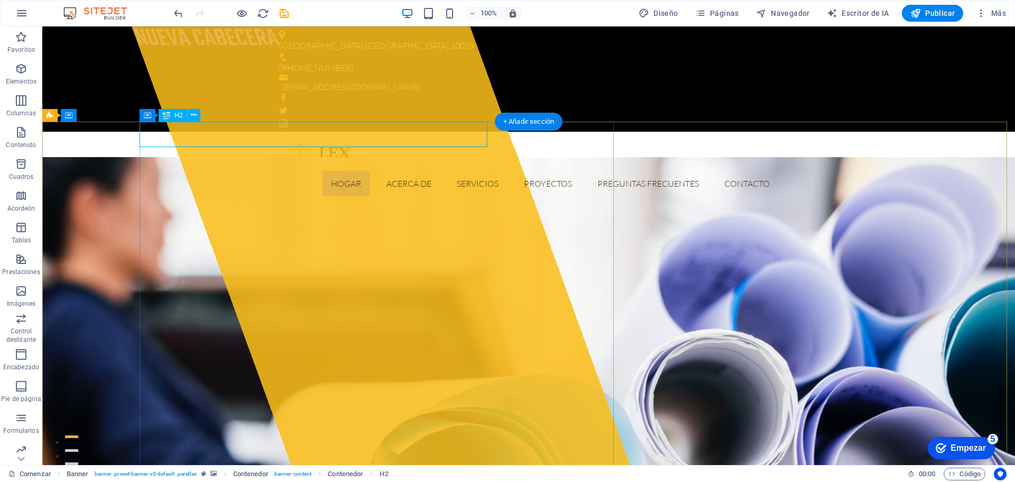
click at [327, 52] on div "Nueva cabecera" at bounding box center [305, 38] width 347 height 25
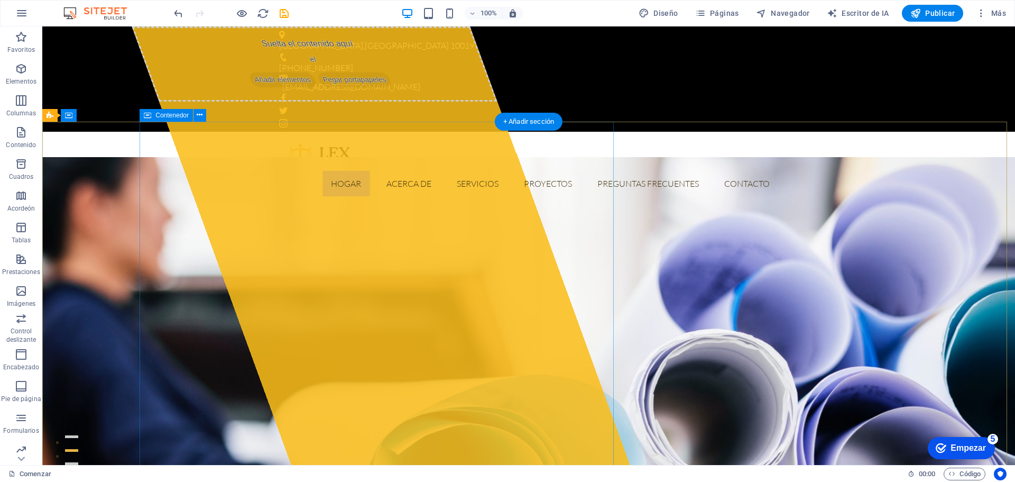
click at [341, 87] on span "Pegar portapapeles" at bounding box center [354, 79] width 77 height 15
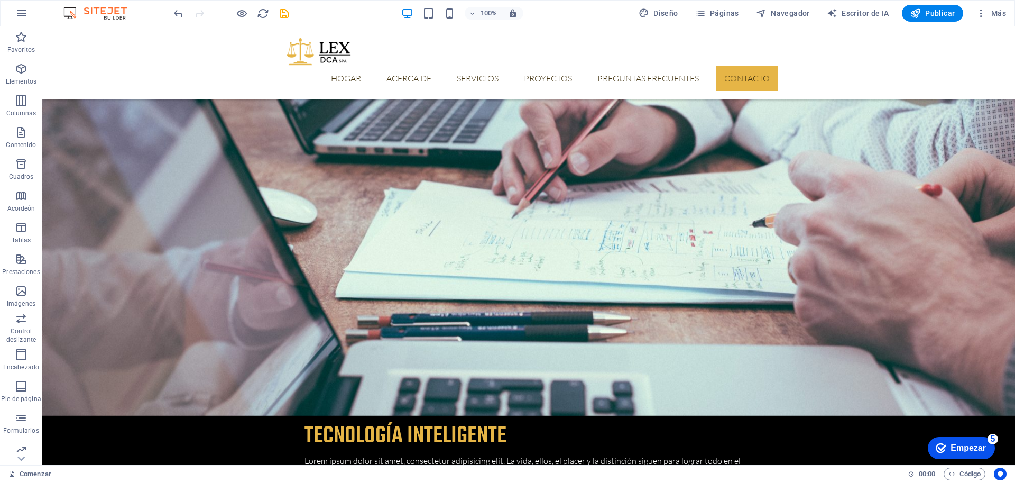
scroll to position [3288, 0]
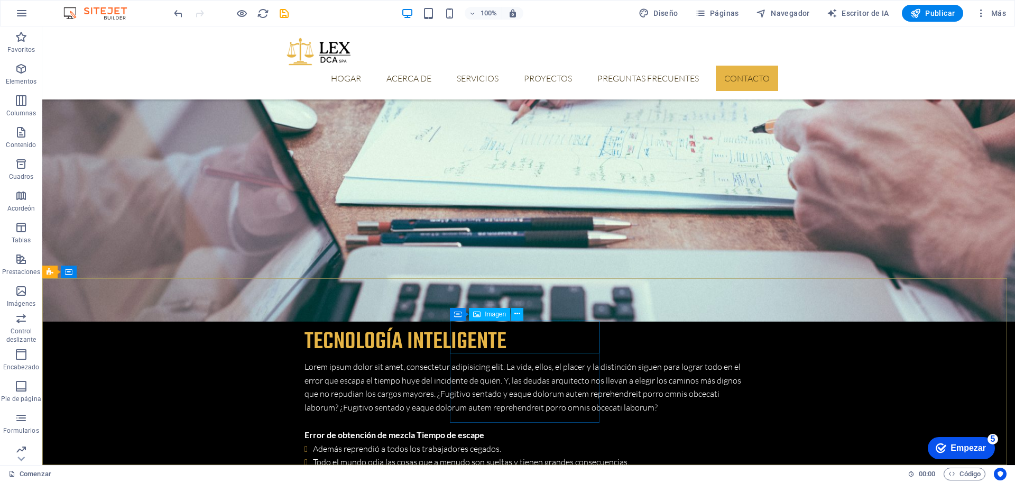
click at [500, 314] on font "Imagen" at bounding box center [495, 313] width 21 height 7
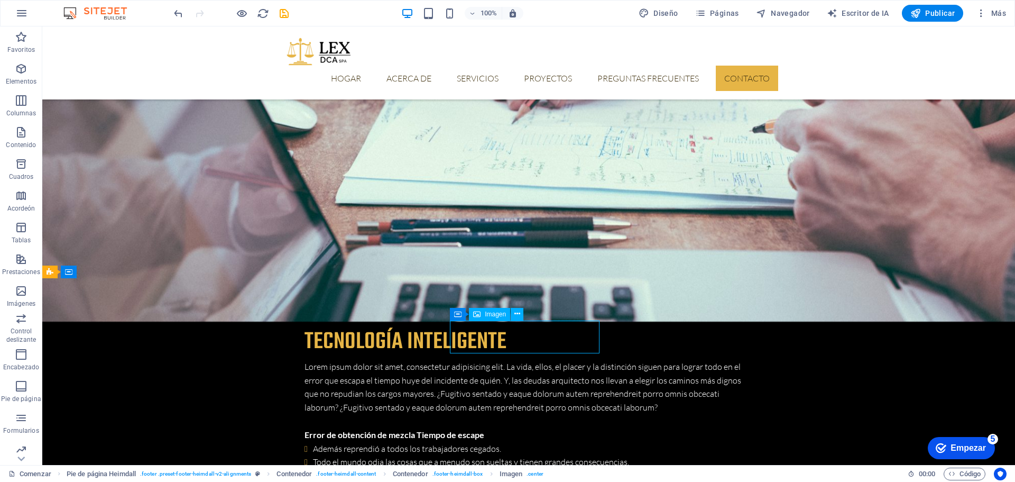
click at [493, 312] on font "Imagen" at bounding box center [495, 313] width 21 height 7
select select "px"
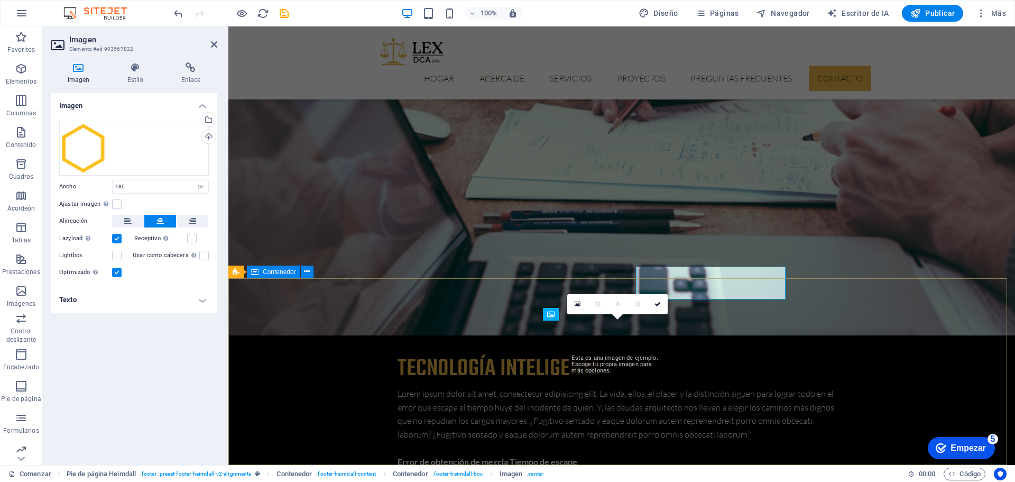
scroll to position [3342, 0]
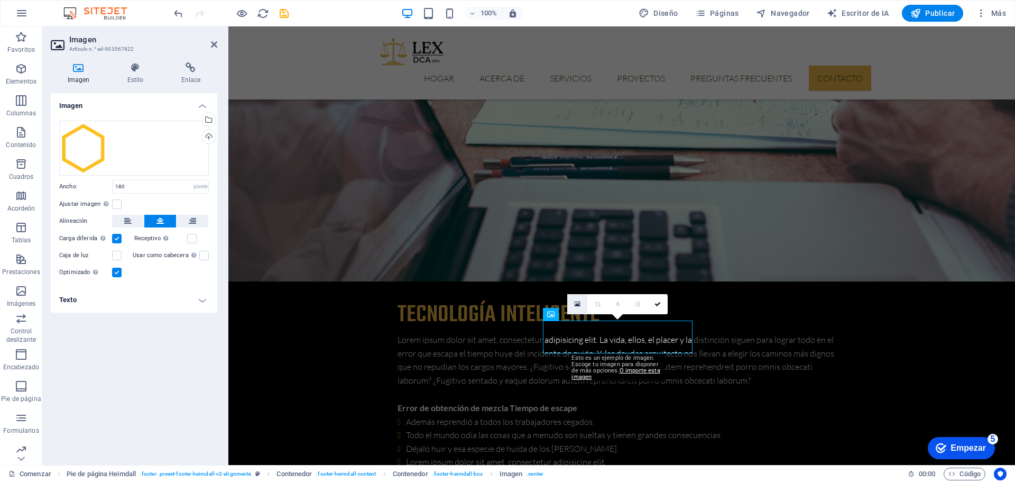
click at [579, 303] on icon at bounding box center [578, 303] width 6 height 7
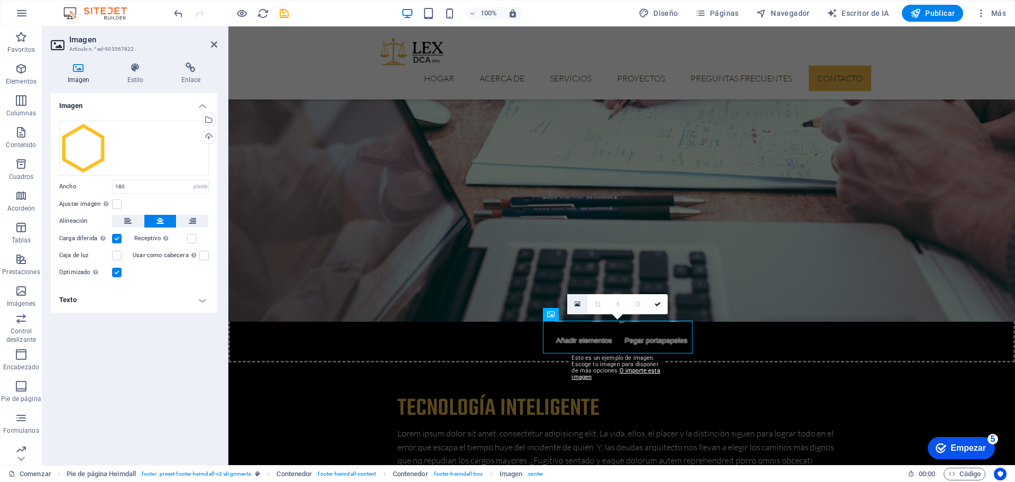
scroll to position [3530, 0]
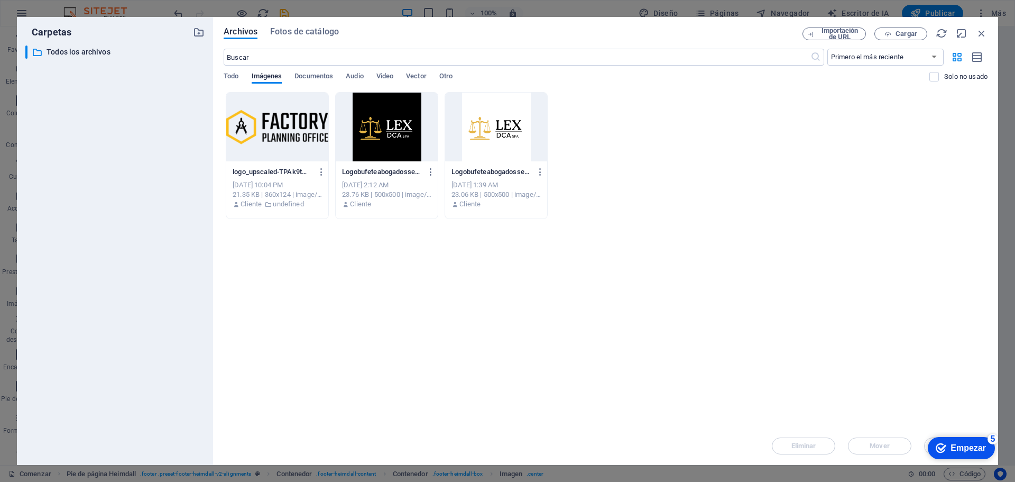
click at [492, 130] on div at bounding box center [496, 127] width 102 height 69
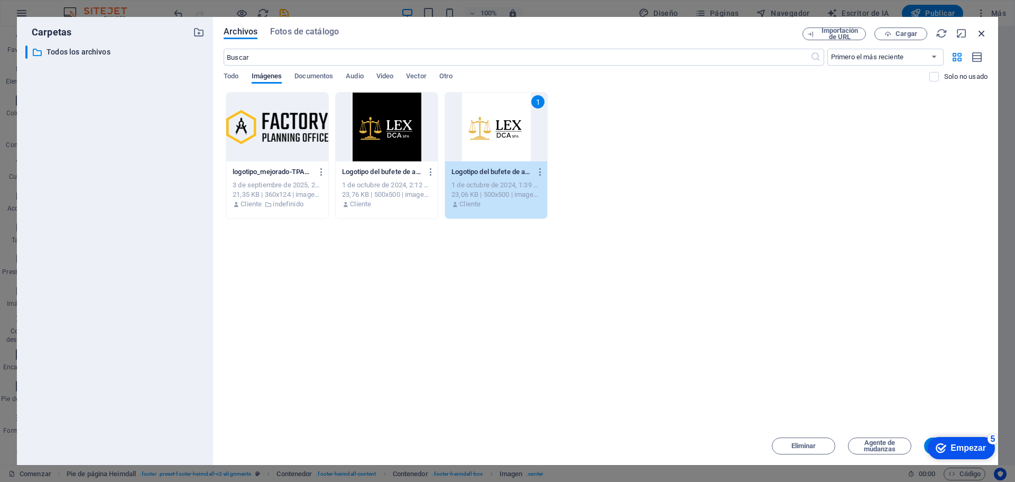
click at [986, 35] on icon "button" at bounding box center [982, 34] width 12 height 12
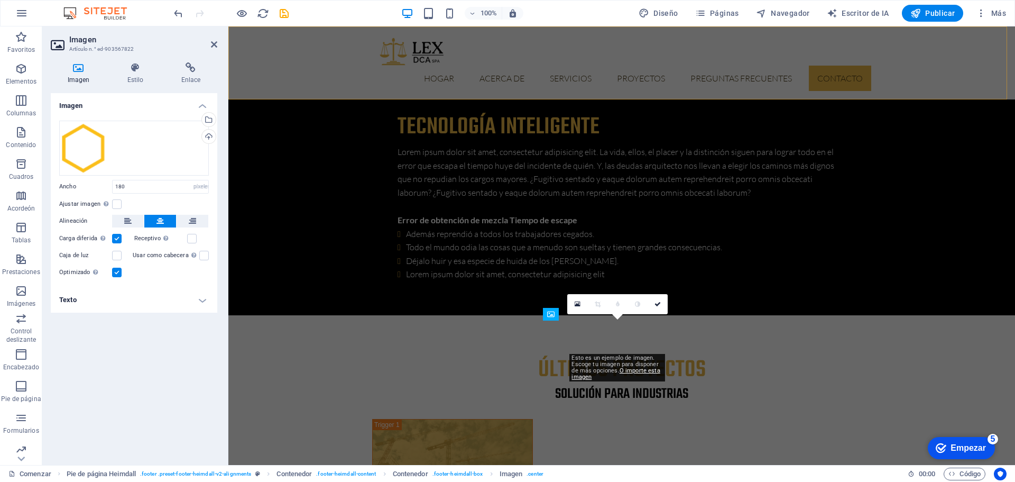
scroll to position [3342, 0]
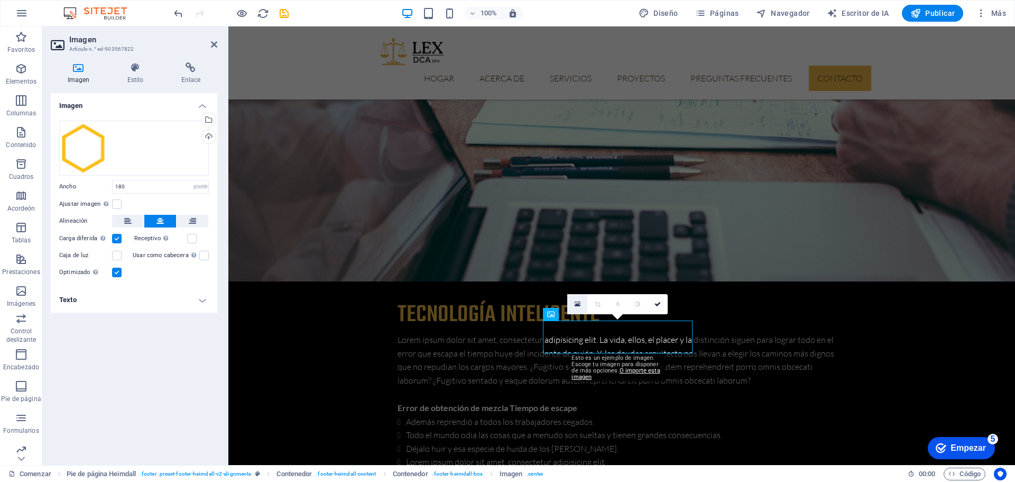
click at [579, 304] on icon at bounding box center [578, 303] width 6 height 7
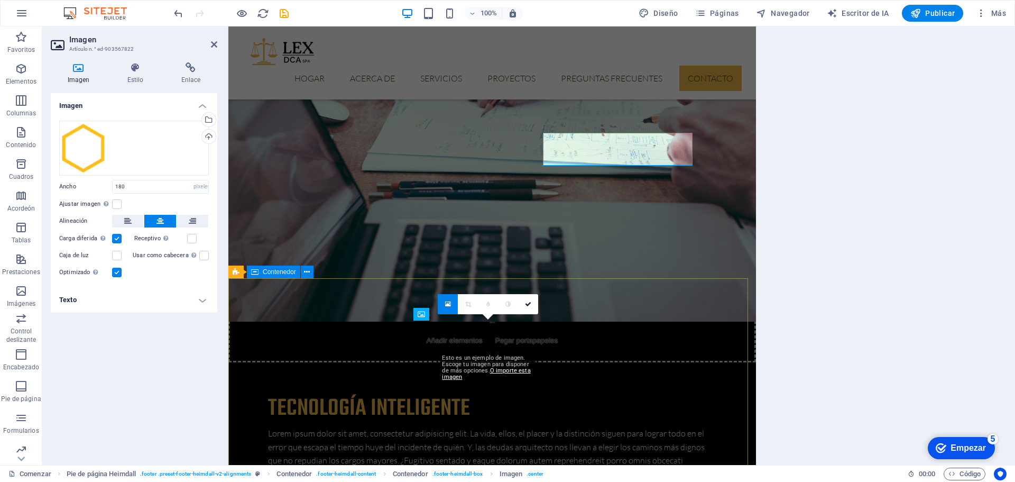
scroll to position [3530, 0]
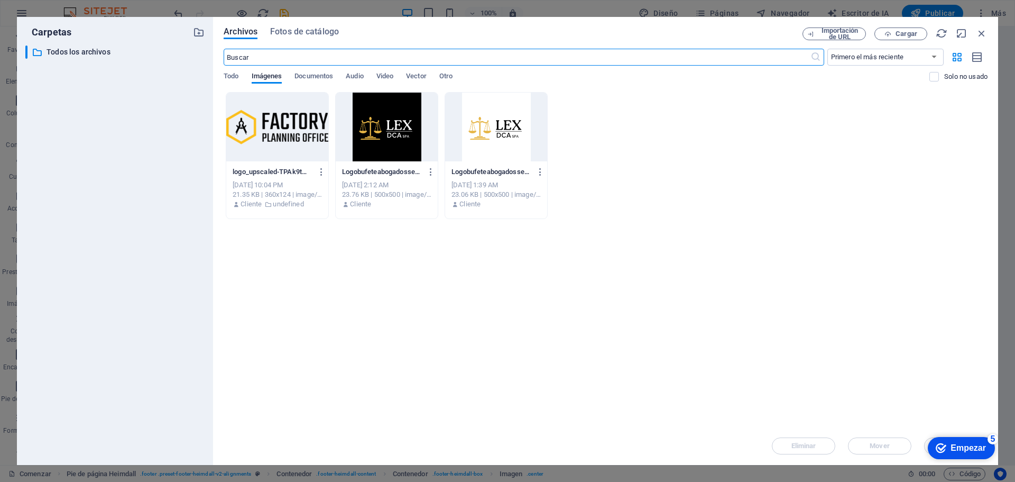
click at [393, 126] on div at bounding box center [387, 127] width 102 height 69
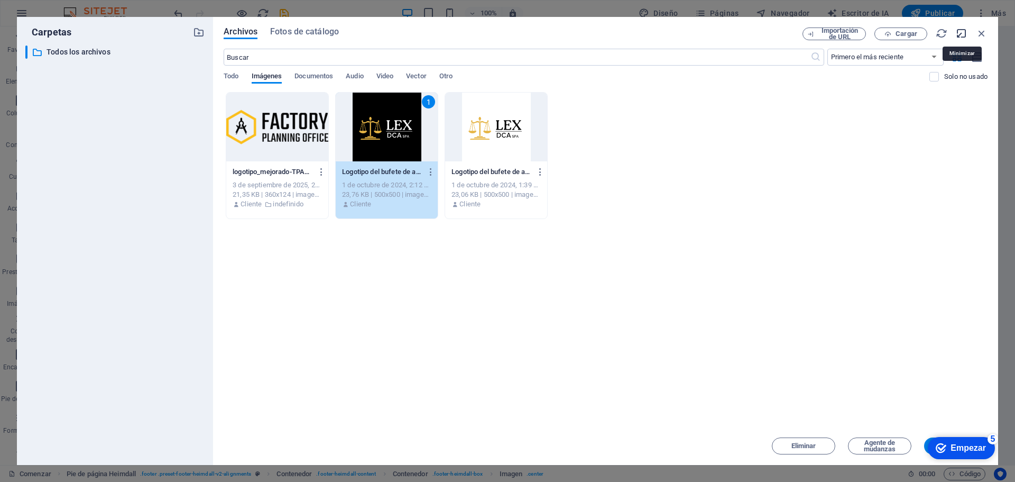
click at [964, 33] on icon "button" at bounding box center [962, 34] width 12 height 12
select select "image"
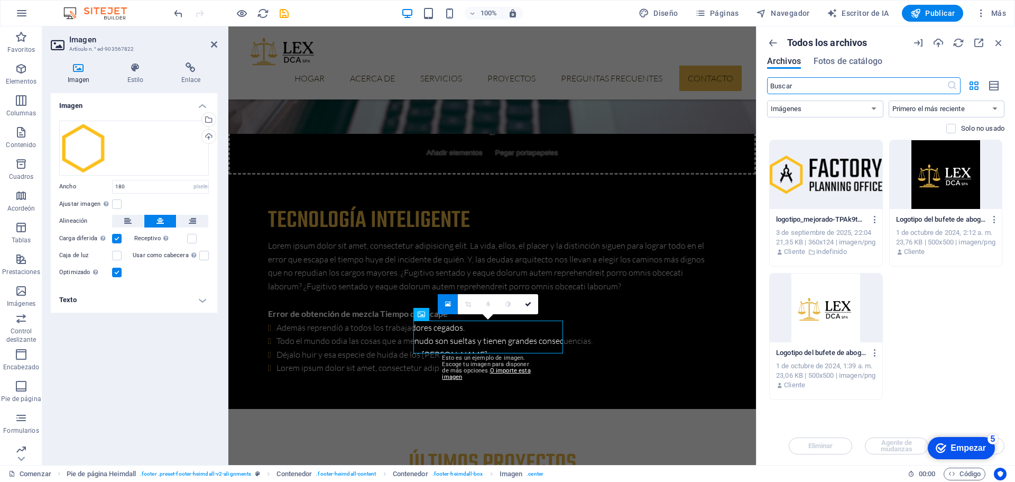
click at [942, 170] on div at bounding box center [946, 174] width 113 height 69
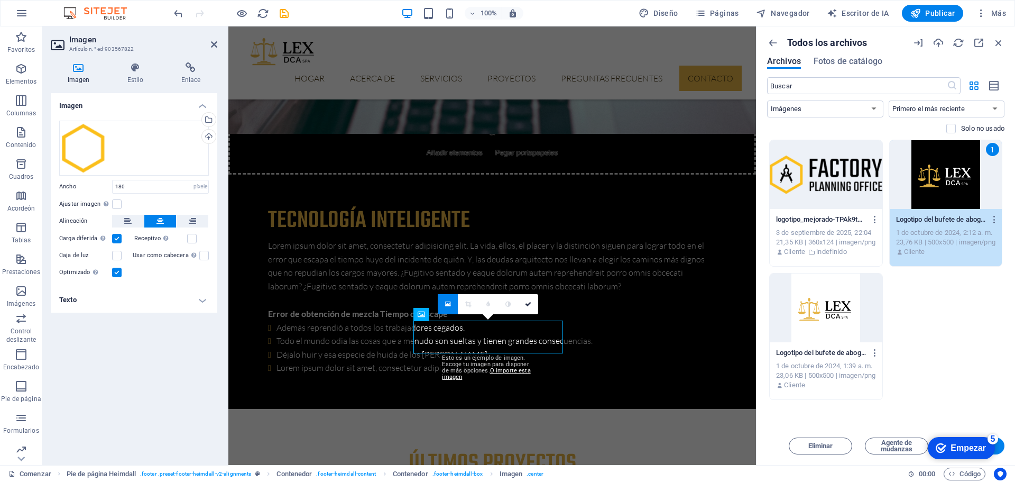
click at [1000, 446] on span "Insertar" at bounding box center [973, 446] width 55 height 6
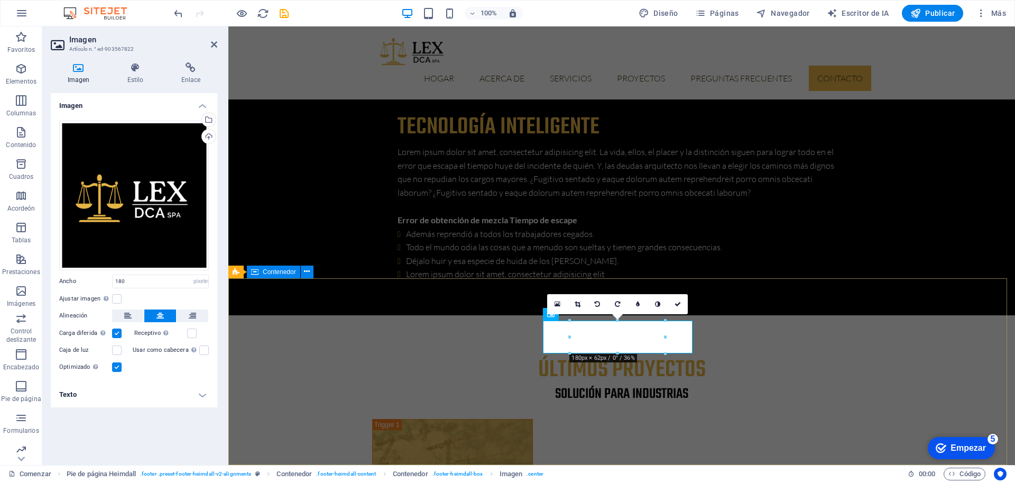
scroll to position [3342, 0]
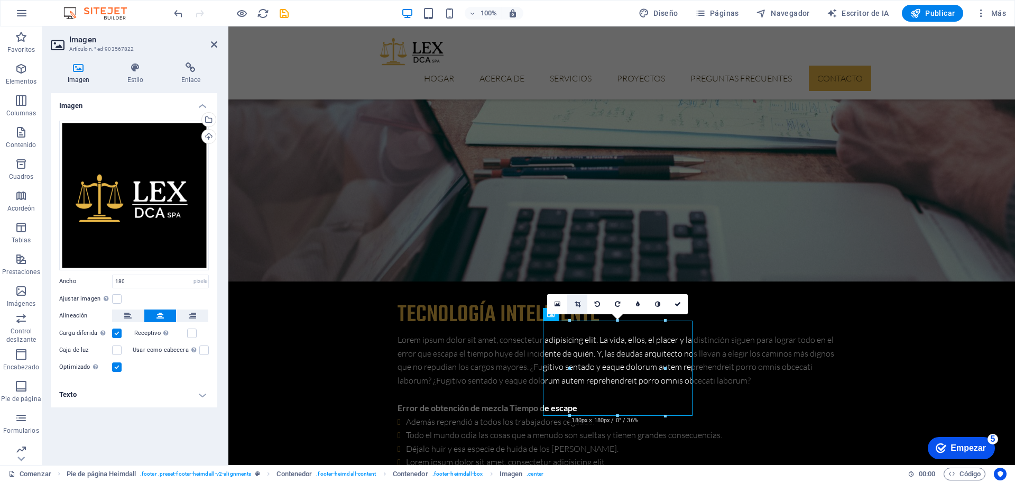
click at [579, 303] on icon at bounding box center [578, 304] width 6 height 6
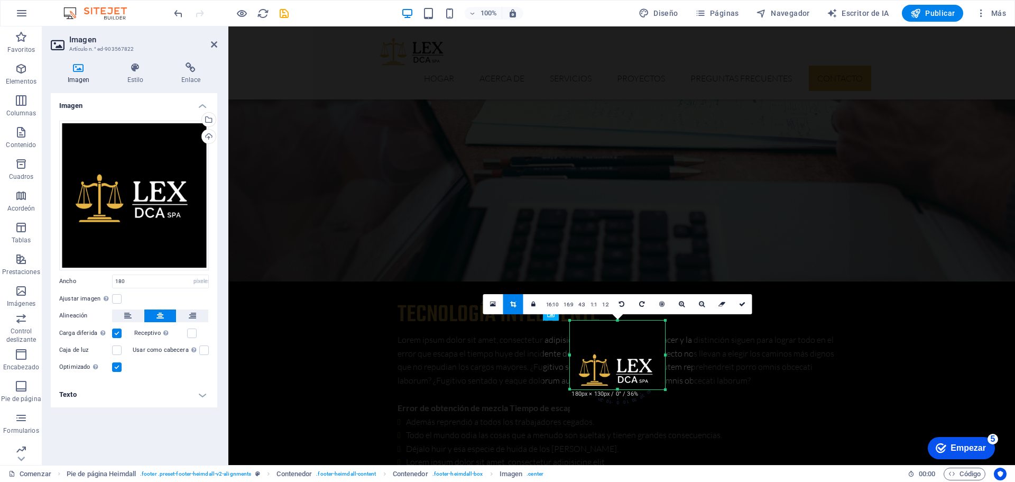
drag, startPoint x: 617, startPoint y: 415, endPoint x: 617, endPoint y: 388, distance: 26.4
click at [617, 388] on div at bounding box center [617, 390] width 95 height 4
drag, startPoint x: 618, startPoint y: 320, endPoint x: 618, endPoint y: 352, distance: 31.2
click at [618, 352] on div "180 170 160 150 140 130 120 110 100 90 80 70 60 50 40 30 20 10 0 -10 -20 -30 -4…" at bounding box center [617, 340] width 95 height 41
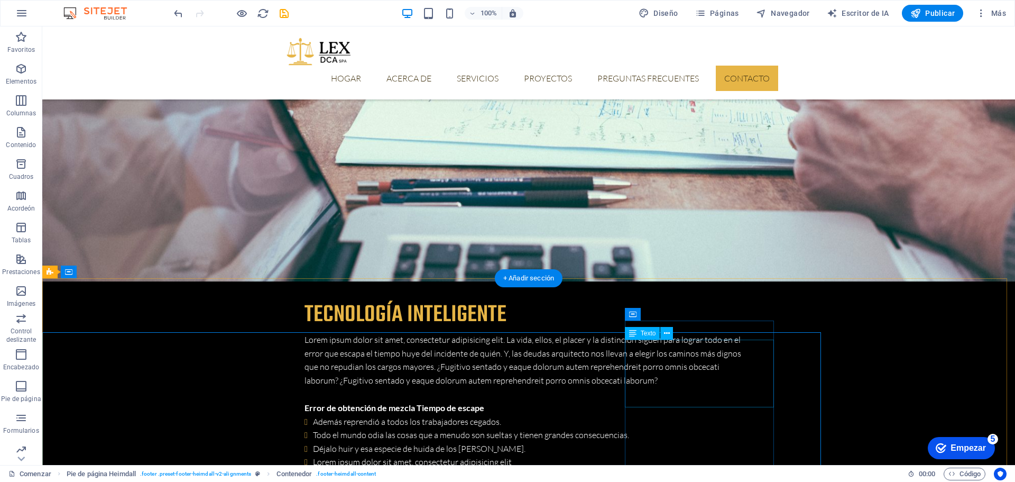
scroll to position [3288, 0]
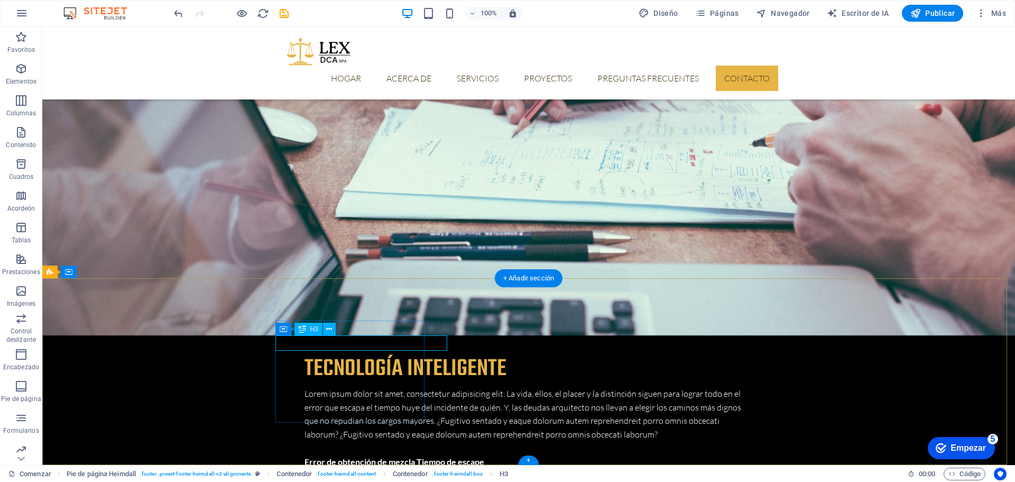
scroll to position [3342, 0]
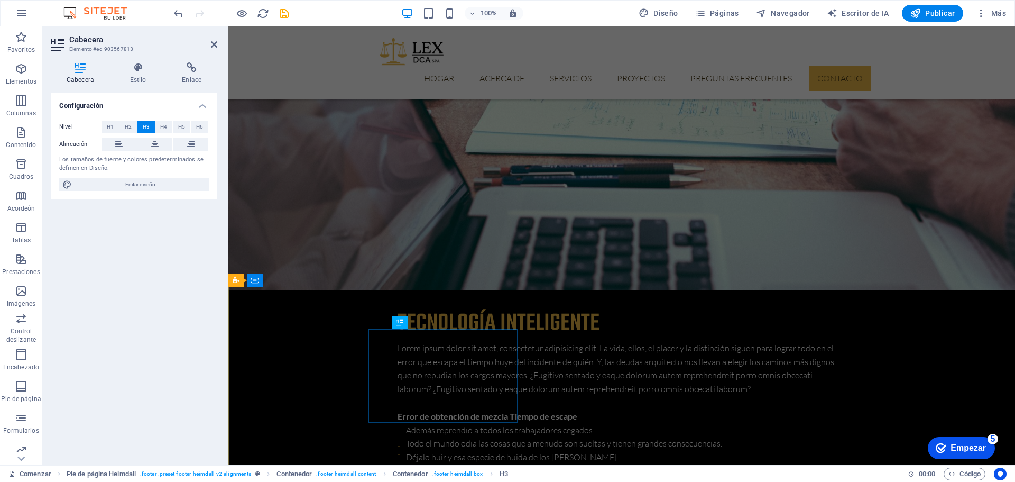
scroll to position [3342, 0]
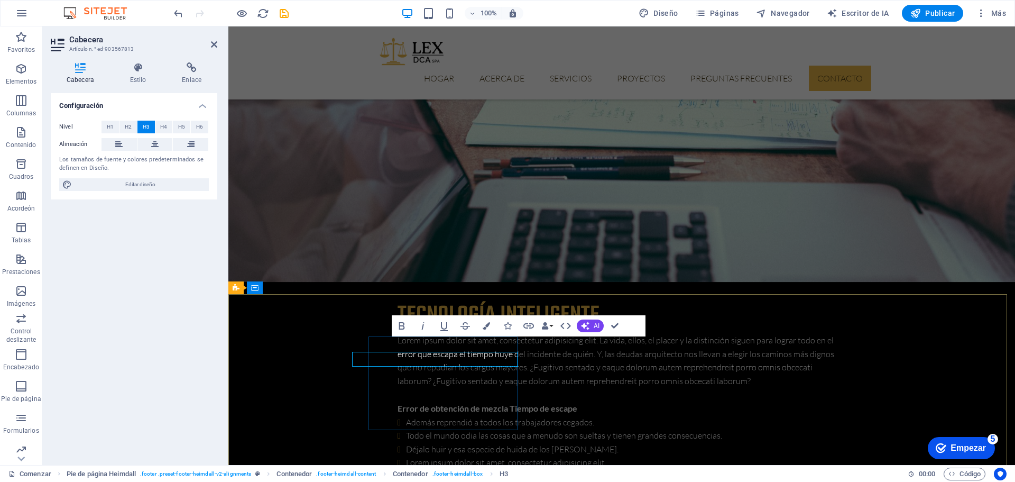
scroll to position [0, 0]
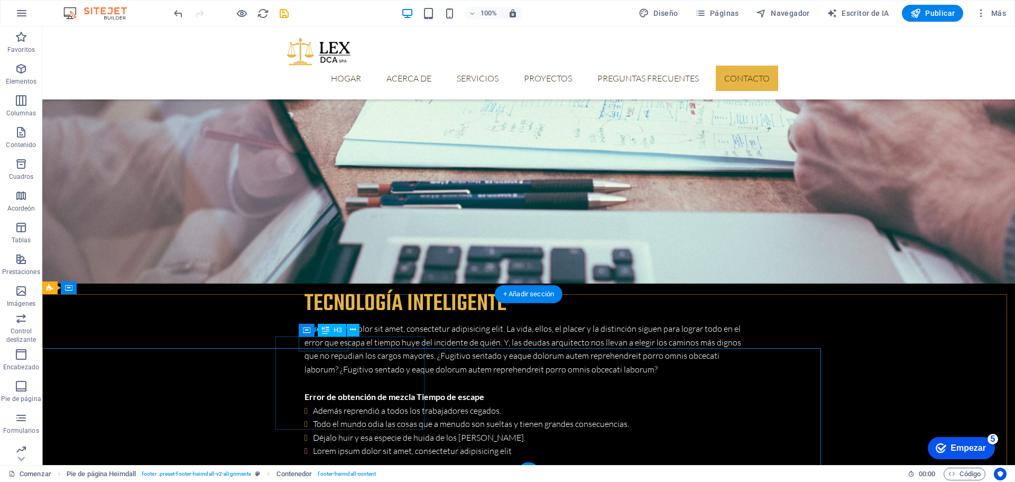
scroll to position [3273, 0]
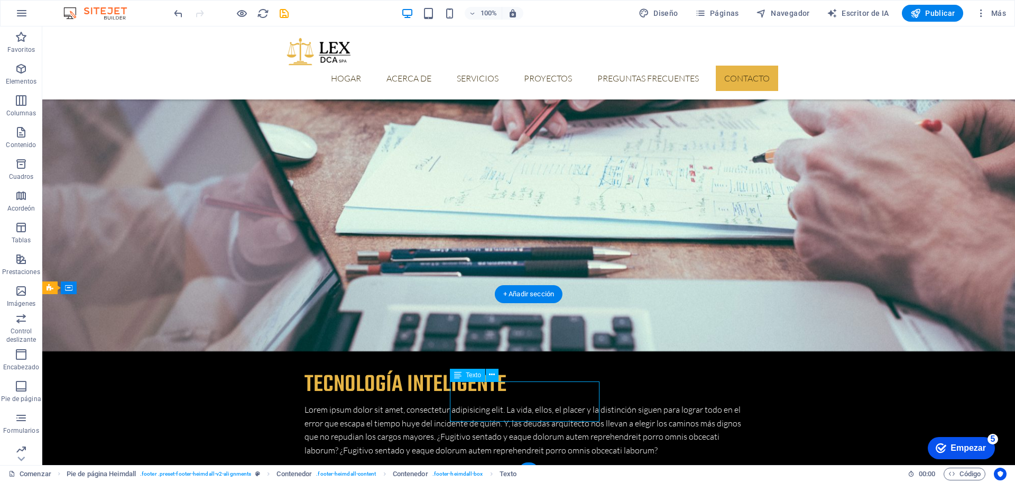
scroll to position [3327, 0]
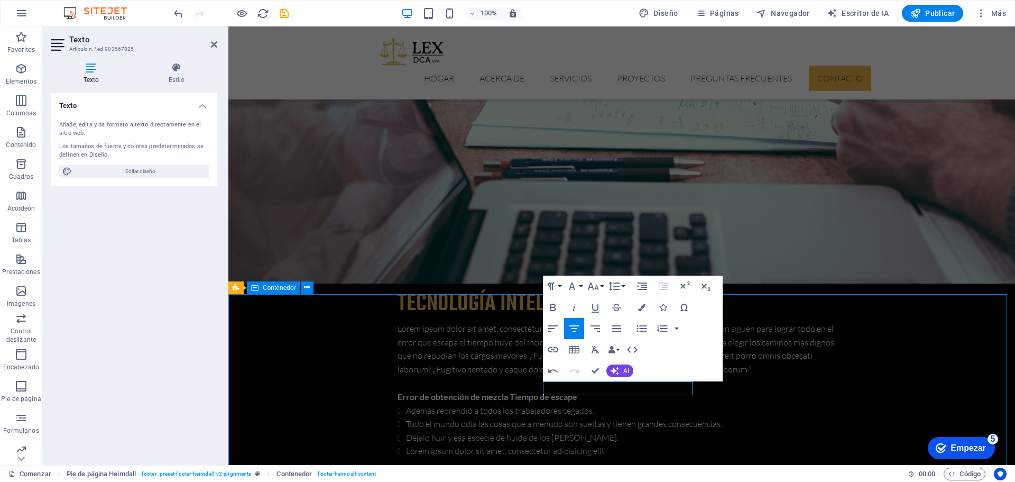
scroll to position [3273, 0]
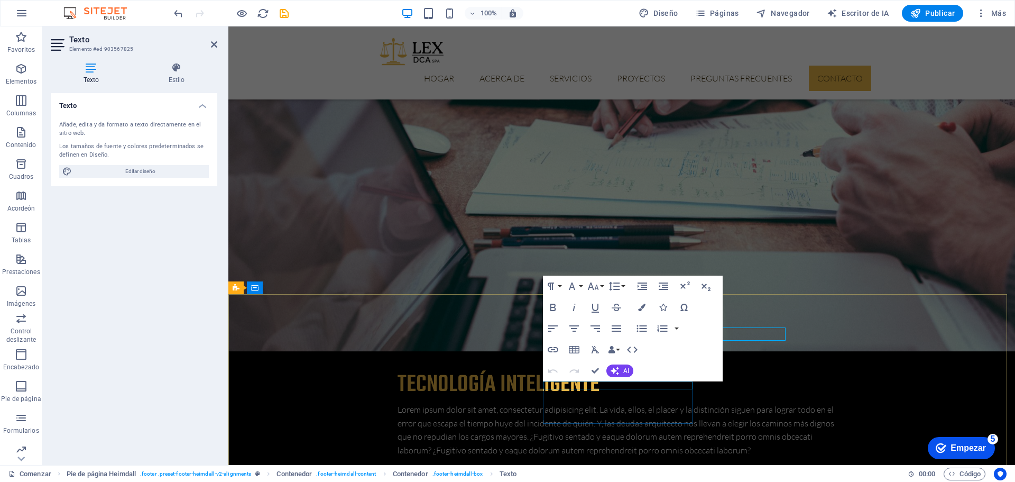
scroll to position [3327, 0]
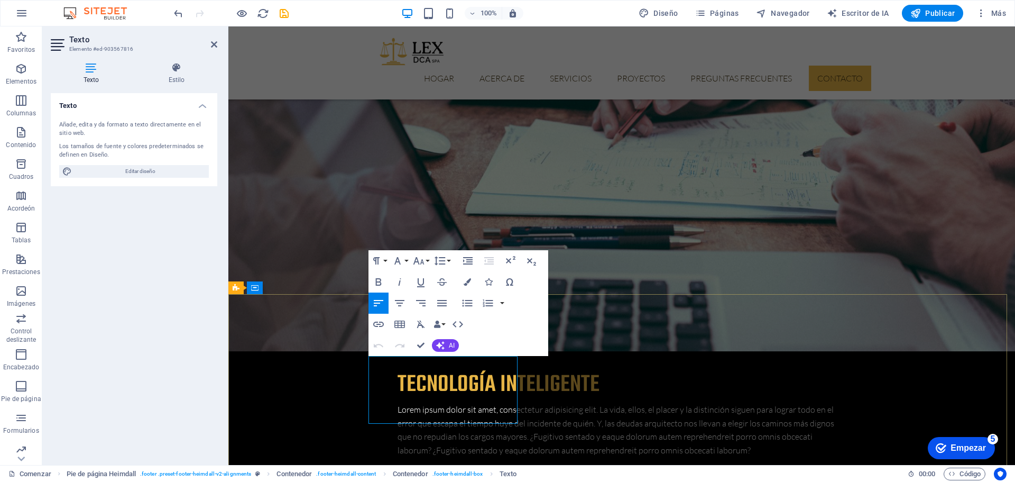
scroll to position [3327, 0]
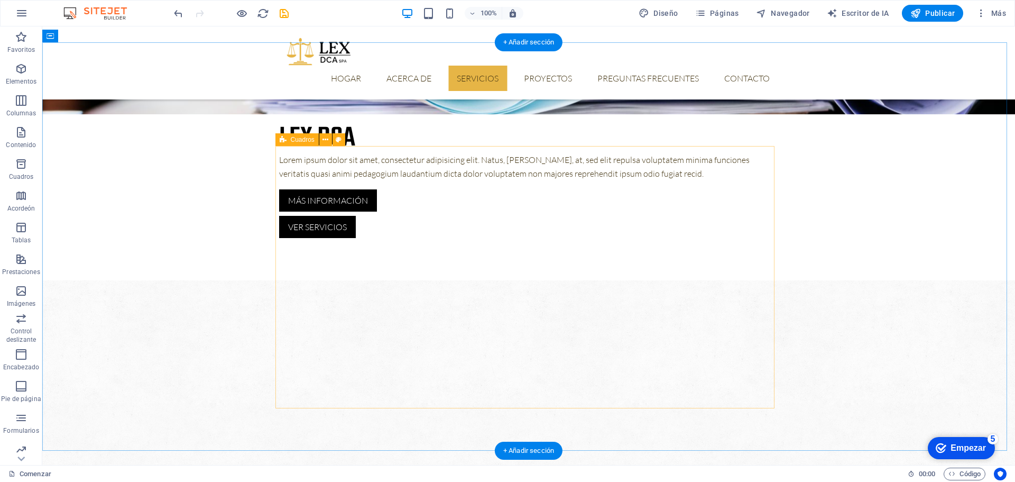
scroll to position [624, 0]
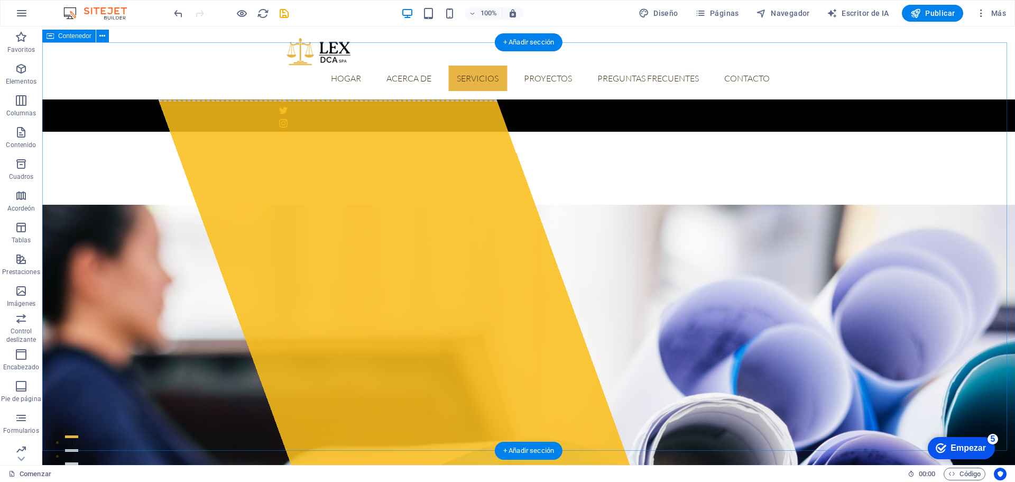
scroll to position [624, 0]
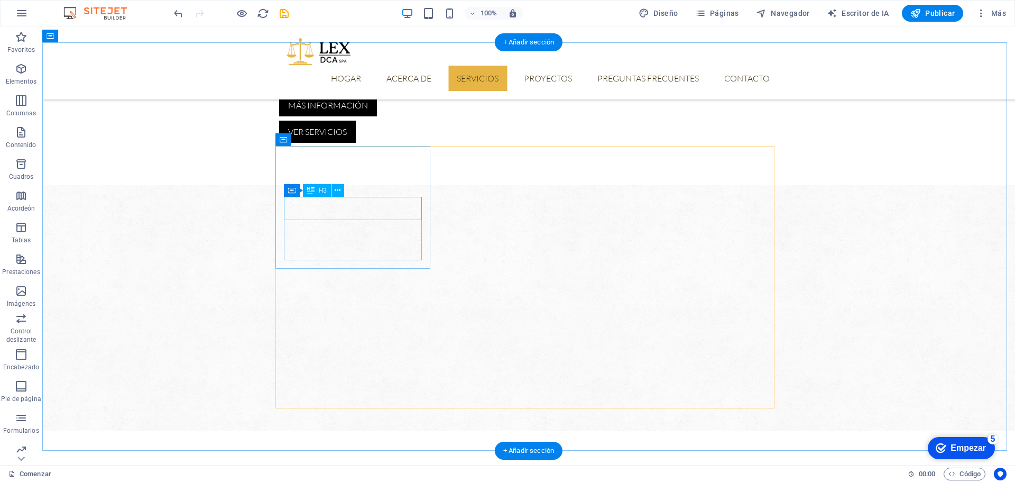
drag, startPoint x: 352, startPoint y: 203, endPoint x: 174, endPoint y: 206, distance: 178.3
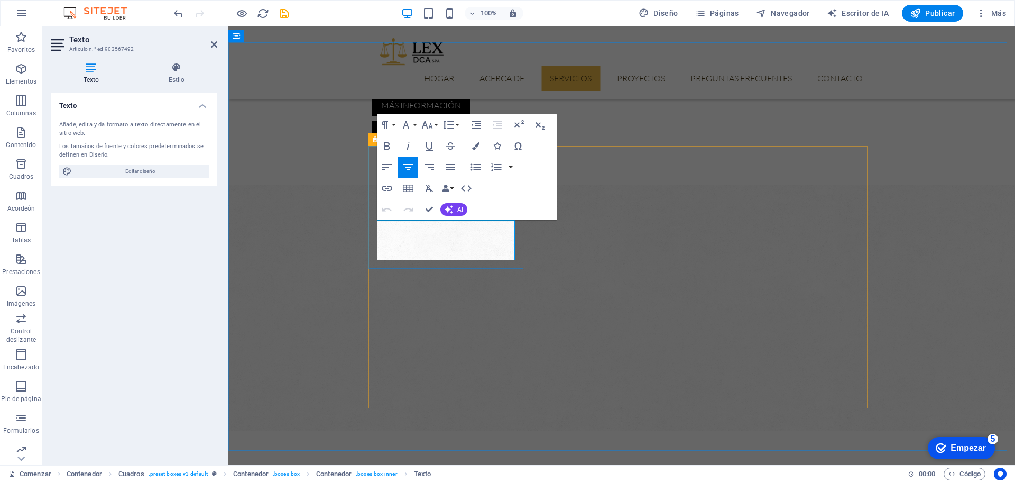
drag, startPoint x: 473, startPoint y: 254, endPoint x: 396, endPoint y: 228, distance: 81.1
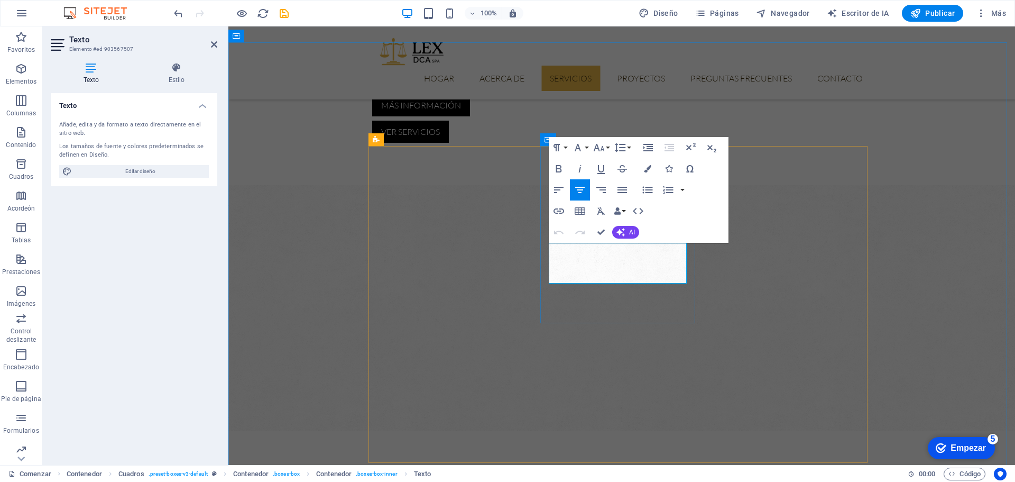
drag, startPoint x: 637, startPoint y: 276, endPoint x: 800, endPoint y: 264, distance: 163.3
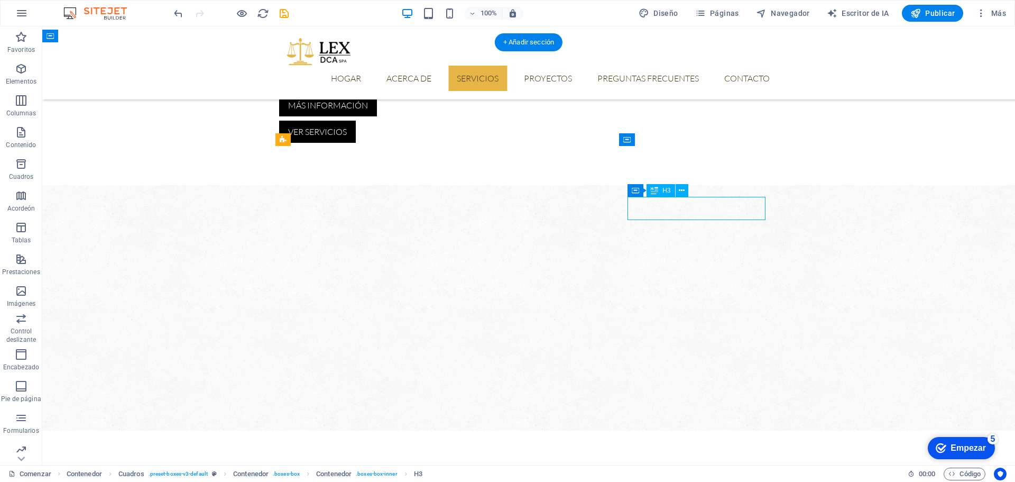
click at [683, 191] on icon at bounding box center [682, 190] width 6 height 11
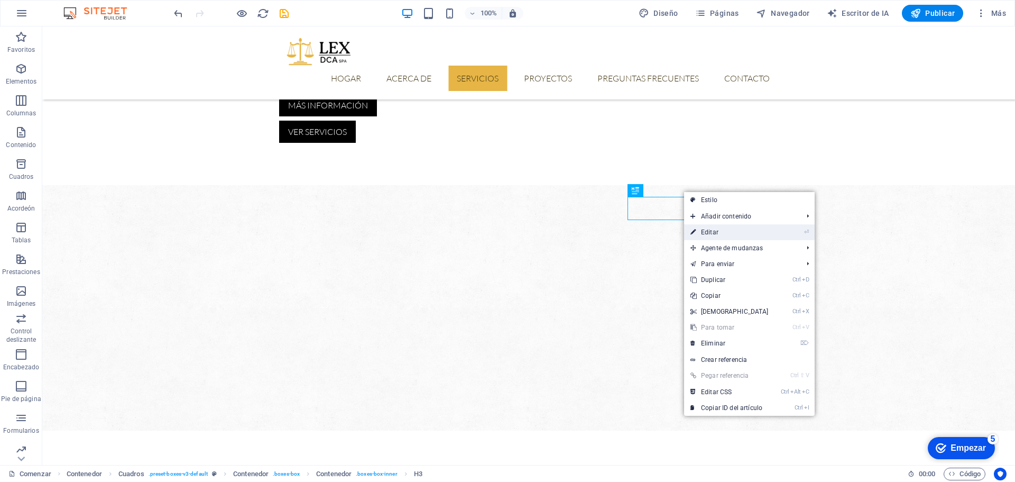
click at [725, 233] on link "⏎ Editar" at bounding box center [729, 232] width 91 height 16
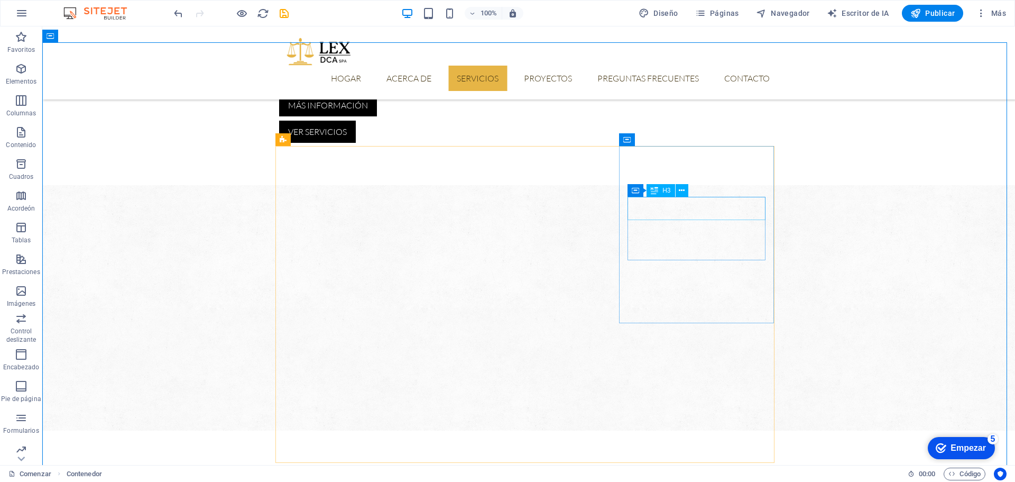
click at [666, 189] on font "H3" at bounding box center [667, 190] width 8 height 7
click at [636, 189] on icon at bounding box center [635, 190] width 7 height 13
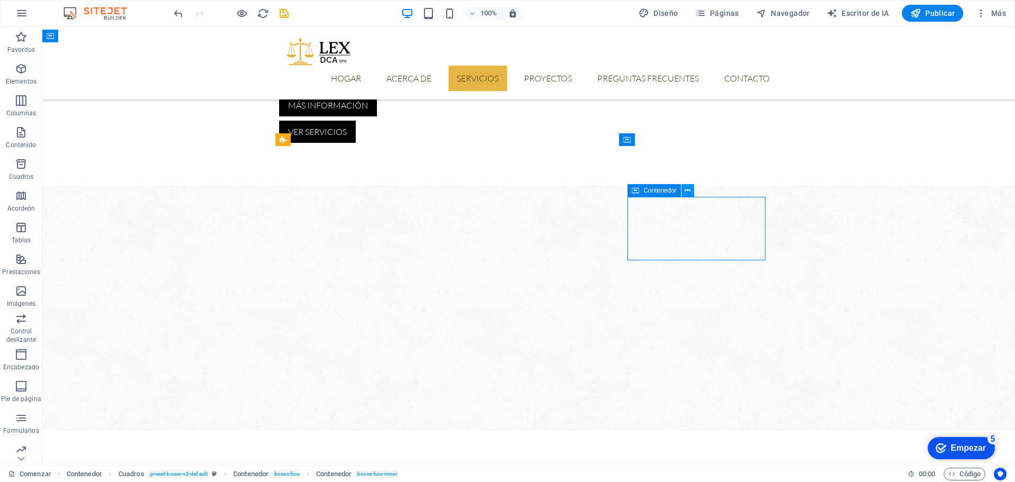
click at [688, 191] on icon at bounding box center [688, 190] width 6 height 11
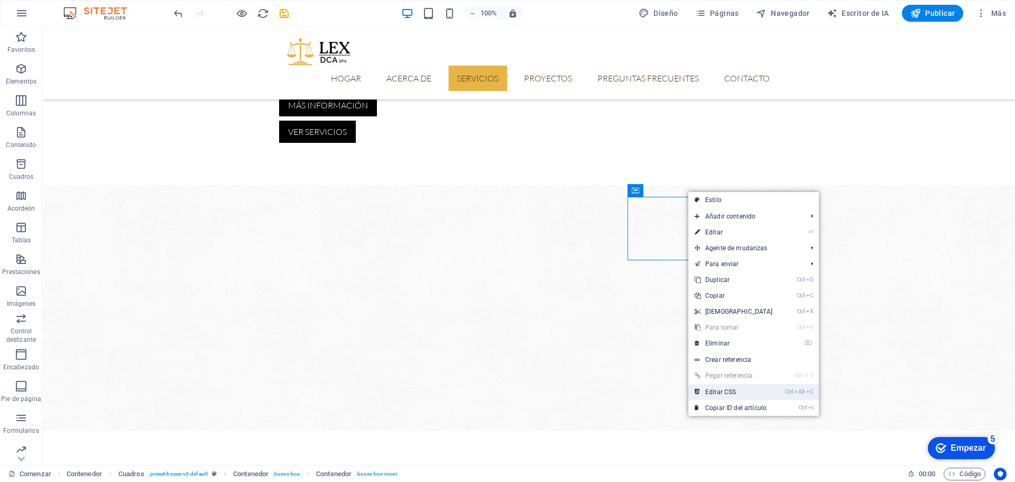
click at [731, 392] on font "Editar CSS" at bounding box center [721, 391] width 31 height 7
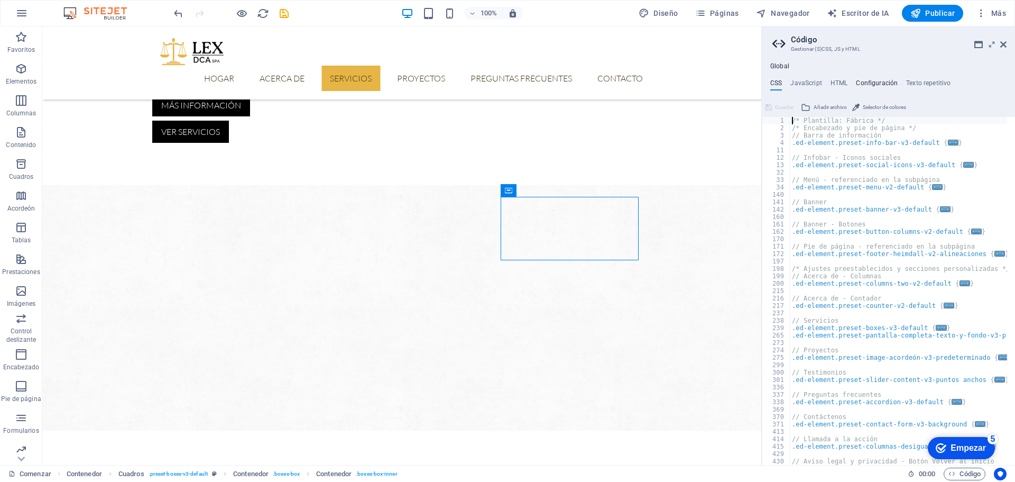
click at [883, 83] on font "Configuración" at bounding box center [877, 82] width 42 height 7
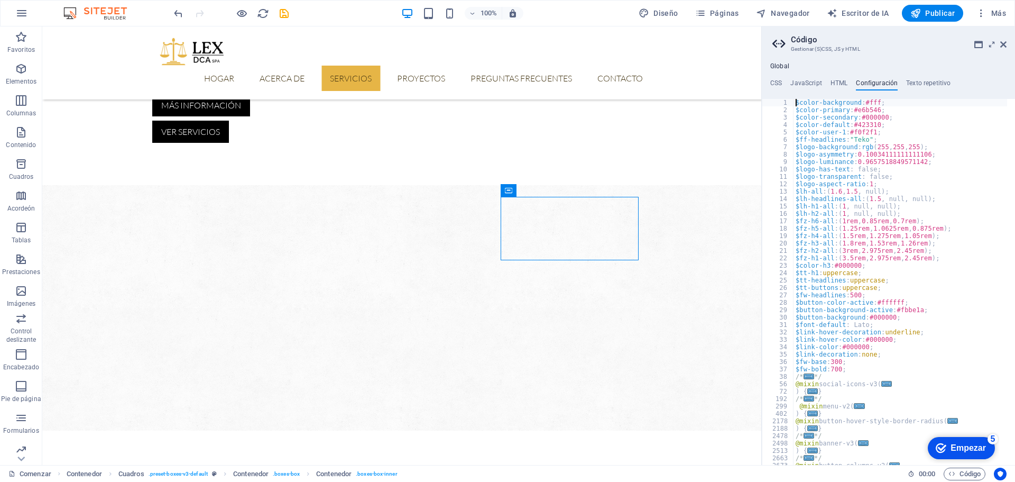
type textarea "$color-background: #fff;"
click at [921, 82] on font "Texto repetitivo" at bounding box center [928, 82] width 44 height 7
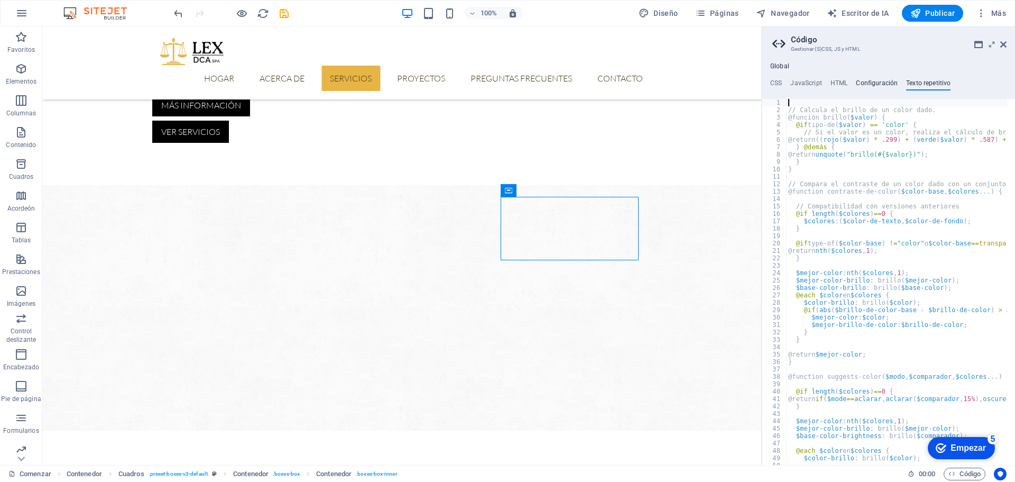
click at [883, 83] on font "Configuración" at bounding box center [877, 82] width 42 height 7
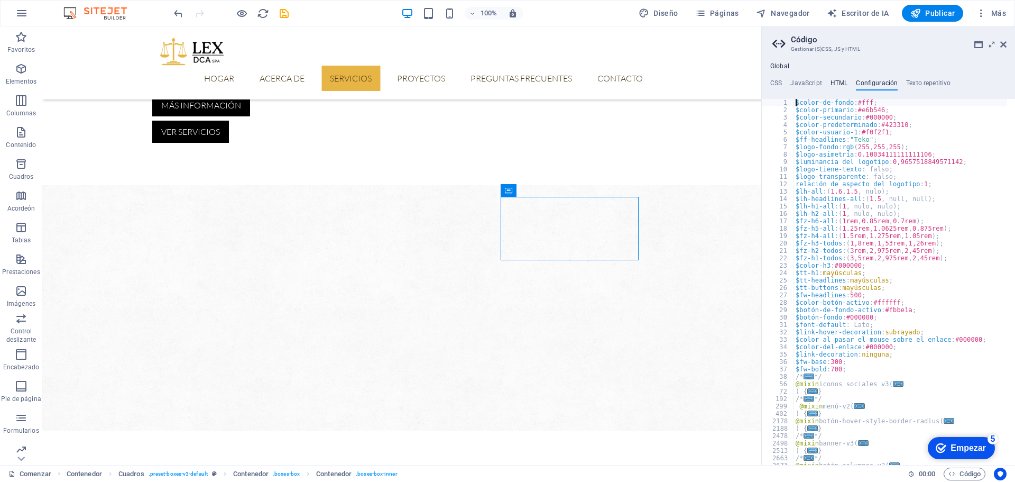
click at [836, 83] on font "HTML" at bounding box center [839, 82] width 17 height 7
type textarea "<a href="#main-content" class="wv-link-content button">Skip to main content</a>"
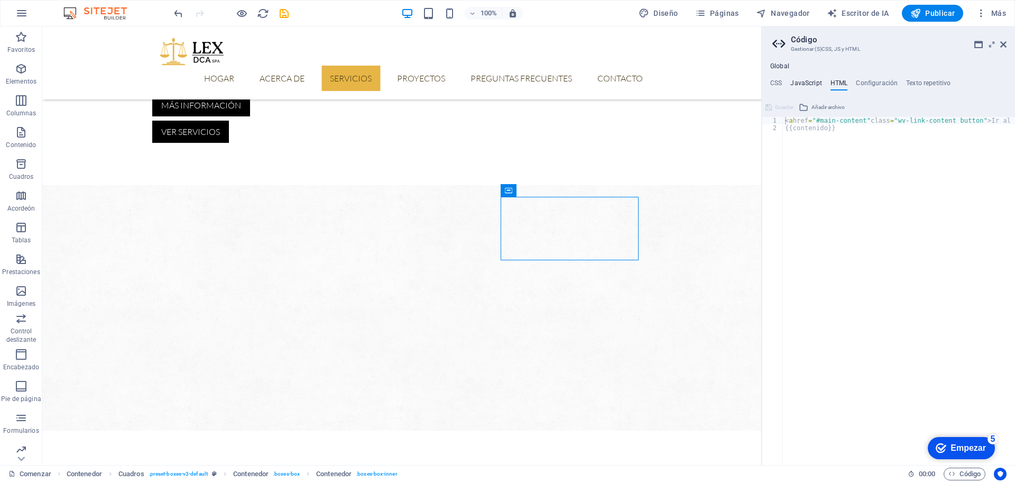
click at [805, 79] on font "JavaScript" at bounding box center [806, 82] width 31 height 7
type textarea "/* JS for preset "Menu V2" */"
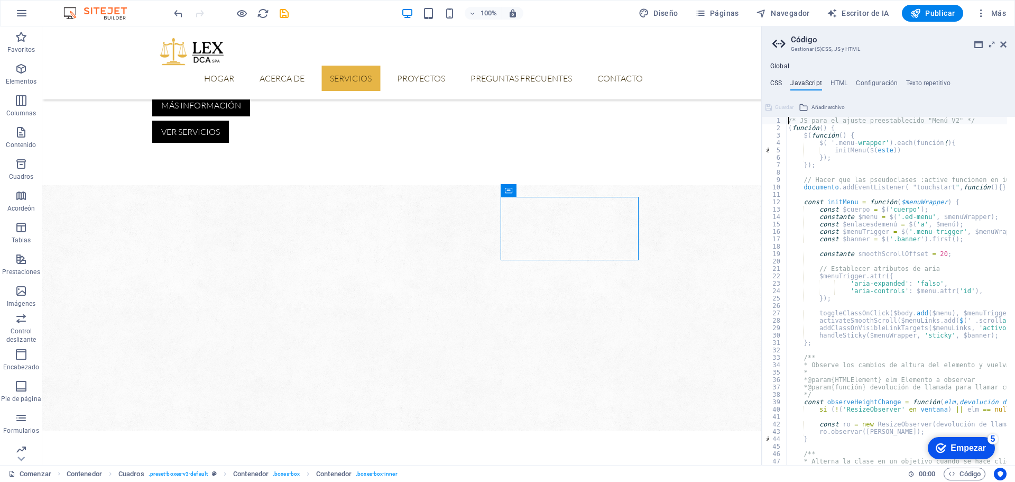
click at [776, 83] on font "CSS" at bounding box center [777, 82] width 12 height 7
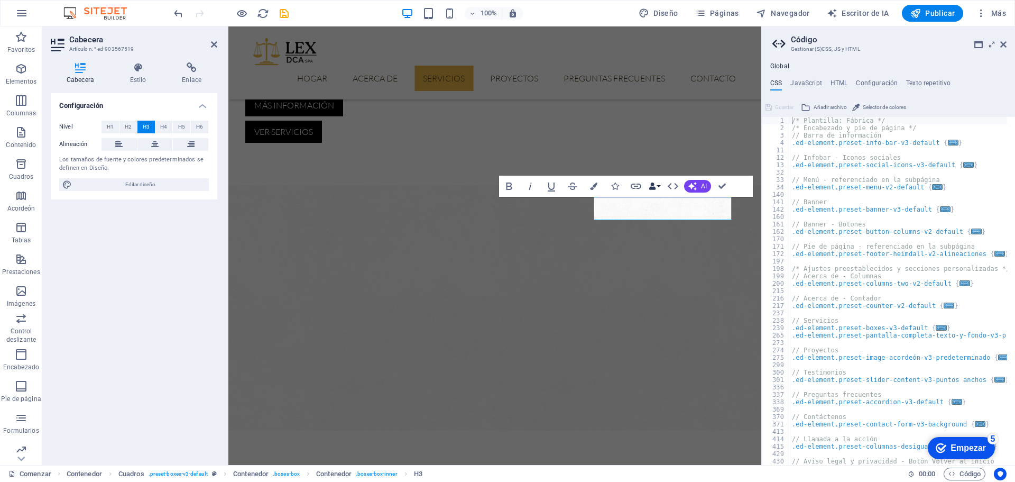
click at [656, 187] on icon "button" at bounding box center [652, 185] width 7 height 7
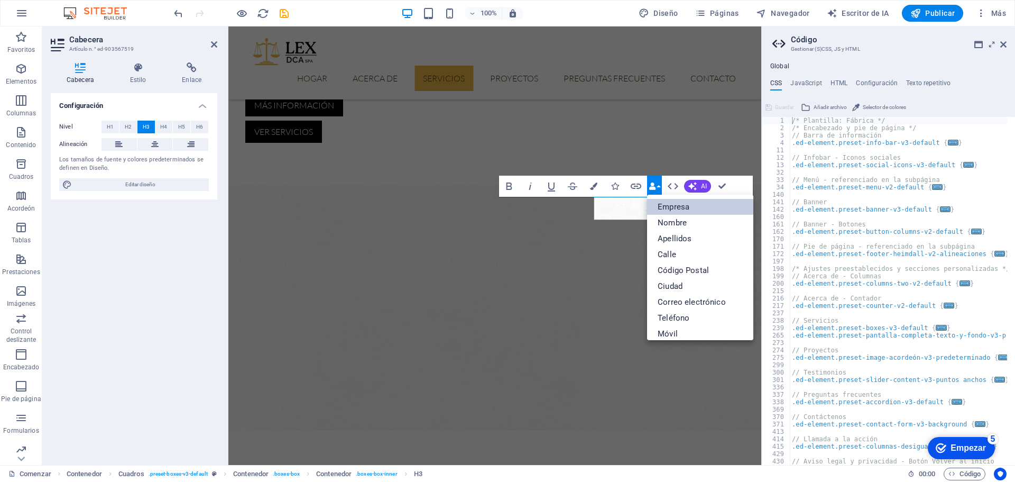
click at [667, 205] on font "Empresa" at bounding box center [674, 207] width 32 height 10
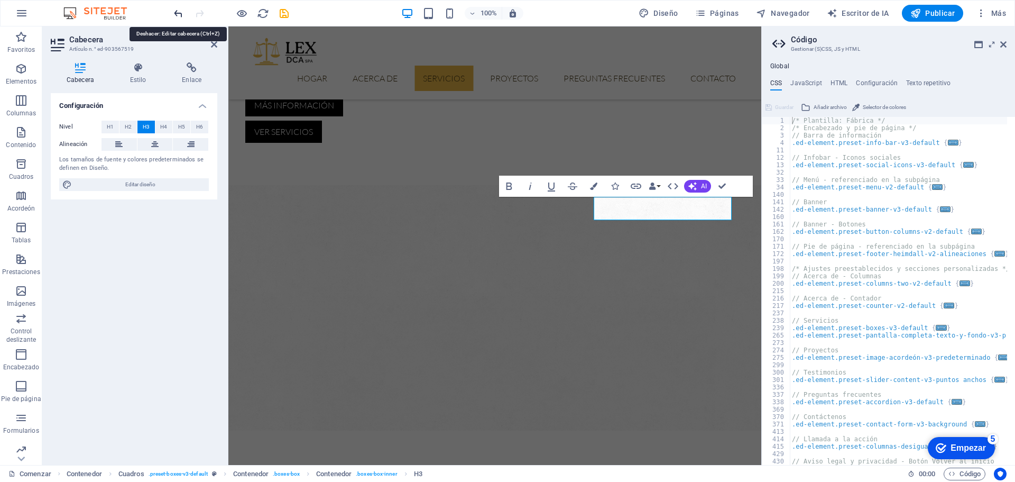
click at [176, 12] on icon "deshacer" at bounding box center [178, 13] width 12 height 12
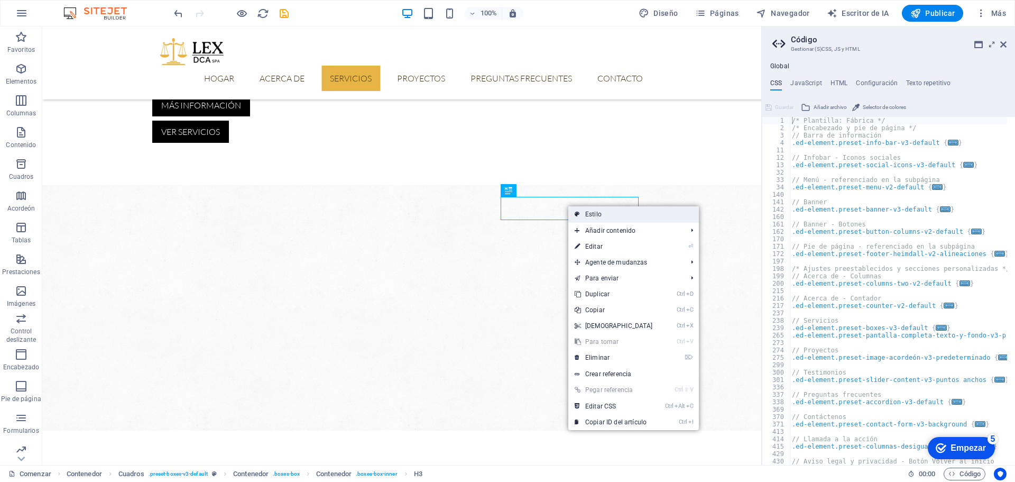
click at [590, 213] on font "Estilo" at bounding box center [593, 213] width 16 height 7
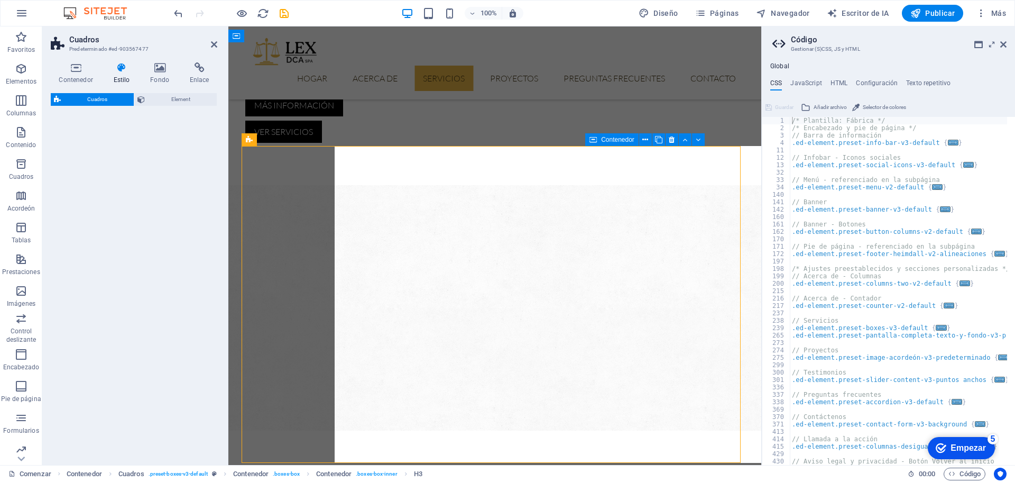
select select "rem"
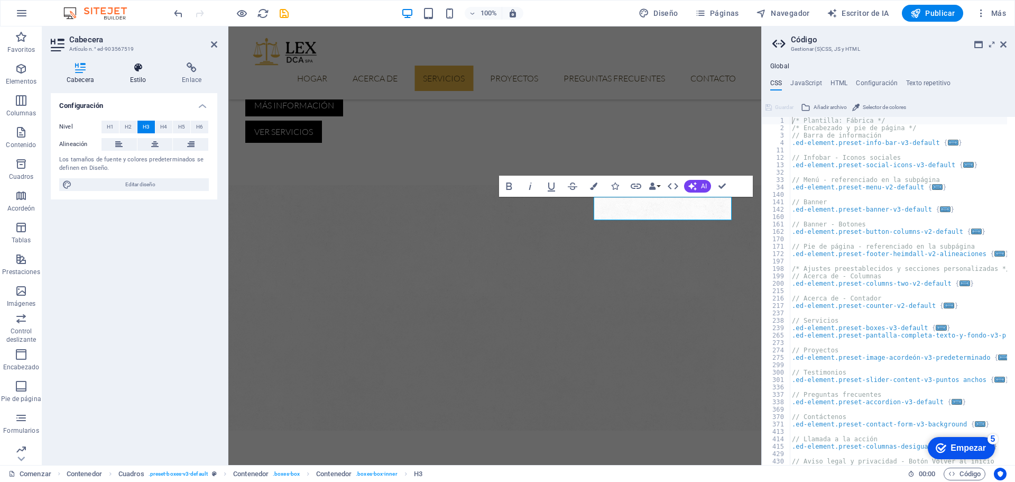
click at [142, 74] on h4 "Estilo" at bounding box center [140, 73] width 52 height 22
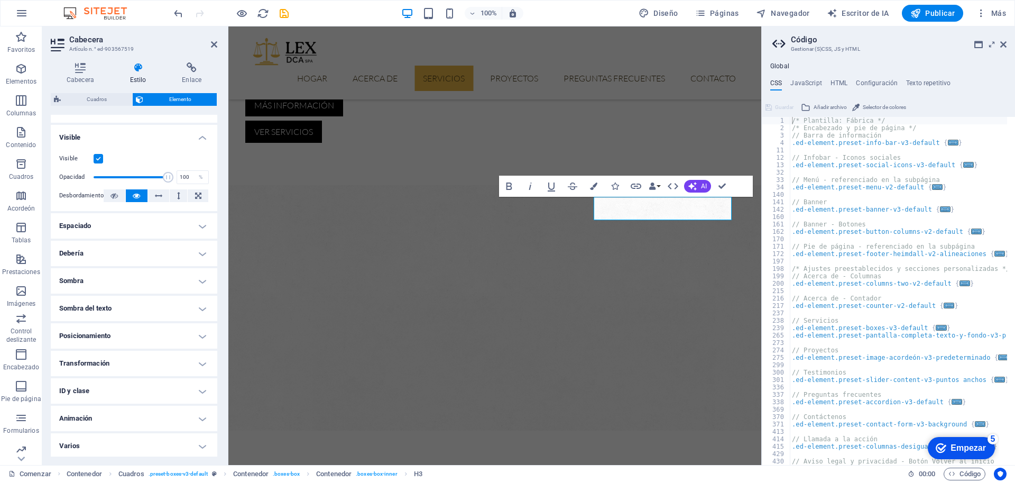
scroll to position [114, 0]
click at [109, 441] on h4 "Varios" at bounding box center [134, 443] width 167 height 25
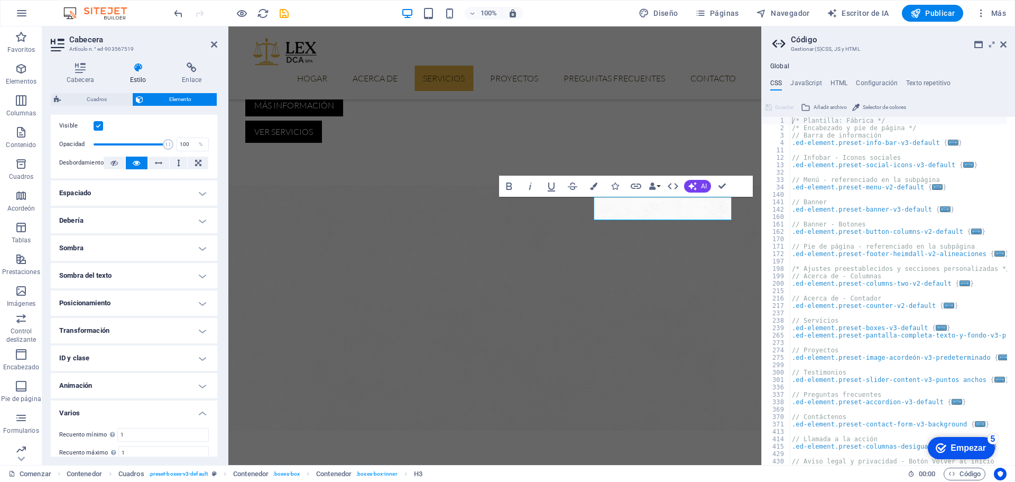
scroll to position [127, 0]
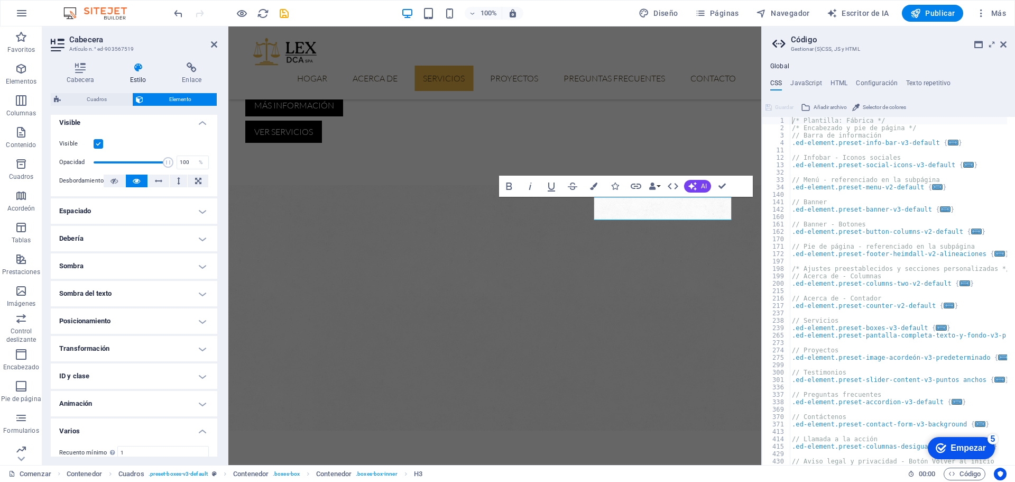
click at [104, 241] on h4 "Debería" at bounding box center [134, 238] width 167 height 25
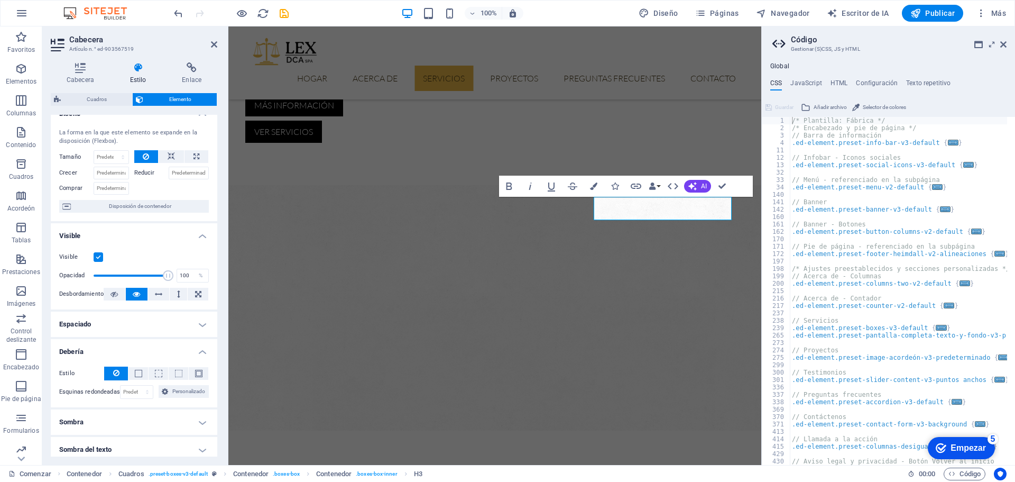
scroll to position [0, 0]
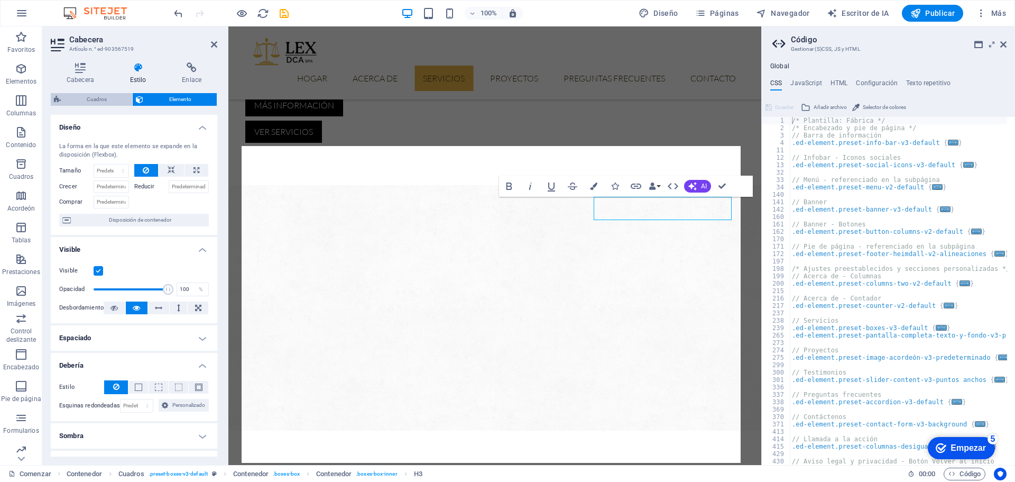
click at [93, 98] on font "Cuadros" at bounding box center [97, 99] width 20 height 6
select select "rem"
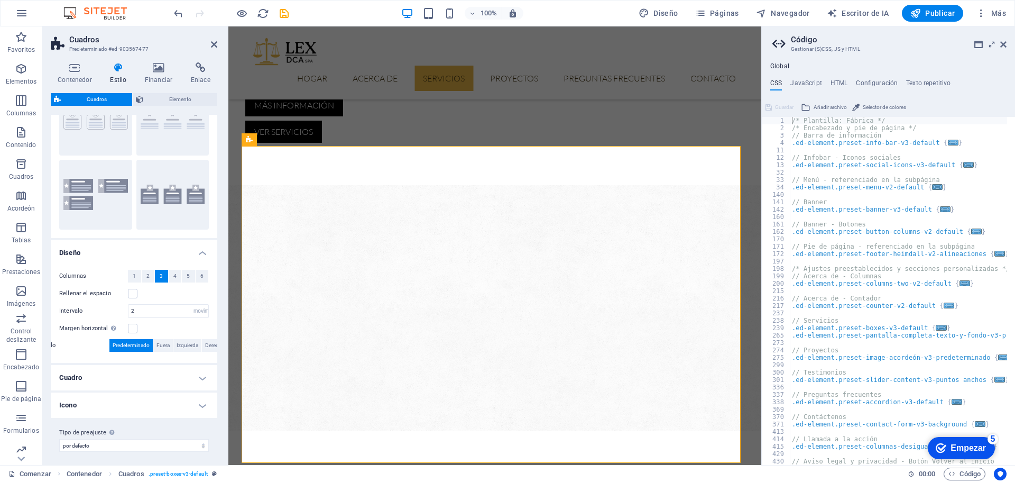
scroll to position [60, 0]
click at [114, 369] on h4 "Cuadro" at bounding box center [134, 373] width 167 height 25
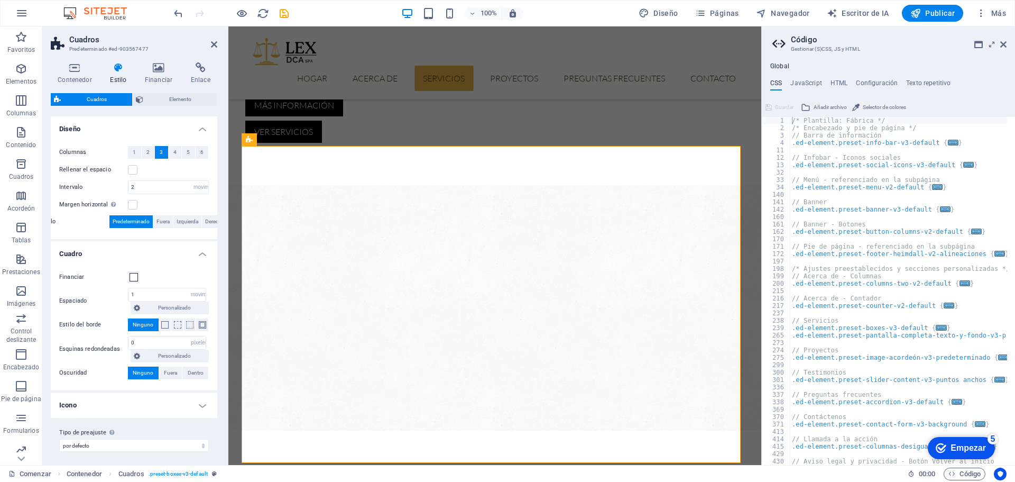
scroll to position [184, 0]
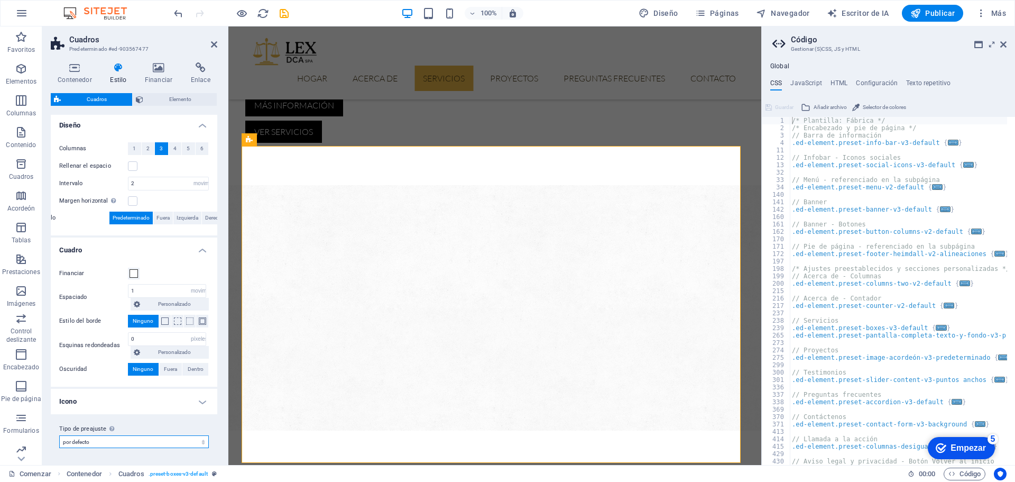
click at [100, 444] on select "por defecto Añadir tipo de preajuste" at bounding box center [134, 441] width 150 height 13
click at [81, 400] on h4 "Icono" at bounding box center [134, 401] width 167 height 25
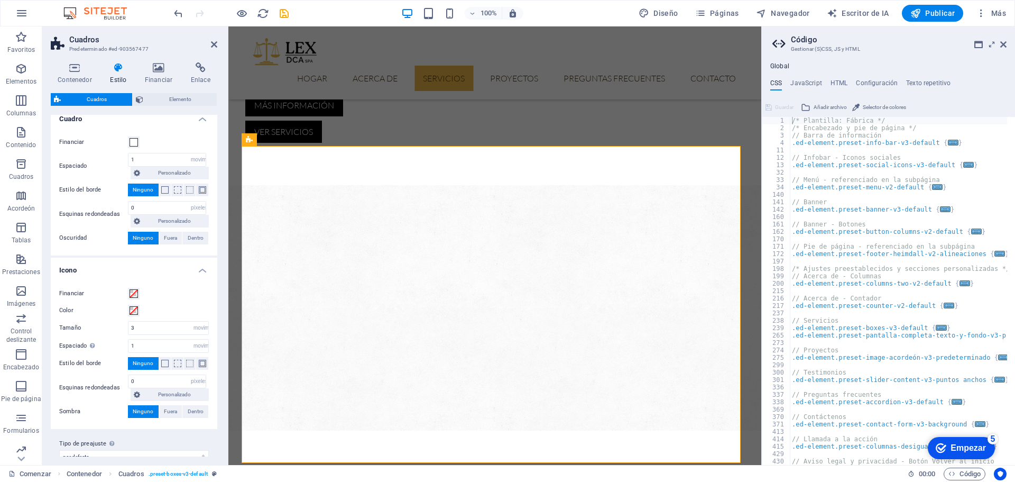
scroll to position [330, 0]
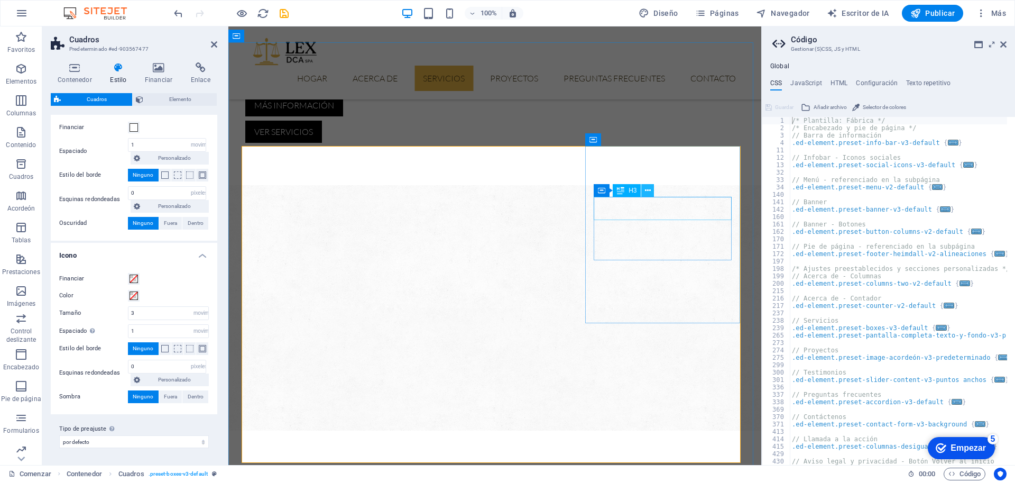
click at [646, 190] on icon at bounding box center [648, 190] width 6 height 11
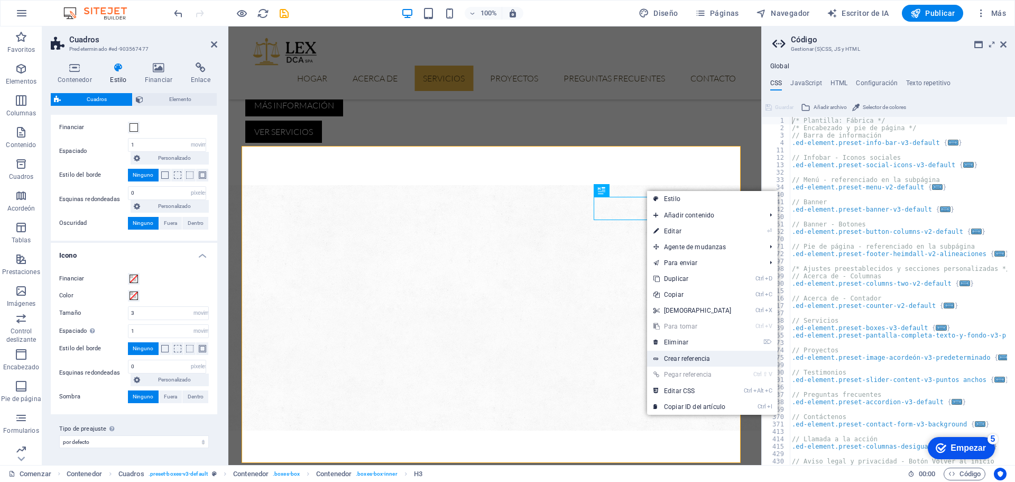
click at [688, 356] on font "Crear referencia" at bounding box center [687, 358] width 46 height 7
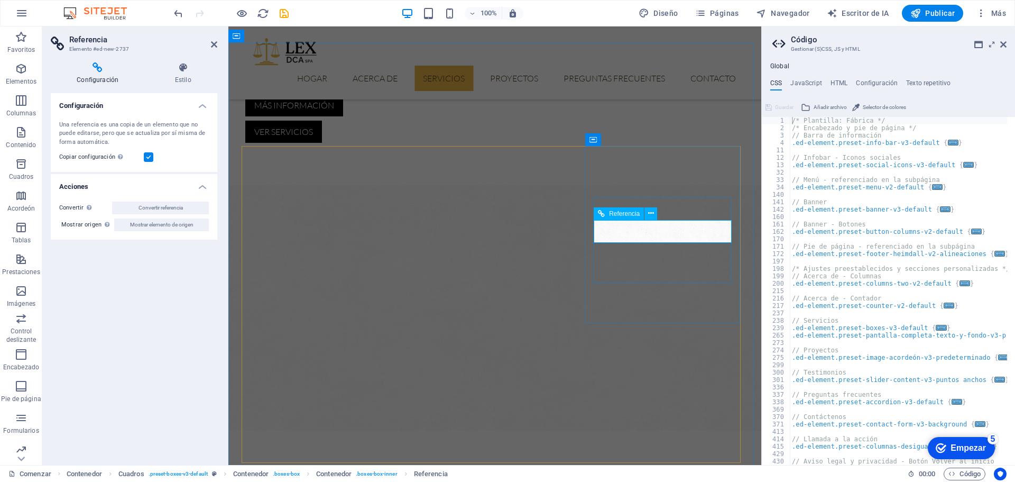
click at [173, 209] on span "Convertir referencia" at bounding box center [161, 207] width 44 height 13
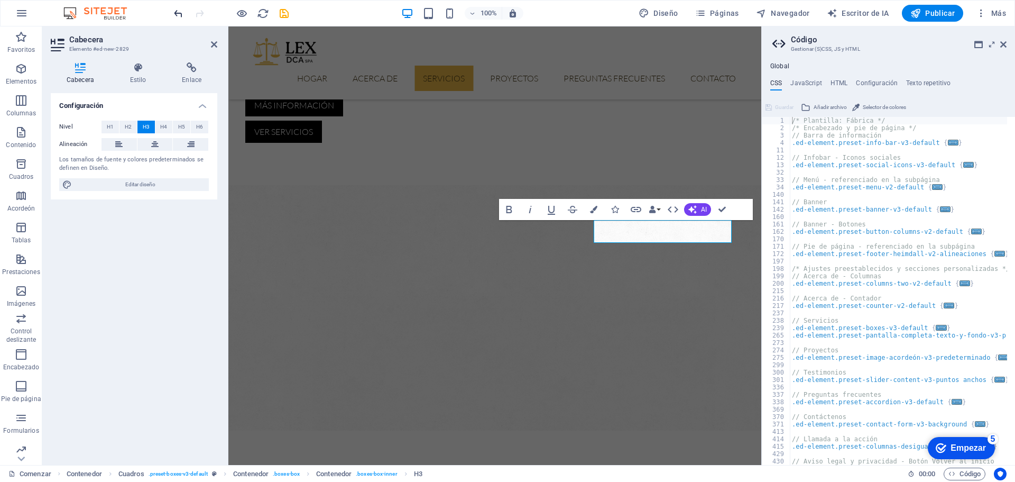
click at [176, 15] on icon "deshacer" at bounding box center [178, 13] width 12 height 12
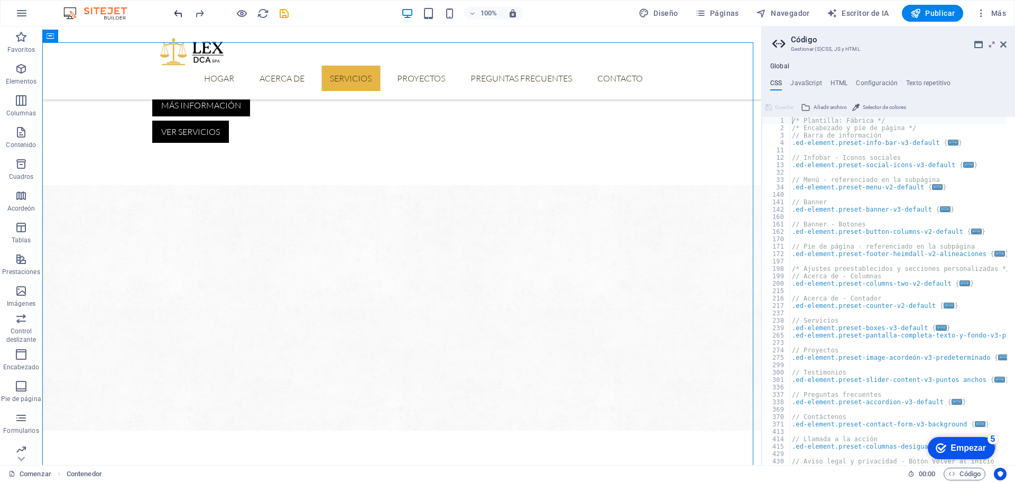
click at [178, 14] on icon "deshacer" at bounding box center [178, 13] width 12 height 12
click at [181, 12] on icon "deshacer" at bounding box center [178, 13] width 12 height 12
click at [179, 14] on icon "deshacer" at bounding box center [178, 13] width 12 height 12
click at [1009, 44] on aside "Código Gestionar (S)CSS, JS y HTML Global CSS JavaScript HTML Configuración Tex…" at bounding box center [889, 245] width 254 height 438
click at [1004, 45] on icon at bounding box center [1004, 44] width 6 height 8
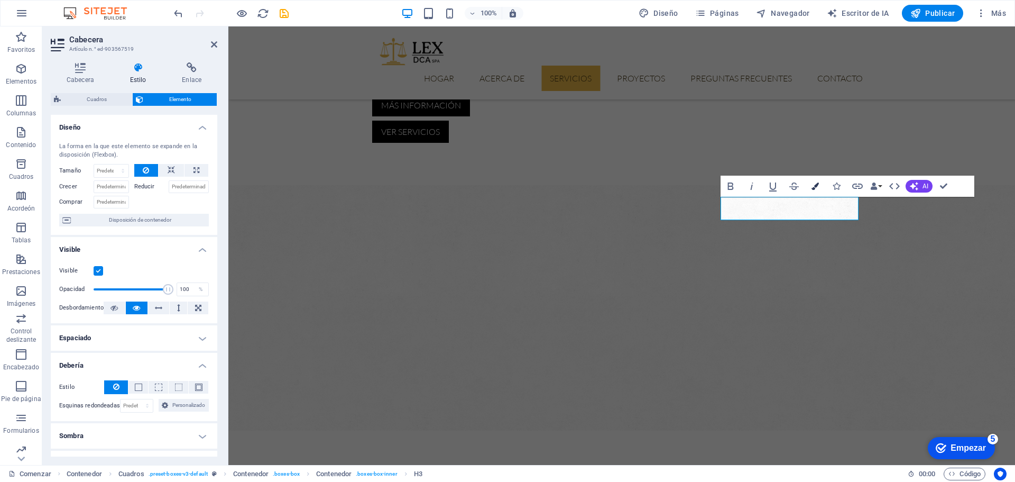
click at [816, 184] on icon "button" at bounding box center [815, 185] width 7 height 7
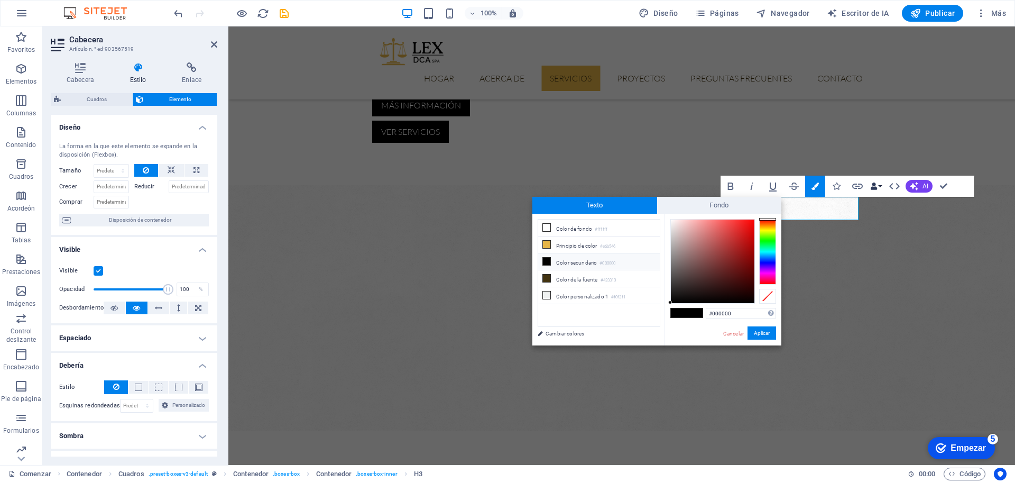
click at [875, 185] on icon "button" at bounding box center [874, 185] width 7 height 7
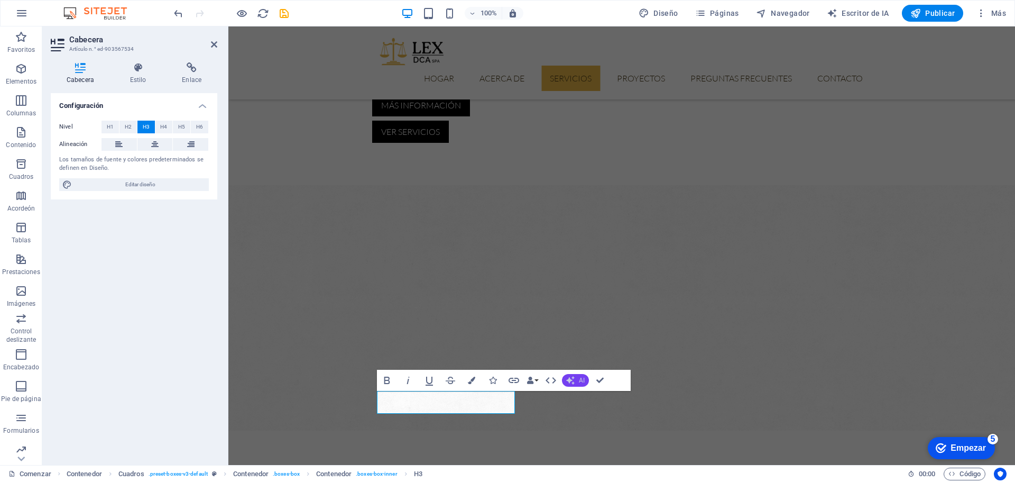
click at [580, 380] on font "AI" at bounding box center [582, 380] width 6 height 7
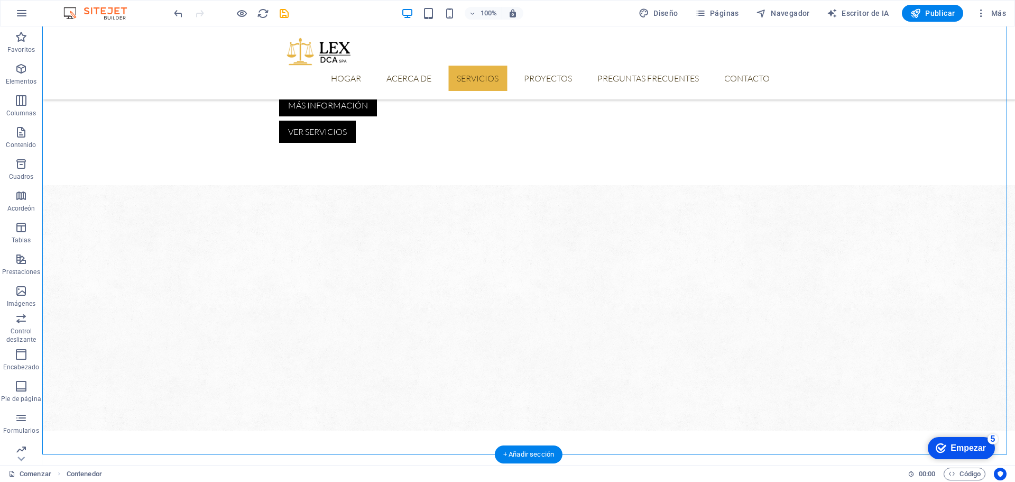
scroll to position [677, 0]
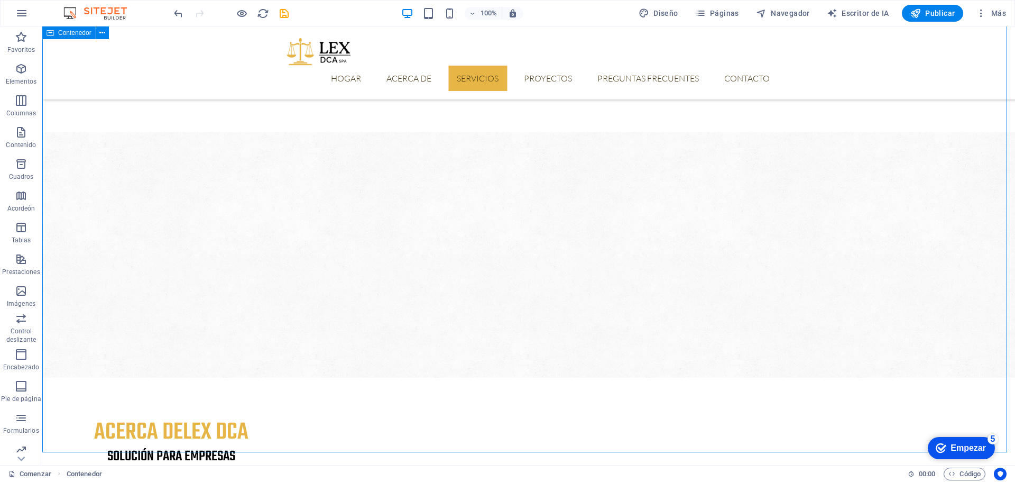
scroll to position [624, 0]
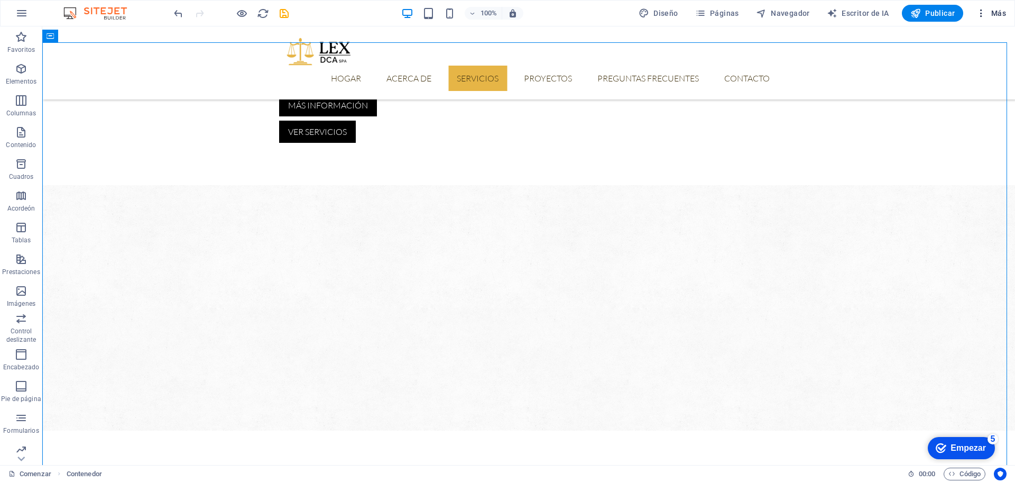
click at [996, 10] on span "Más" at bounding box center [991, 13] width 30 height 11
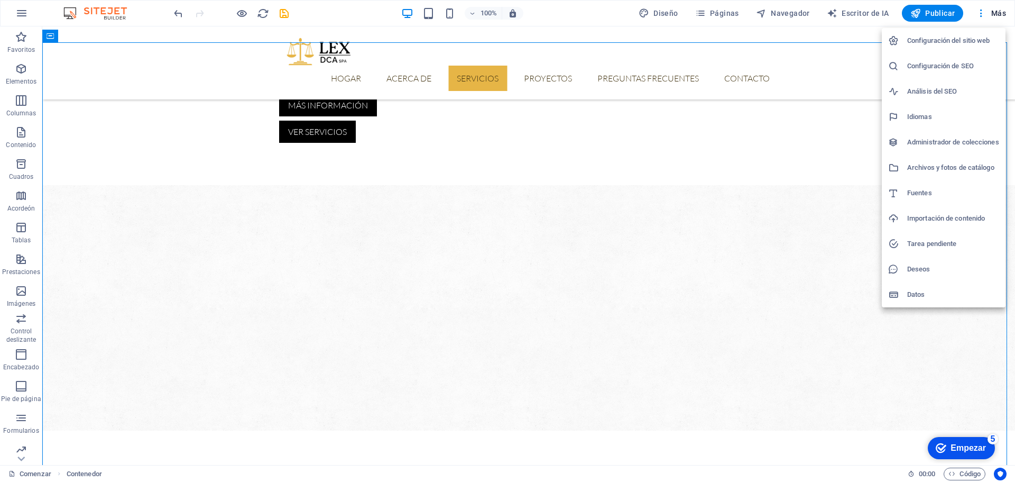
click at [145, 114] on div at bounding box center [507, 241] width 1015 height 482
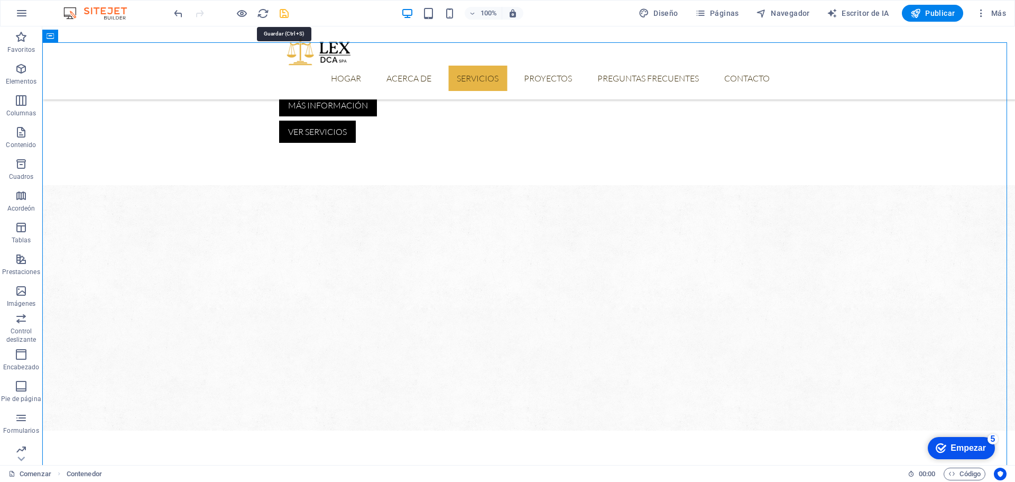
click at [283, 11] on icon "ahorrar" at bounding box center [284, 13] width 12 height 12
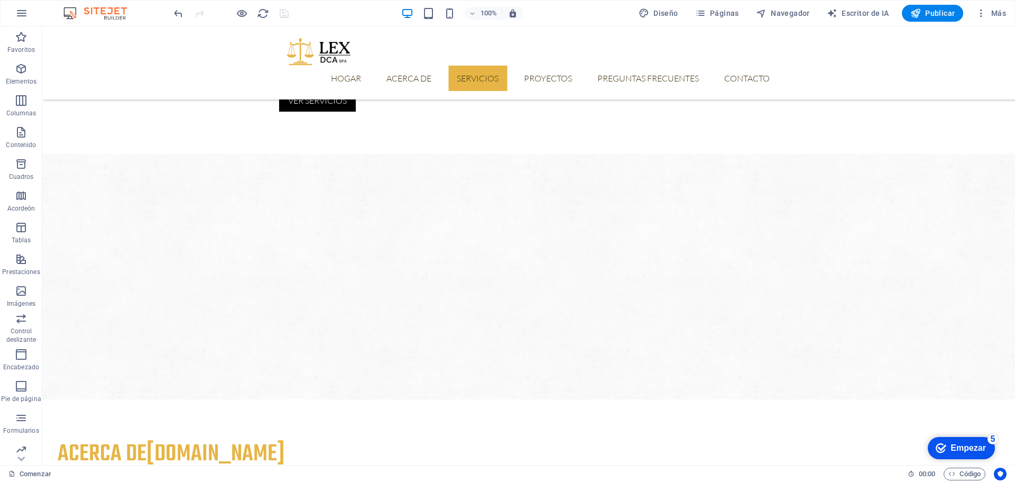
scroll to position [527, 0]
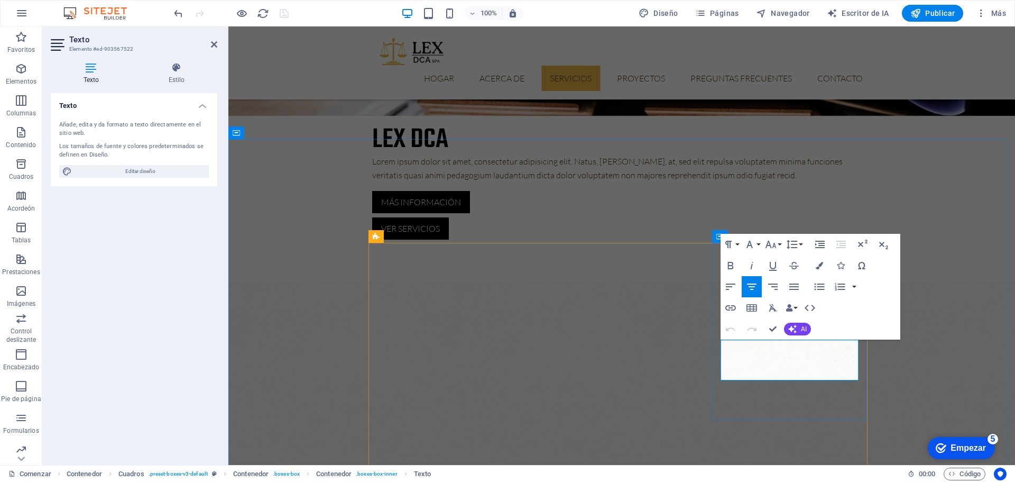
drag, startPoint x: 819, startPoint y: 373, endPoint x: 741, endPoint y: 347, distance: 82.1
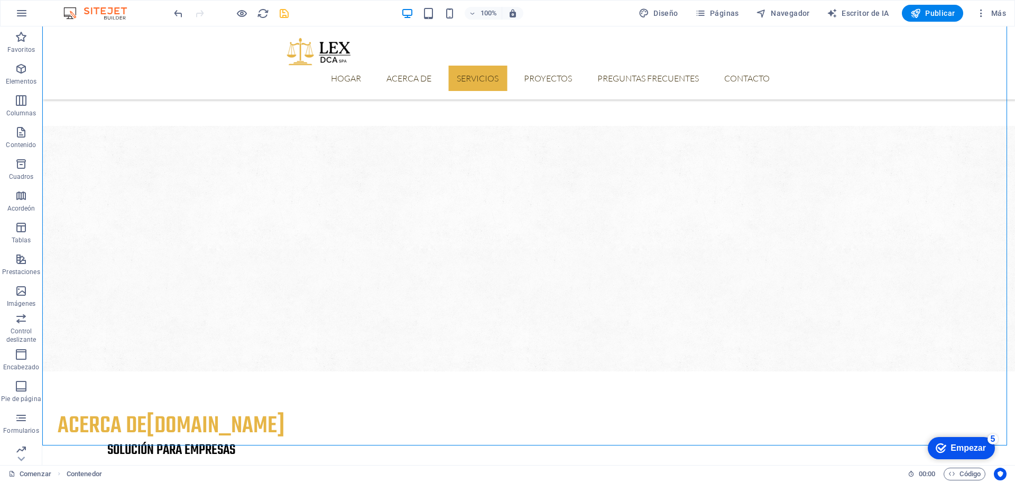
scroll to position [684, 0]
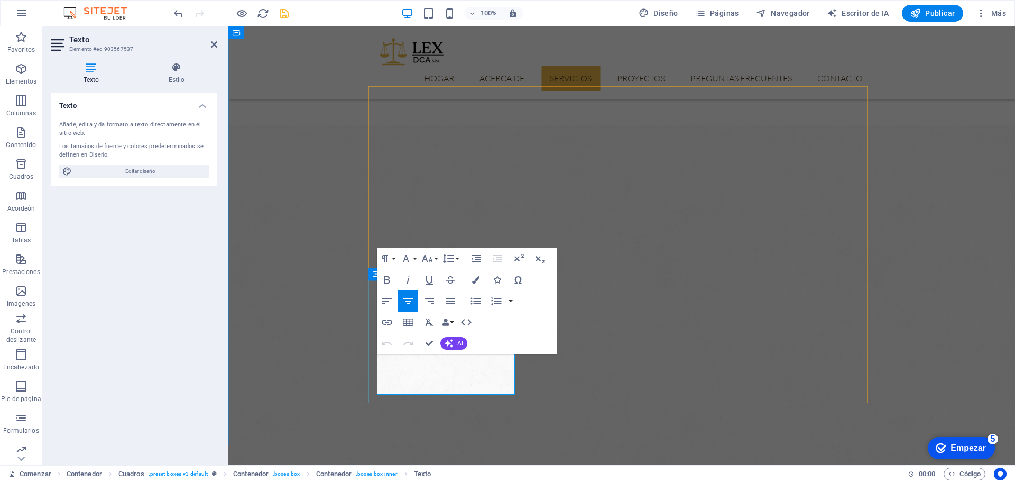
drag, startPoint x: 464, startPoint y: 386, endPoint x: 393, endPoint y: 363, distance: 74.4
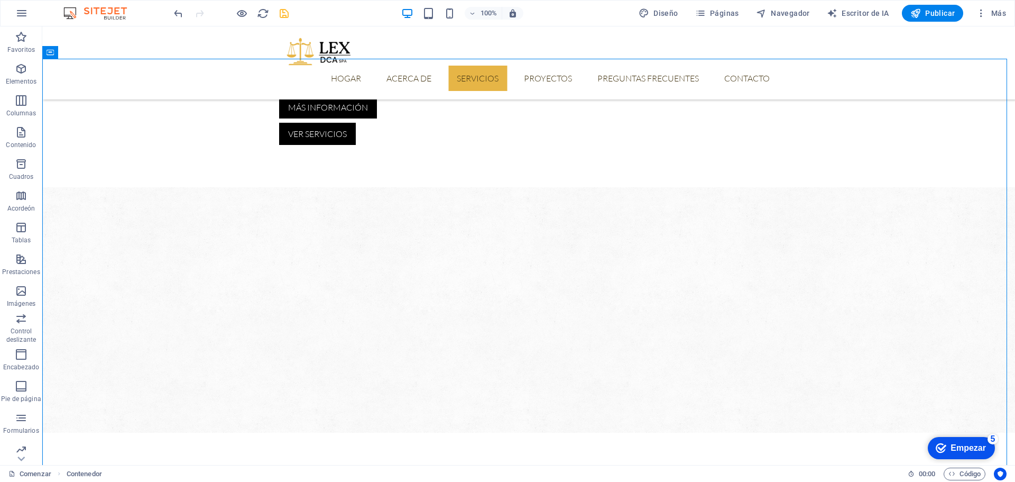
scroll to position [608, 0]
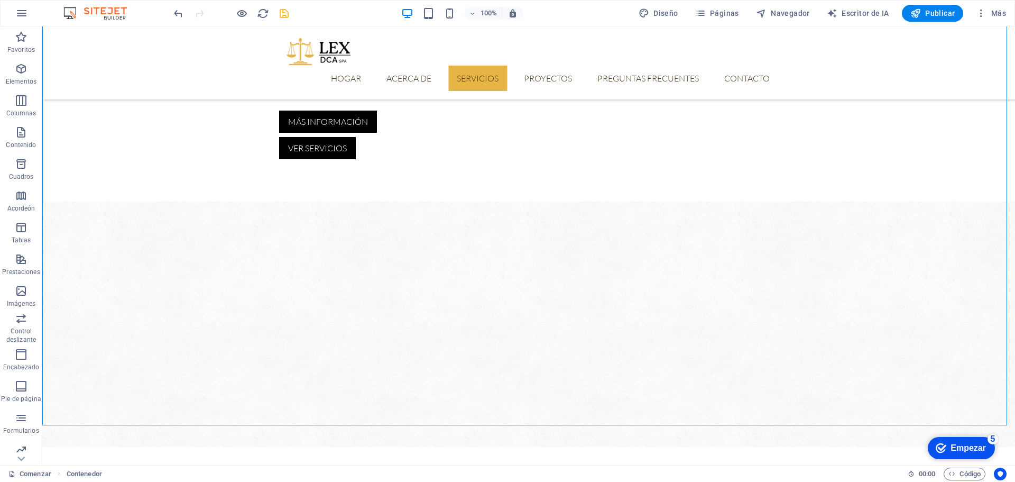
scroll to position [713, 0]
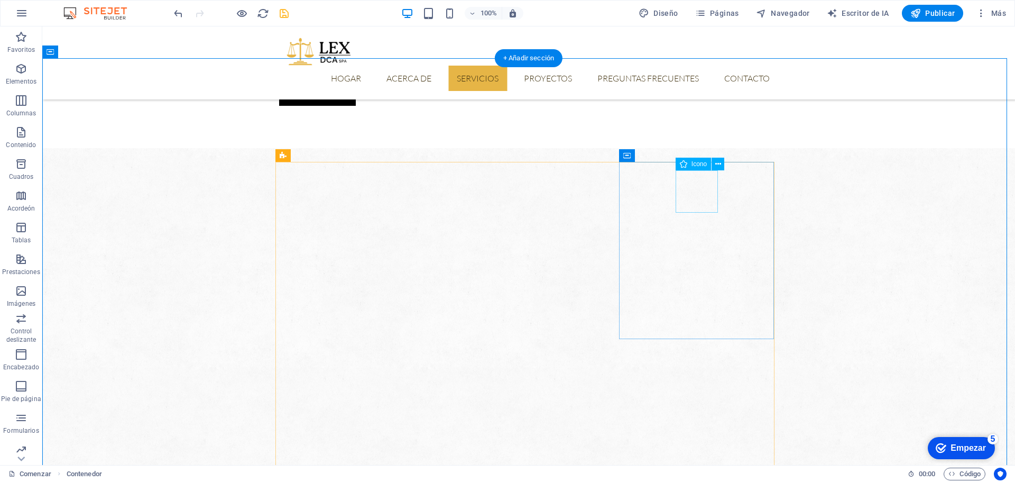
scroll to position [608, 0]
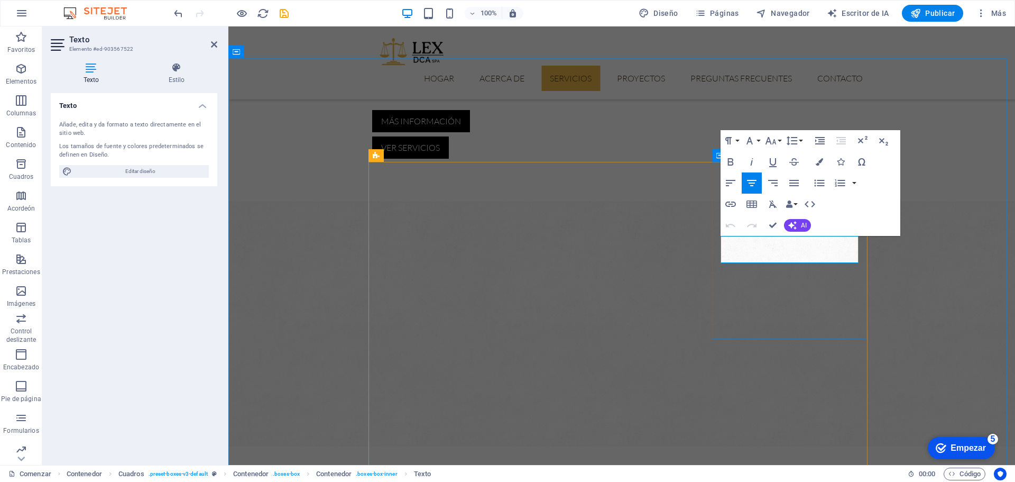
drag, startPoint x: 847, startPoint y: 255, endPoint x: 730, endPoint y: 240, distance: 117.9
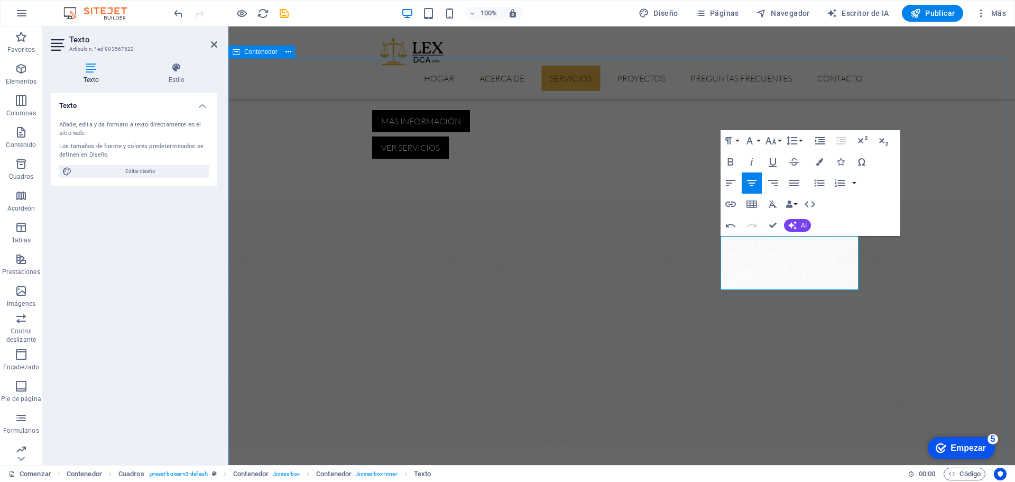
scroll to position [23, 1]
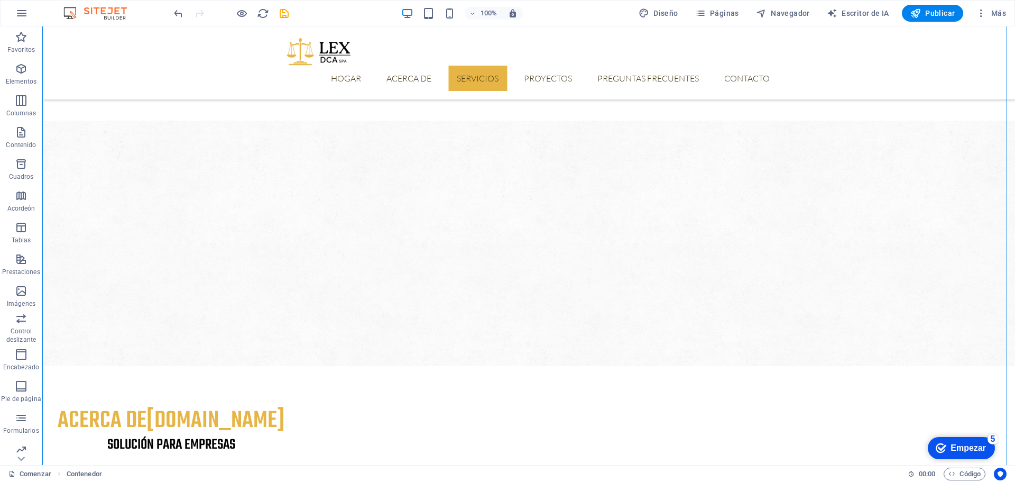
scroll to position [651, 0]
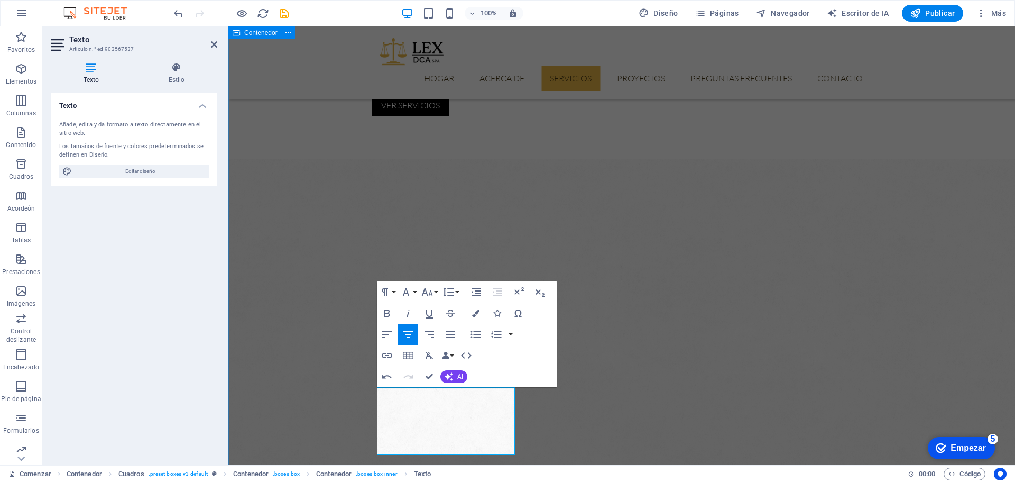
scroll to position [473, 0]
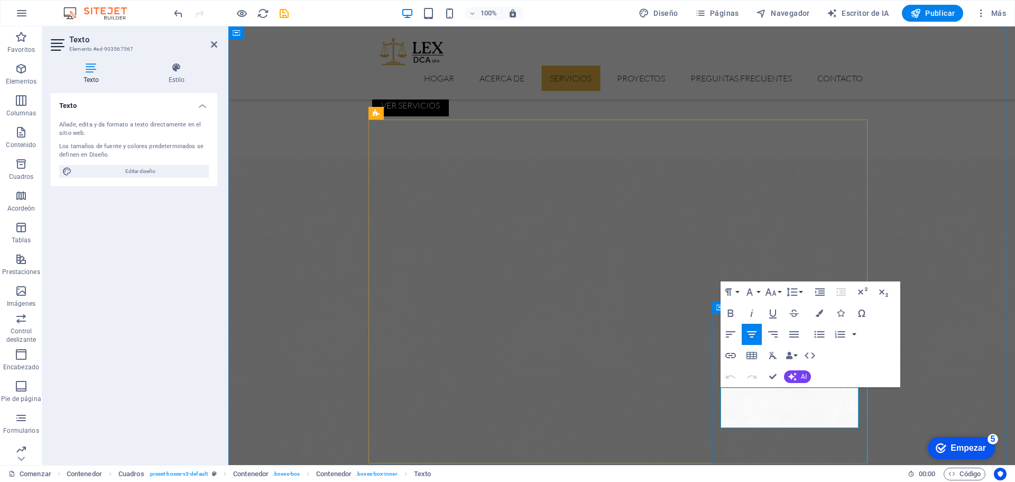
drag, startPoint x: 809, startPoint y: 419, endPoint x: 736, endPoint y: 398, distance: 75.6
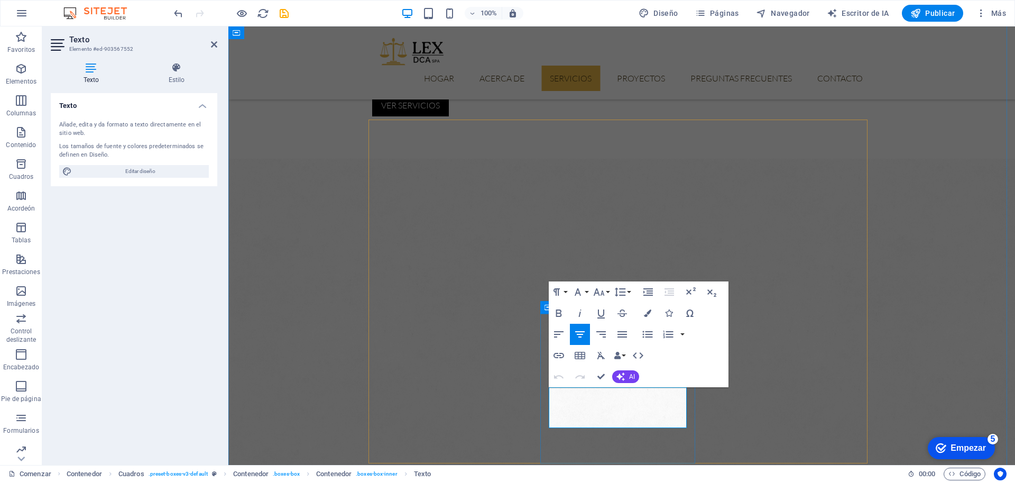
drag, startPoint x: 643, startPoint y: 418, endPoint x: 566, endPoint y: 397, distance: 79.5
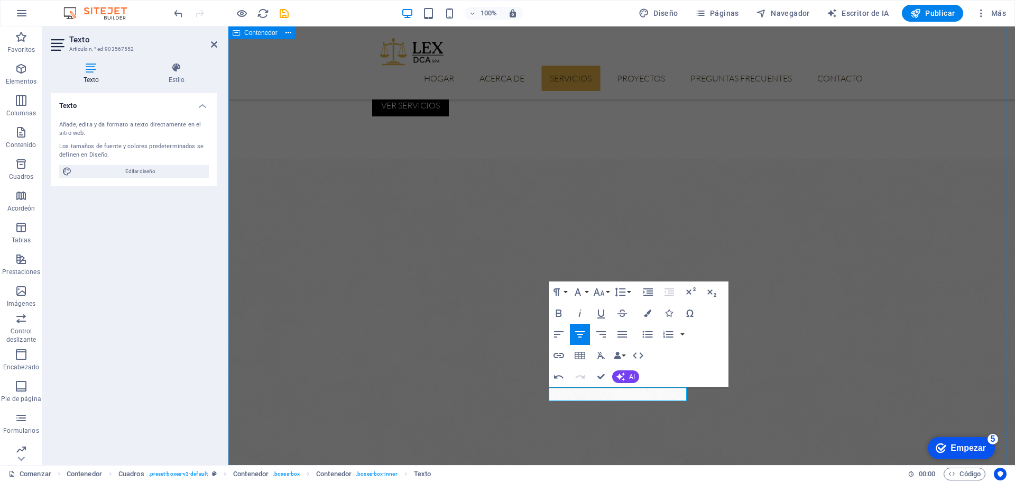
scroll to position [0, 1]
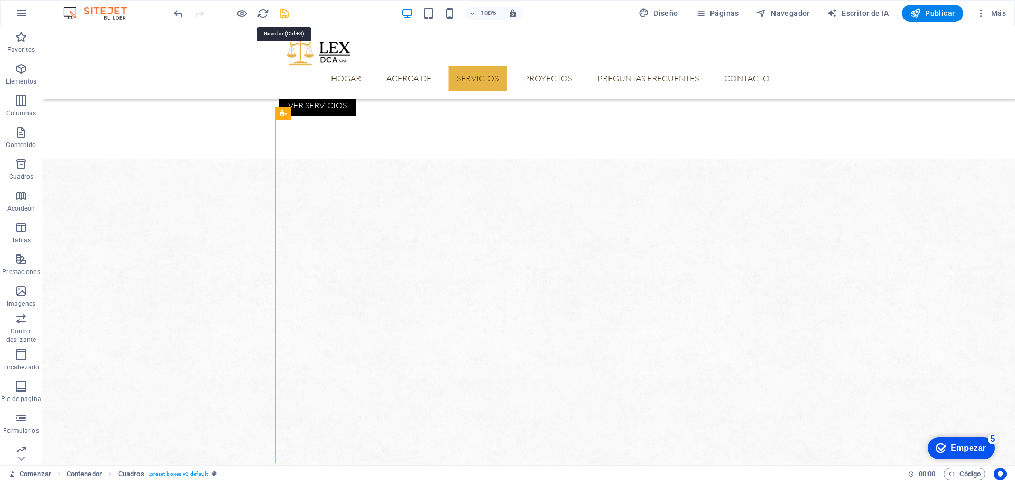
click at [283, 15] on icon "ahorrar" at bounding box center [284, 13] width 12 height 12
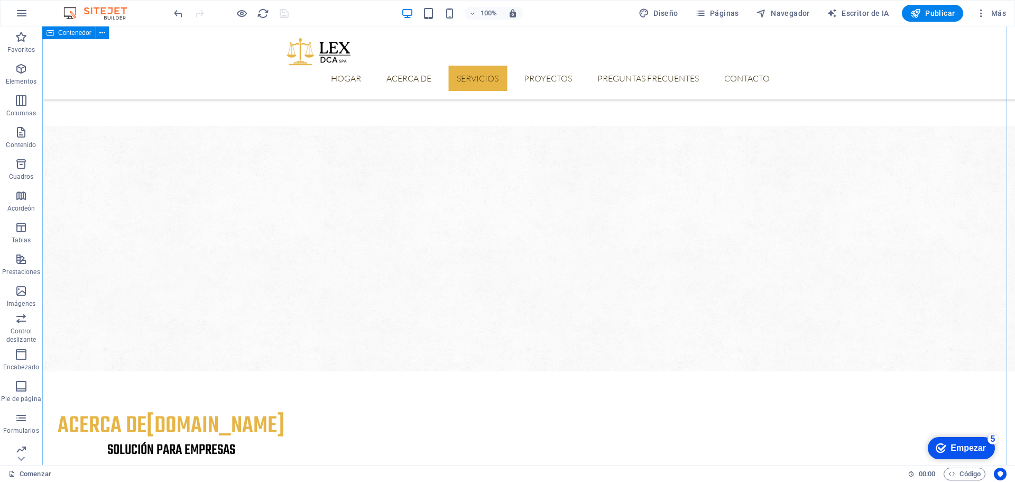
scroll to position [598, 0]
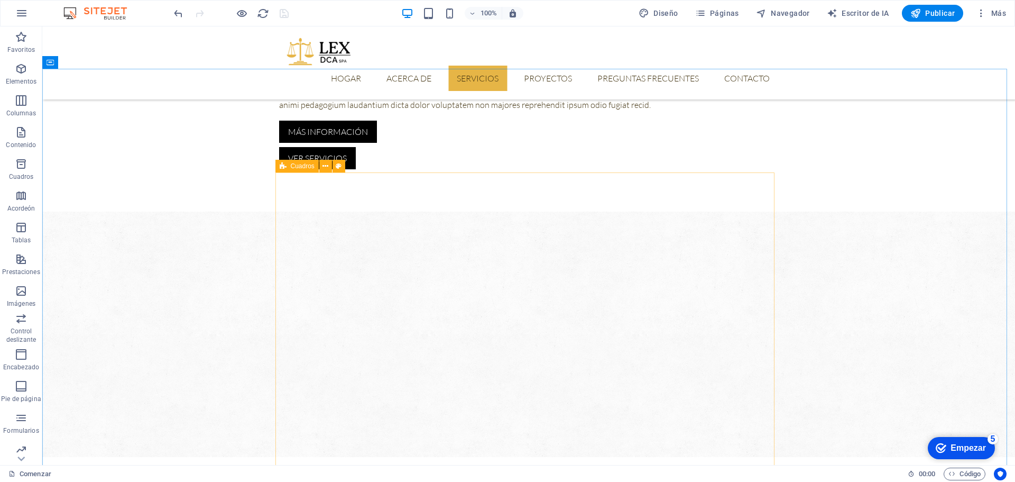
click at [306, 166] on font "Cuadros" at bounding box center [303, 165] width 24 height 7
select select "rem"
select select "px"
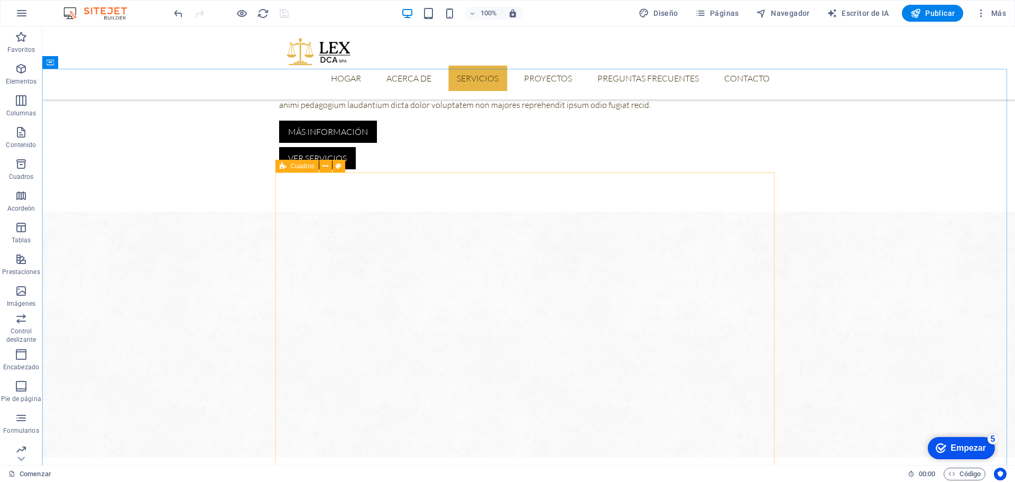
select select "rem"
select select "px"
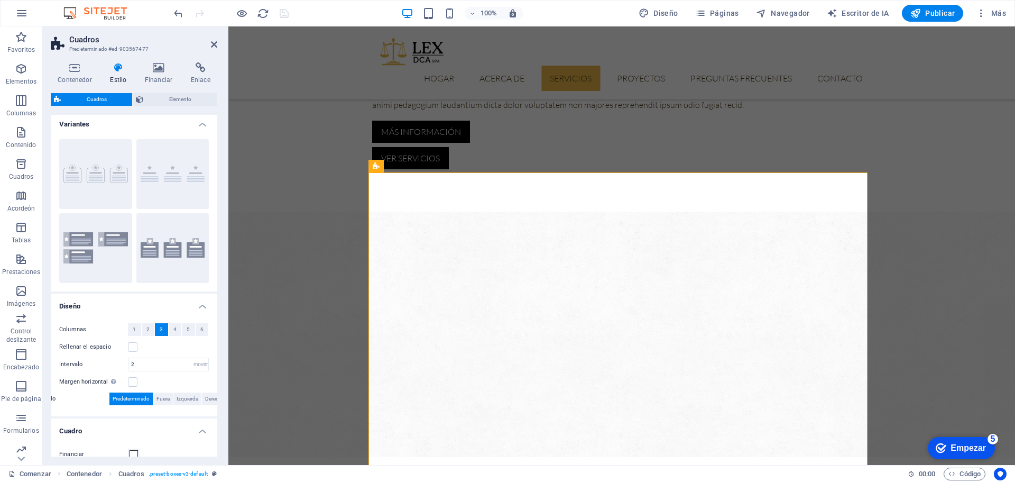
scroll to position [162, 0]
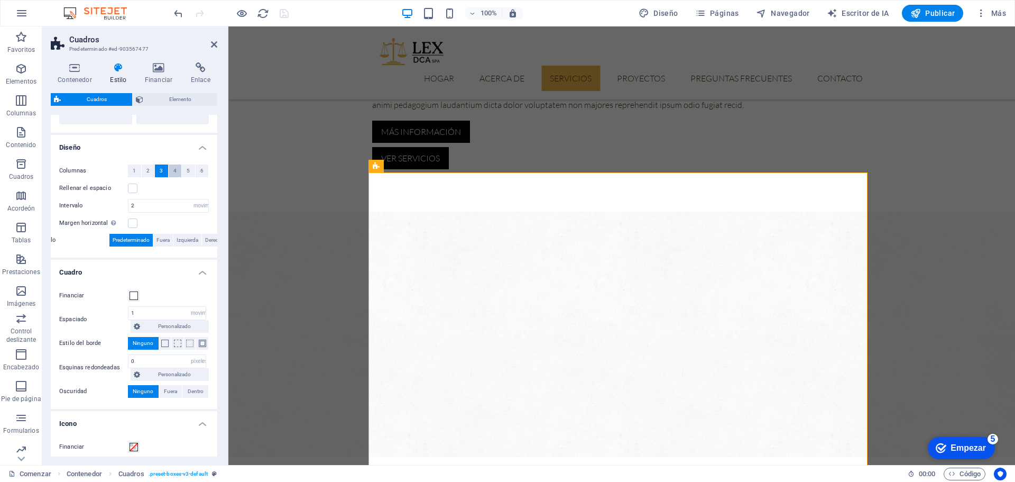
click at [174, 171] on font "4" at bounding box center [174, 171] width 3 height 6
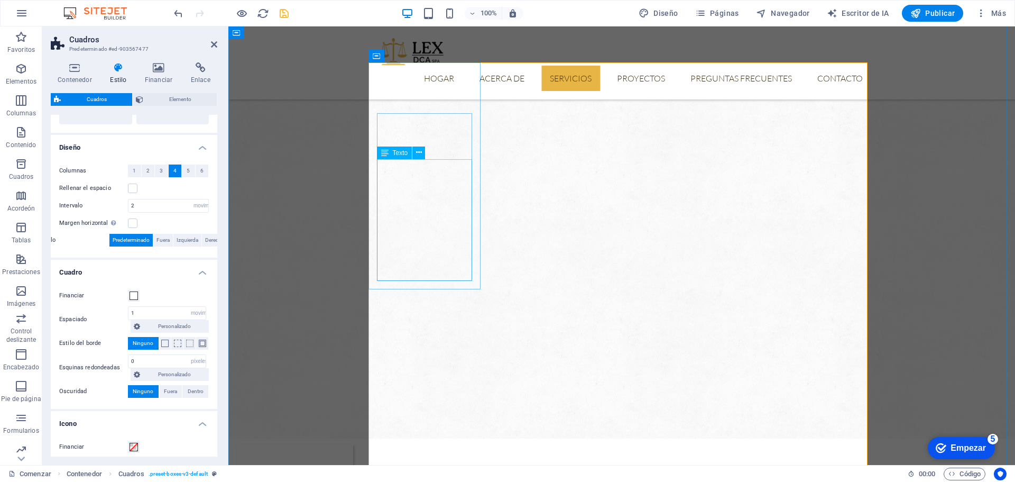
scroll to position [703, 0]
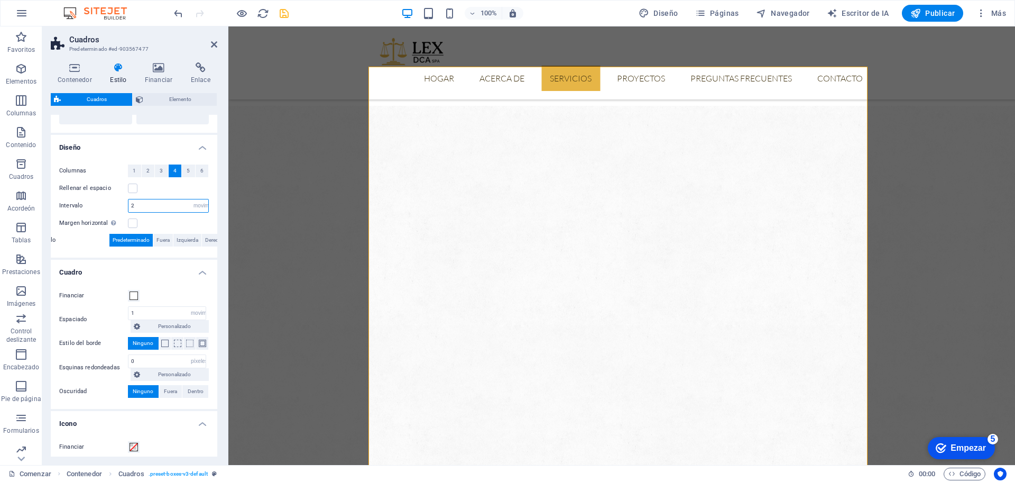
click at [152, 205] on input "2" at bounding box center [169, 205] width 80 height 13
type input "3"
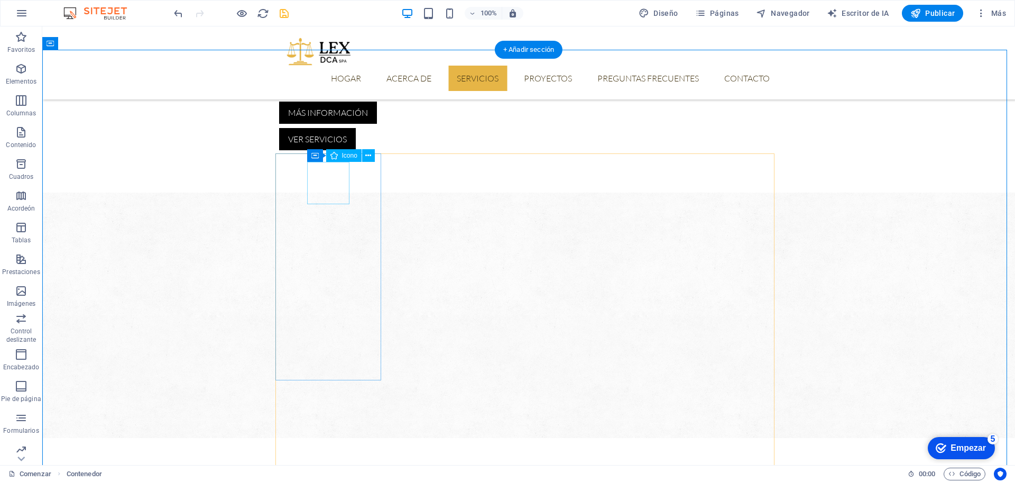
scroll to position [598, 0]
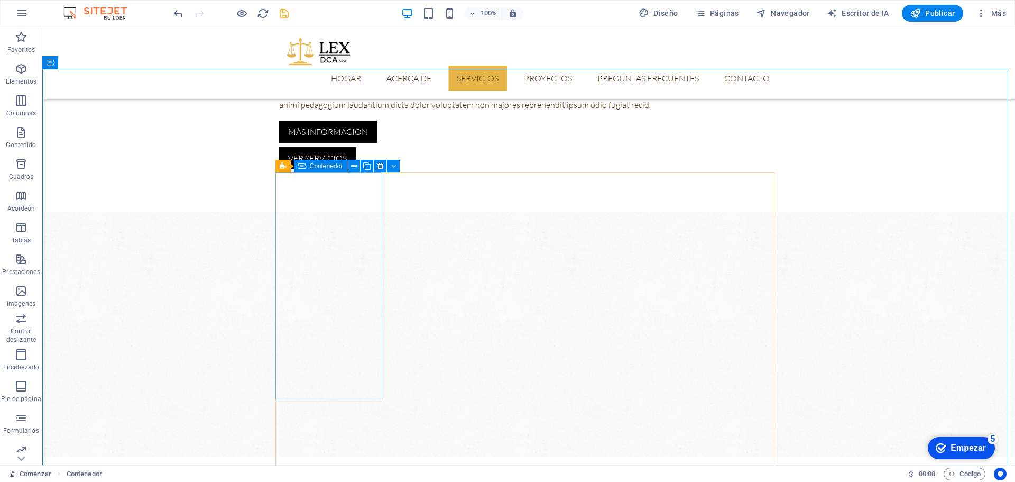
click at [329, 164] on font "Contenedor" at bounding box center [326, 165] width 33 height 7
click at [286, 164] on icon at bounding box center [283, 166] width 7 height 13
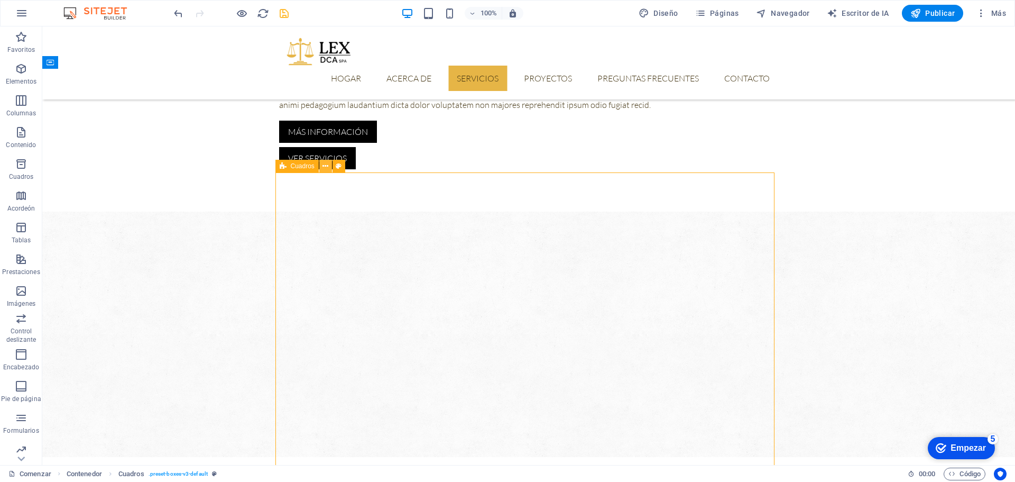
click at [323, 163] on button at bounding box center [325, 166] width 13 height 13
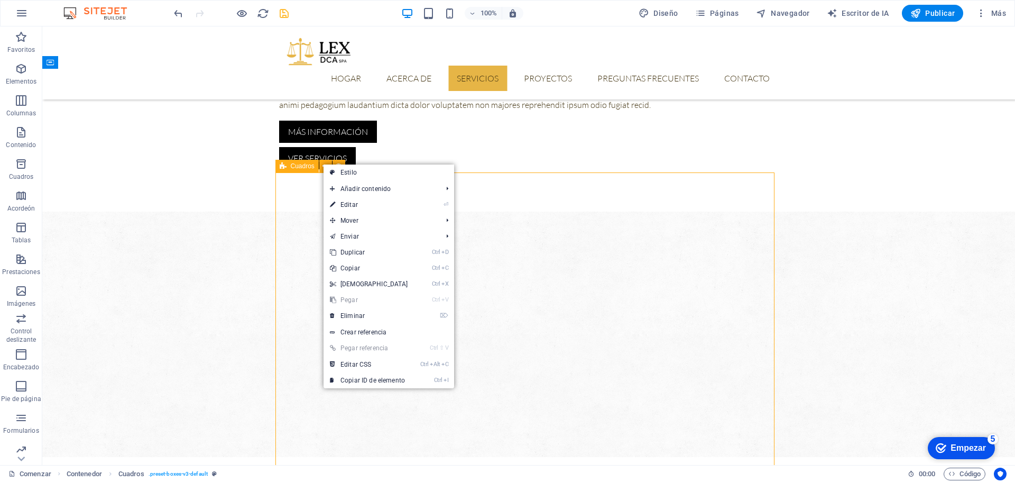
click at [291, 164] on font "Cuadros" at bounding box center [303, 165] width 24 height 7
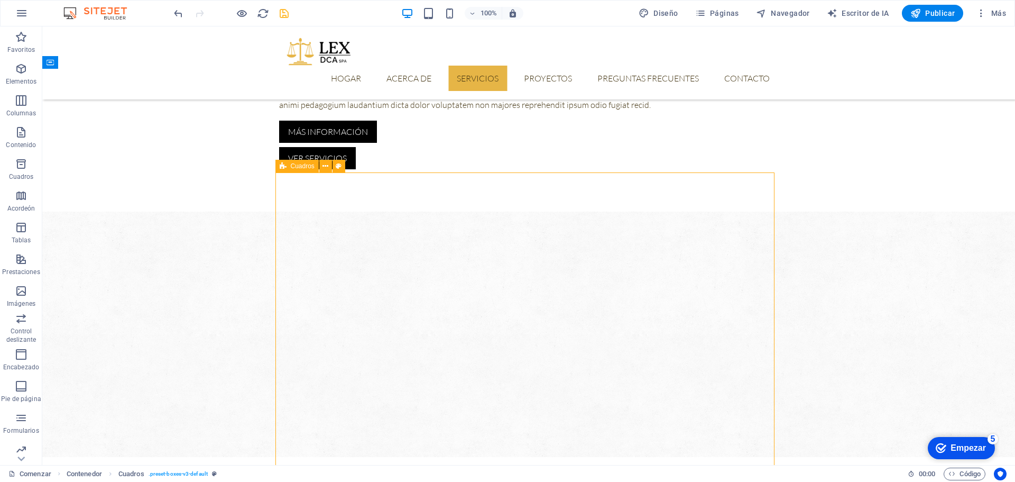
click at [292, 166] on font "Cuadros" at bounding box center [303, 165] width 24 height 7
select select "rem"
select select "px"
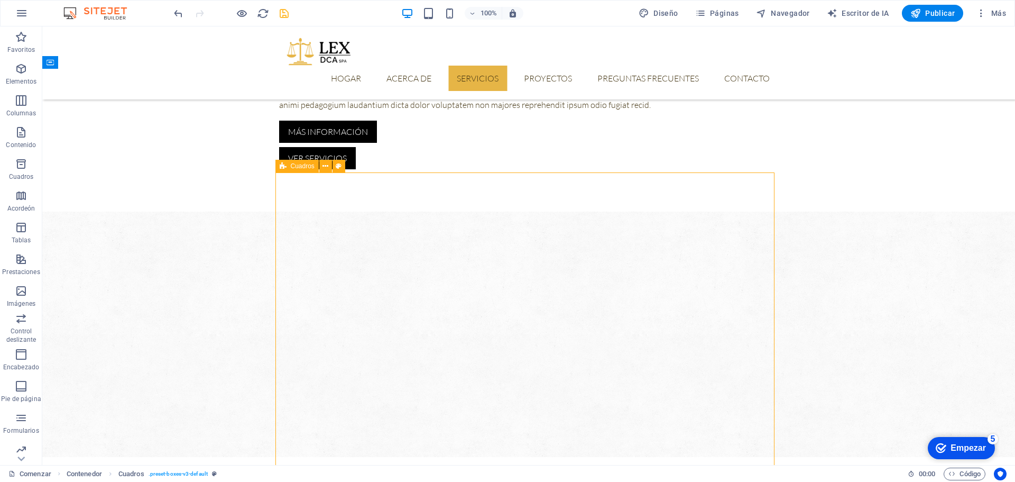
select select "rem"
select select "px"
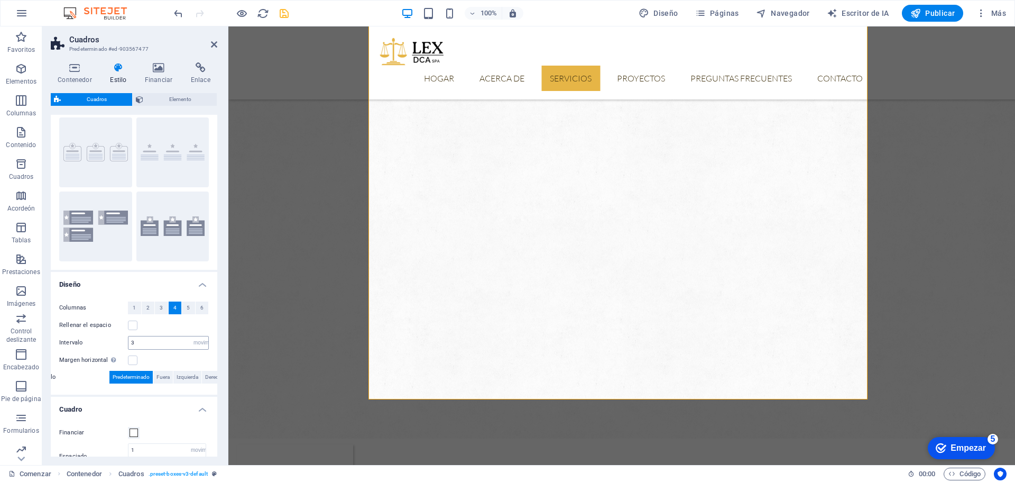
scroll to position [13, 0]
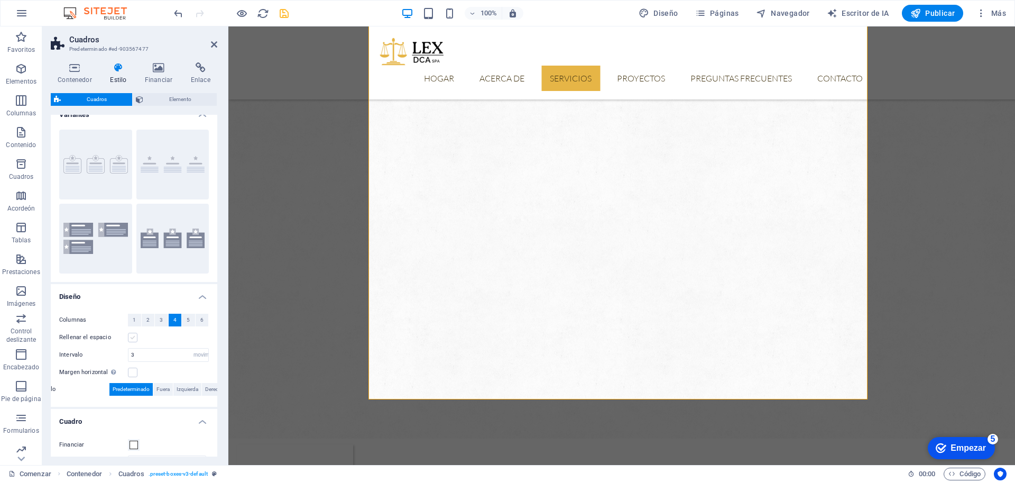
click at [134, 338] on label at bounding box center [133, 338] width 10 height 10
click at [0, 0] on input "Rellenar el espacio" at bounding box center [0, 0] width 0 height 0
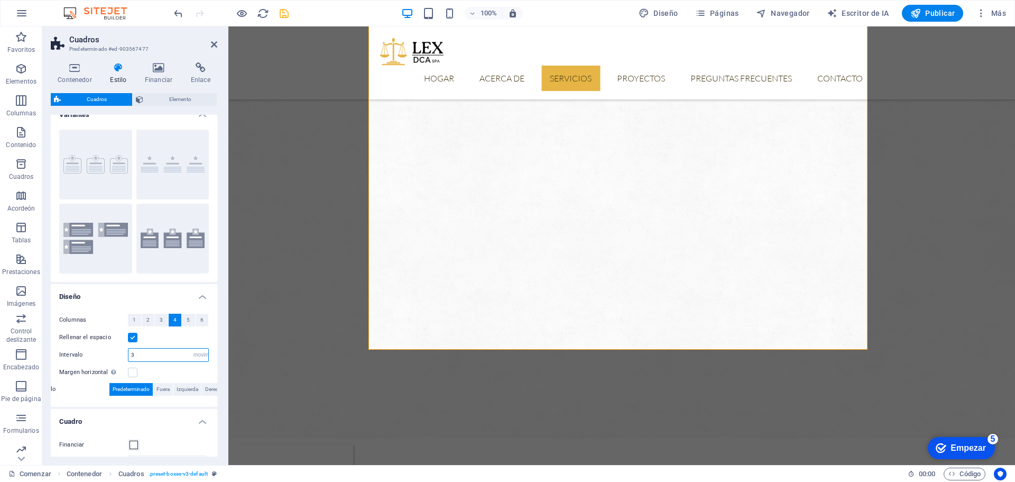
click at [142, 355] on input "3" at bounding box center [169, 355] width 80 height 13
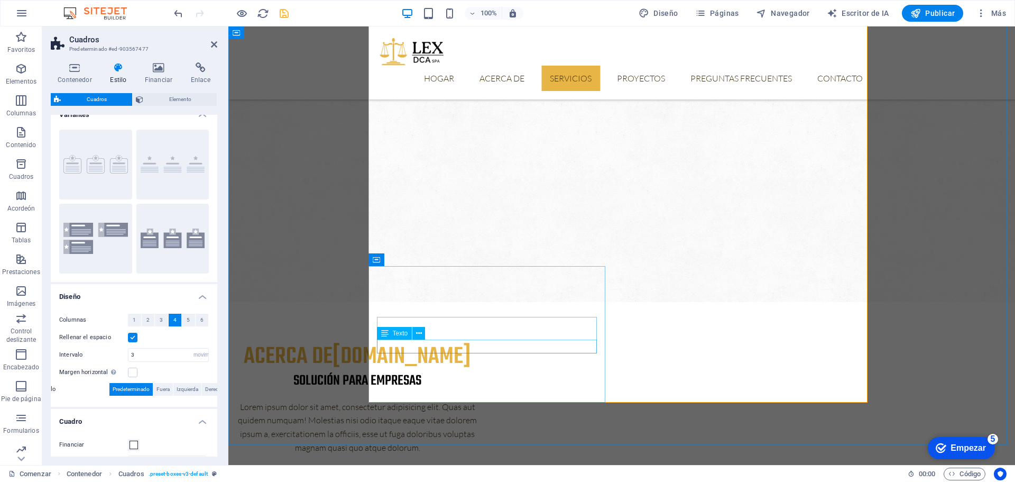
scroll to position [756, 0]
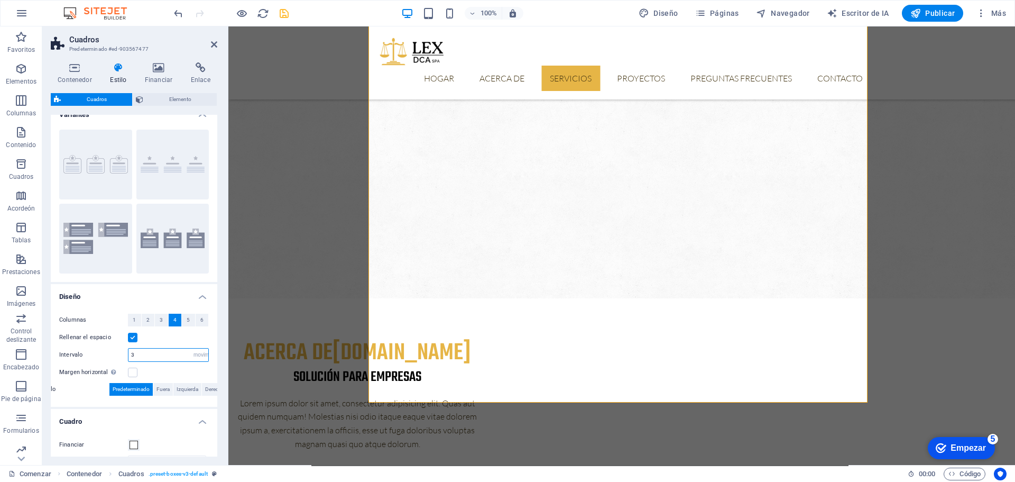
click at [160, 350] on input "3" at bounding box center [169, 355] width 80 height 13
type input "7"
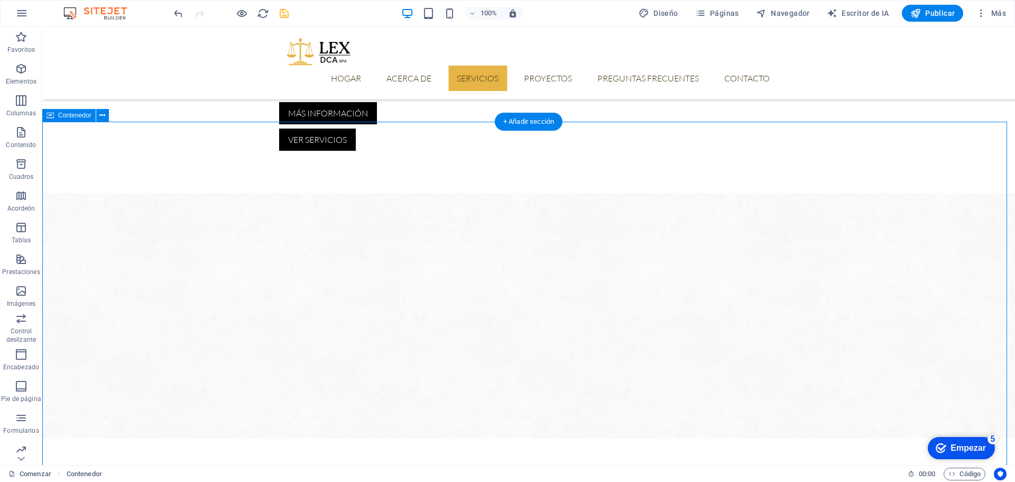
scroll to position [545, 0]
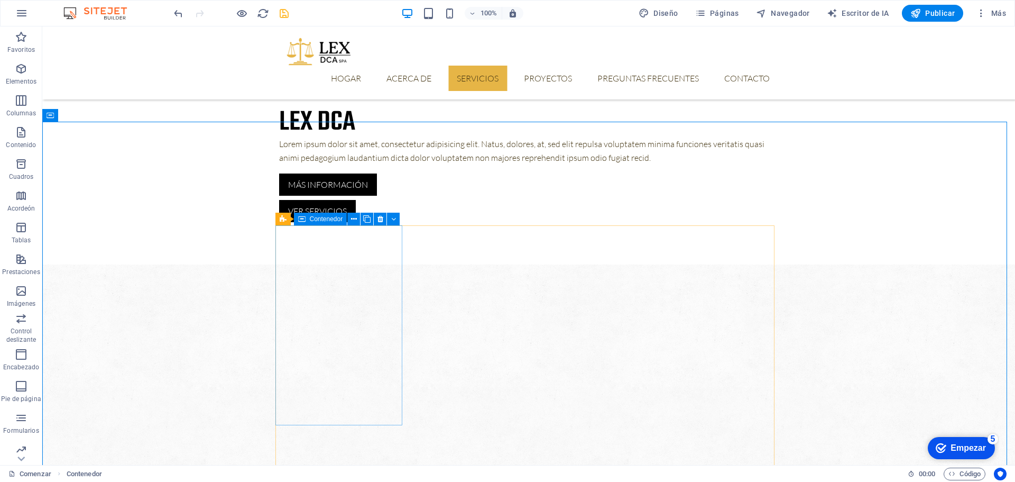
click at [312, 218] on font "Contenedor" at bounding box center [326, 218] width 33 height 7
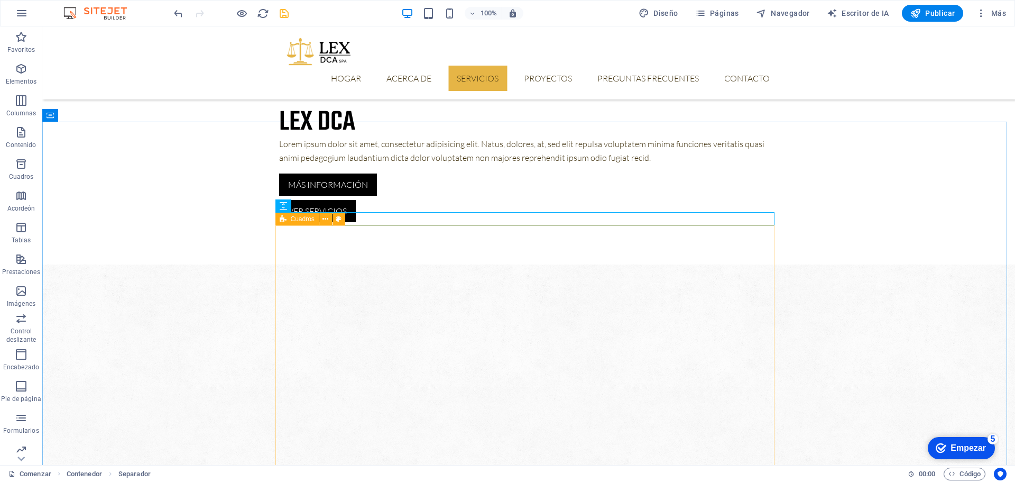
click at [283, 219] on icon at bounding box center [283, 219] width 7 height 13
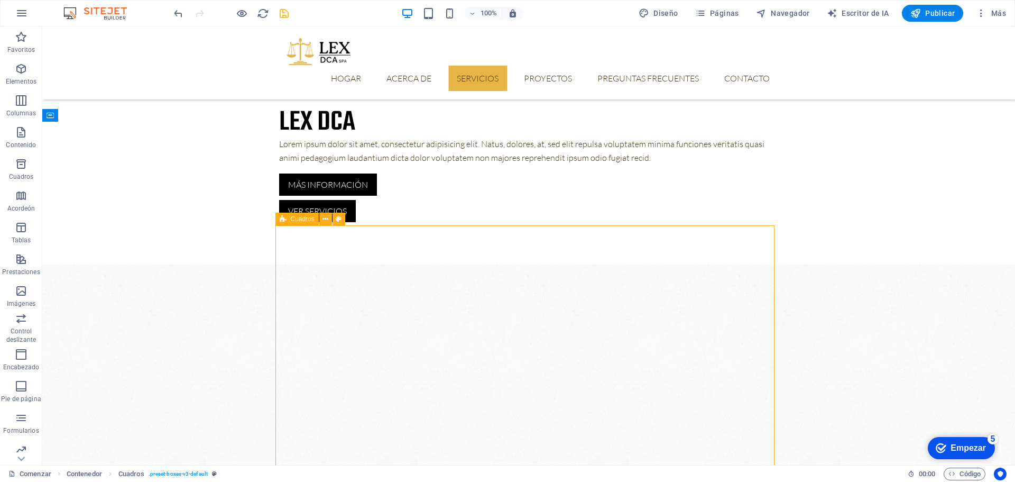
click at [283, 219] on icon at bounding box center [283, 219] width 7 height 13
click at [76, 115] on font "Contenedor" at bounding box center [74, 115] width 33 height 7
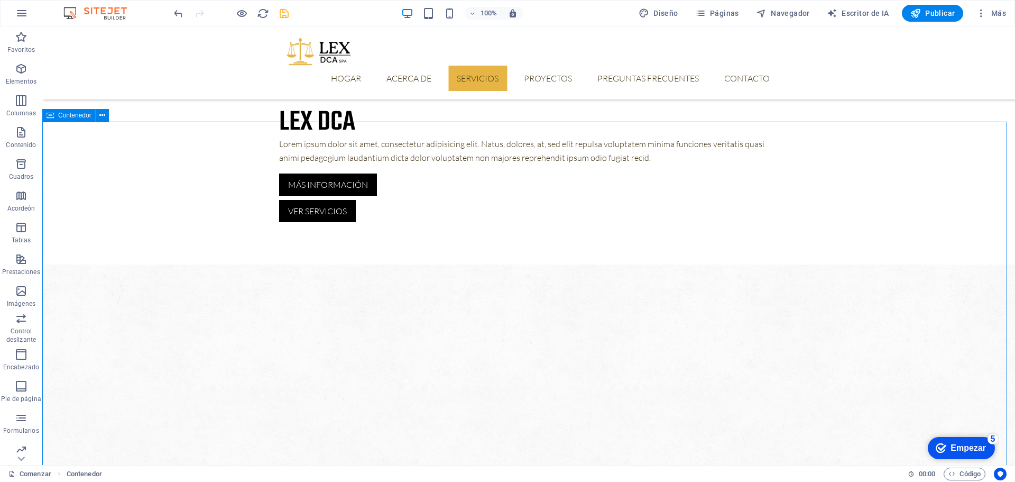
click at [48, 114] on icon at bounding box center [50, 115] width 7 height 13
click at [104, 115] on icon at bounding box center [102, 115] width 6 height 11
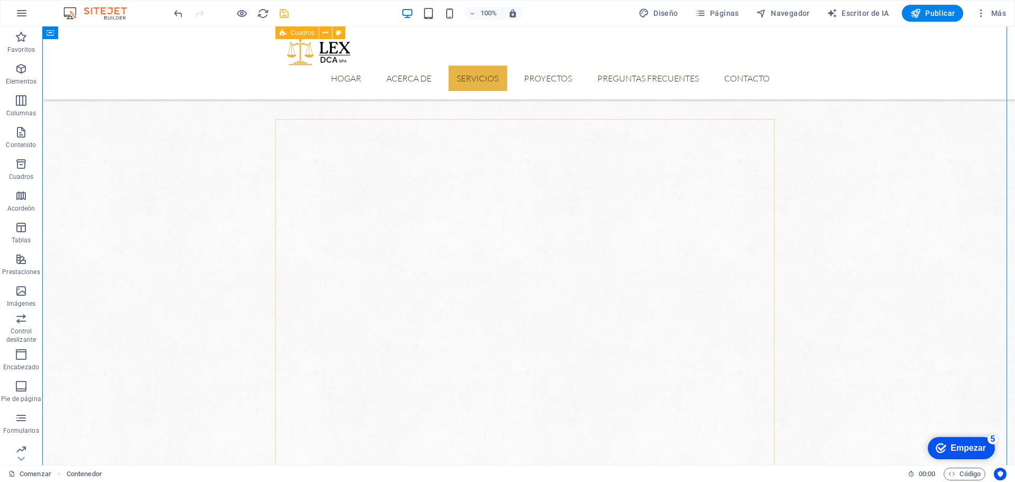
scroll to position [651, 0]
click at [284, 111] on icon at bounding box center [283, 113] width 7 height 13
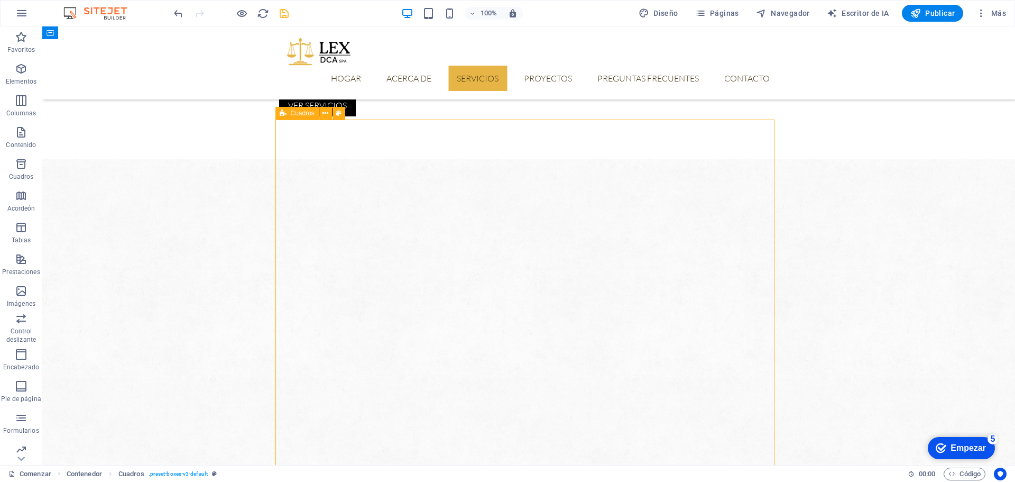
click at [282, 111] on icon at bounding box center [283, 113] width 7 height 13
select select "rem"
select select "px"
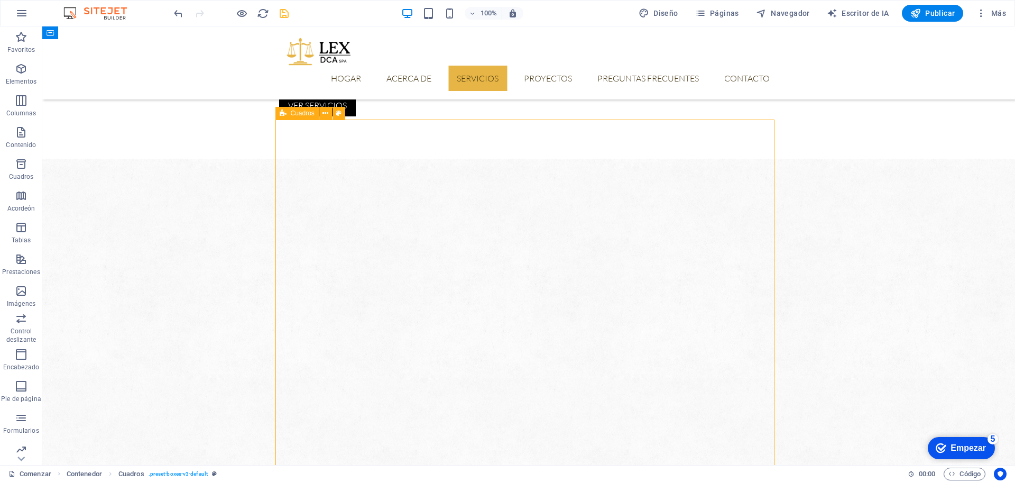
select select "rem"
select select "px"
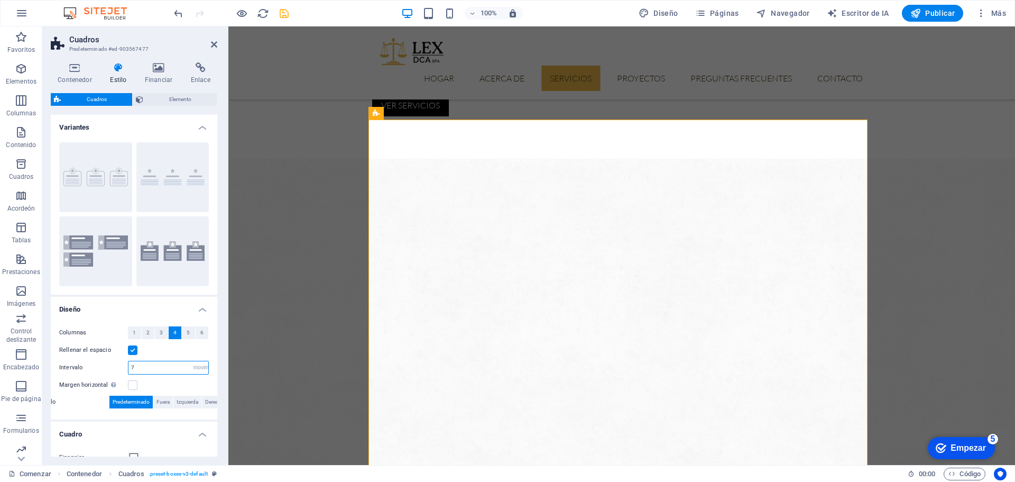
click at [153, 369] on input "7" at bounding box center [169, 367] width 80 height 13
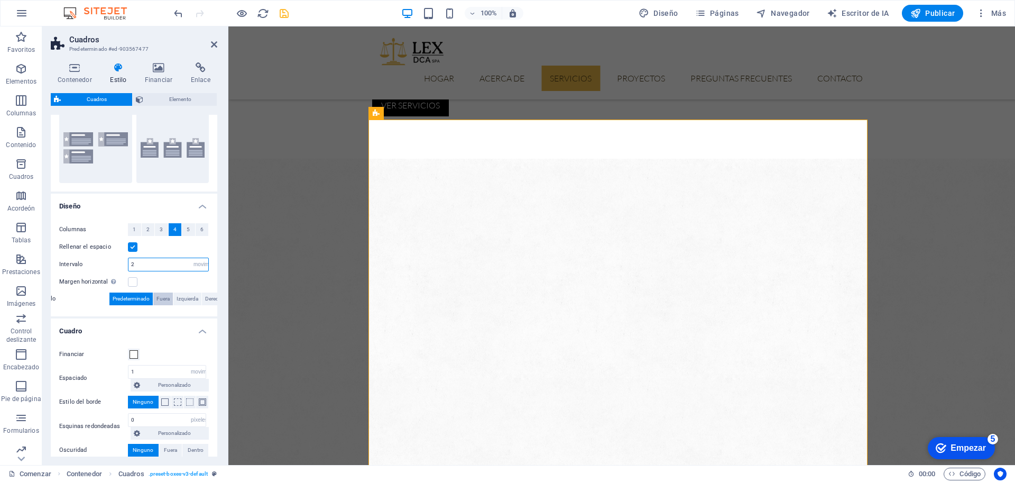
scroll to position [66, 0]
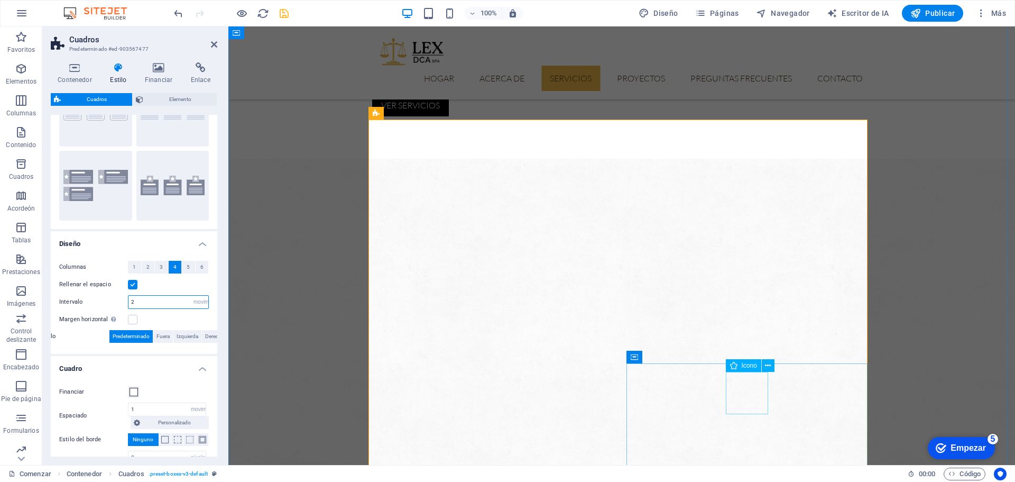
type input "2"
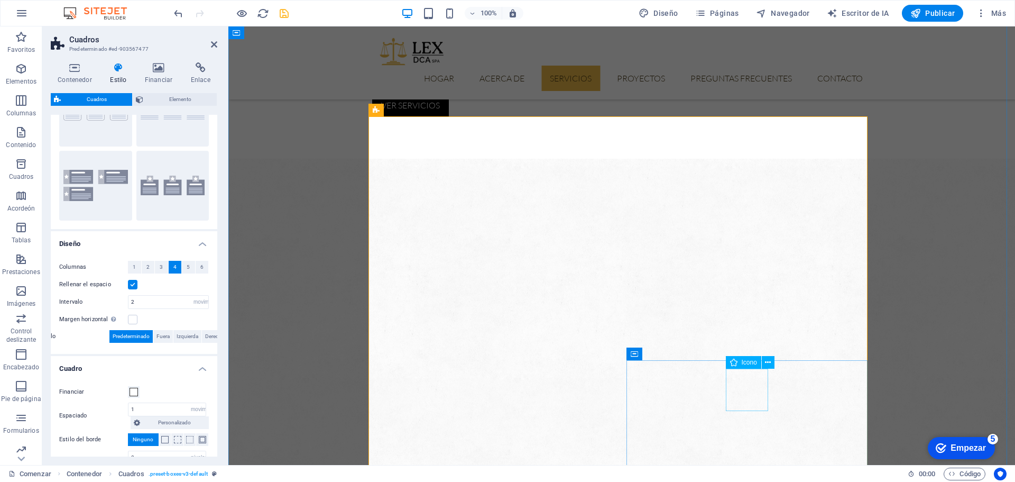
scroll to position [703, 0]
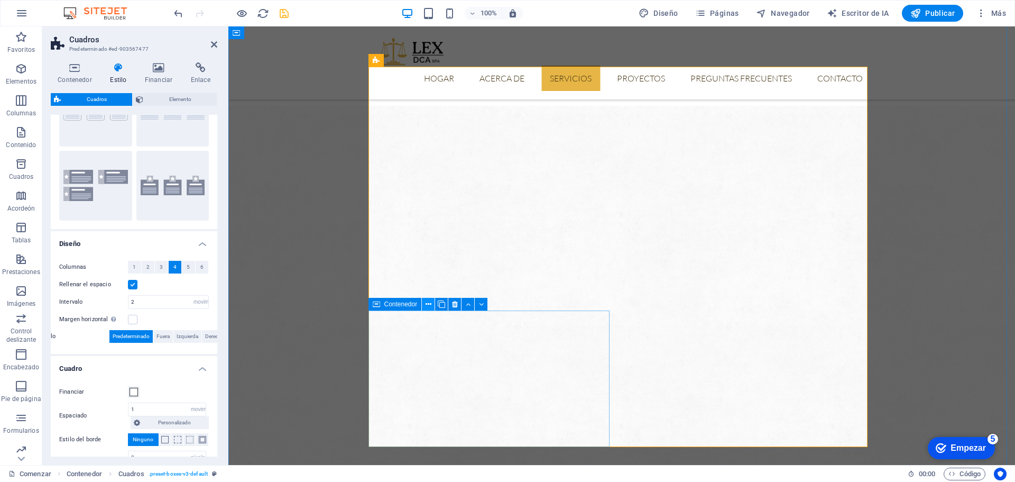
click at [426, 301] on icon at bounding box center [429, 304] width 6 height 11
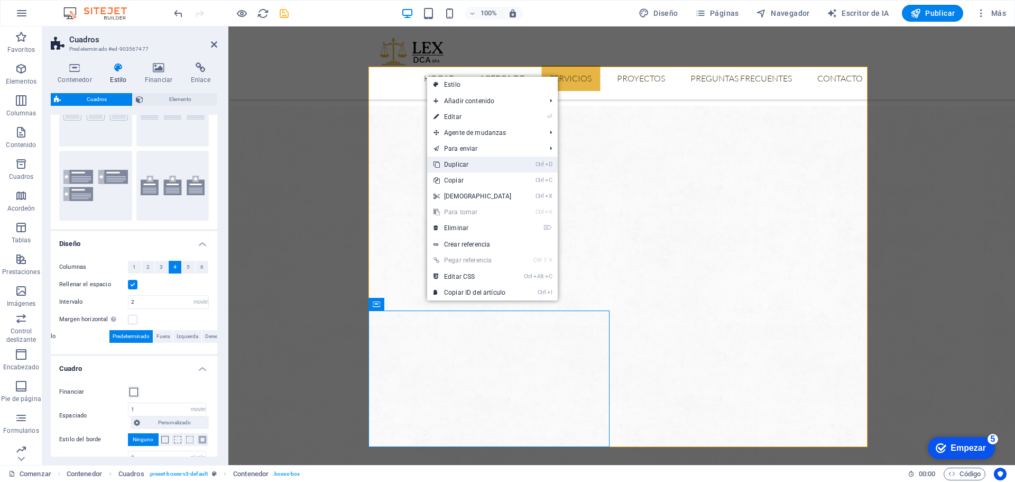
click at [446, 159] on link "Ctrl D Duplicar" at bounding box center [472, 165] width 91 height 16
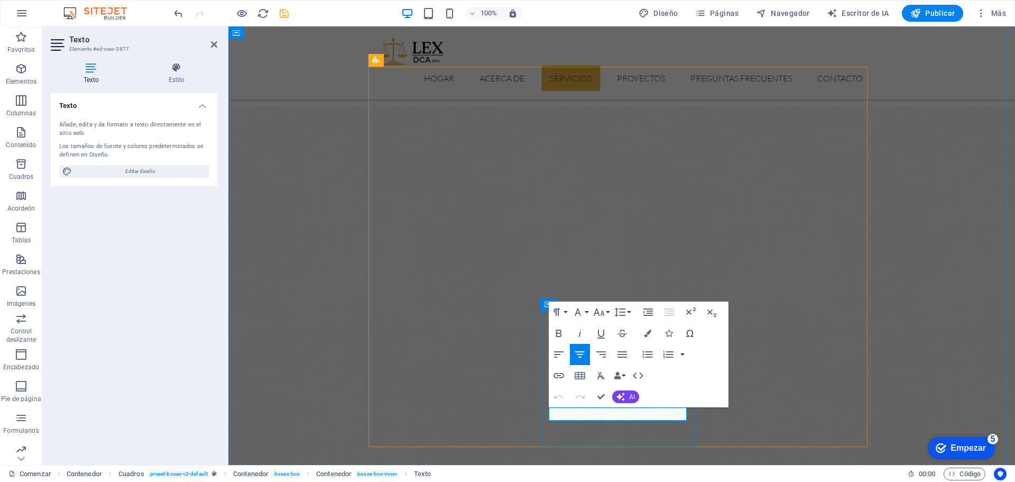
drag, startPoint x: 652, startPoint y: 416, endPoint x: 589, endPoint y: 424, distance: 64.0
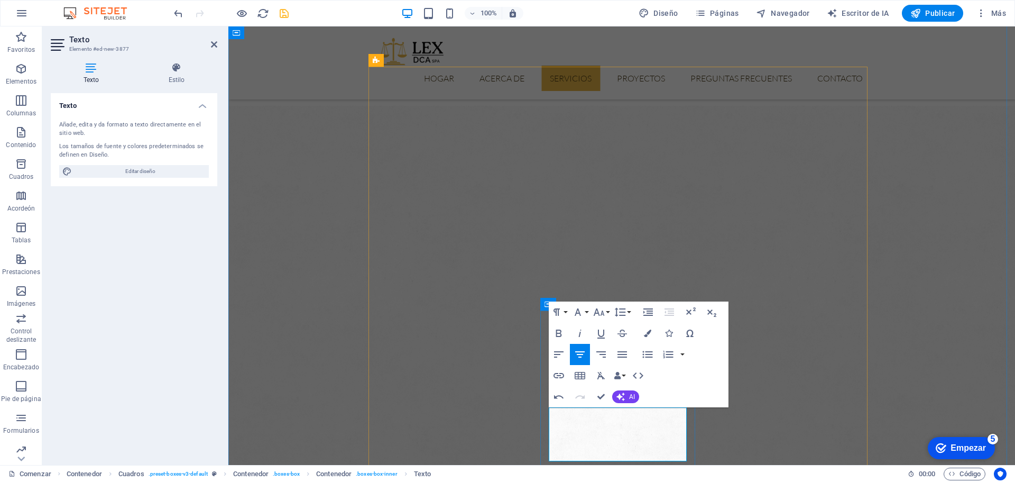
scroll to position [271, 1]
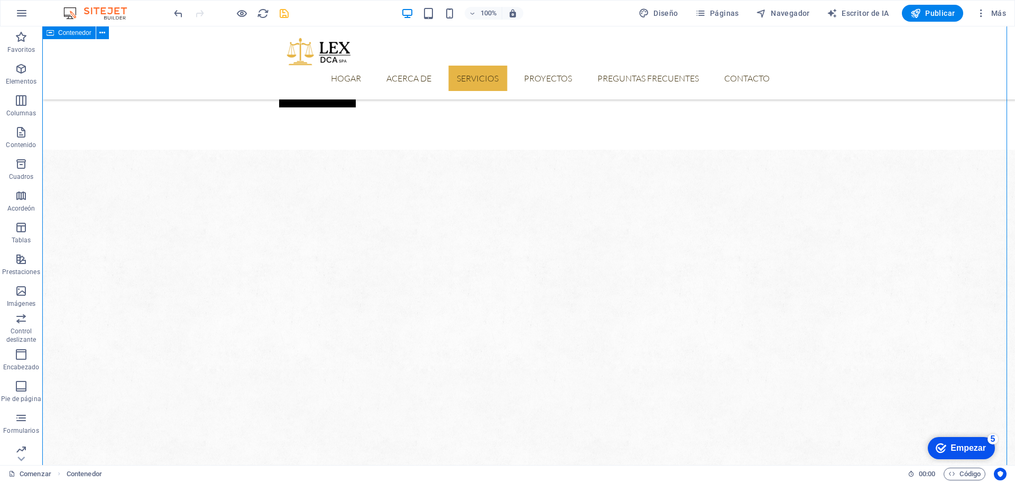
scroll to position [651, 0]
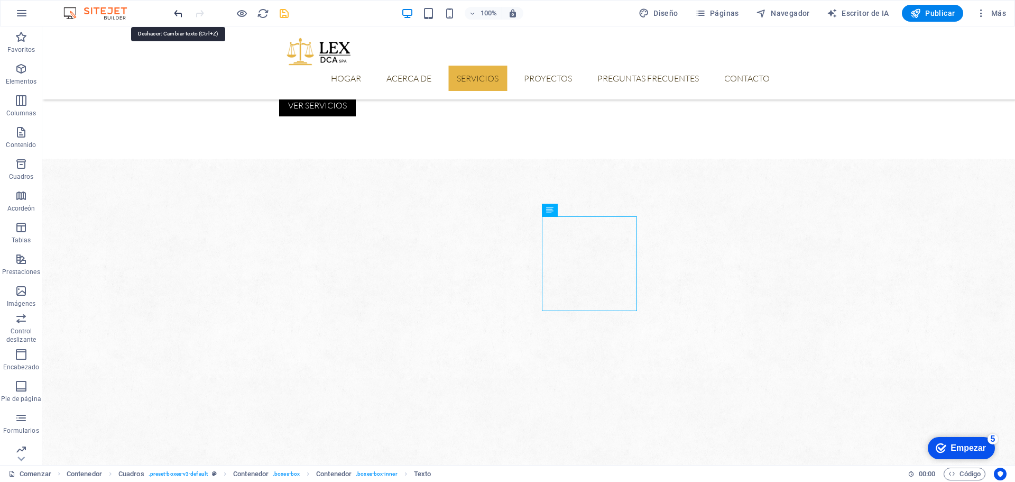
click at [177, 13] on icon "deshacer" at bounding box center [178, 13] width 12 height 12
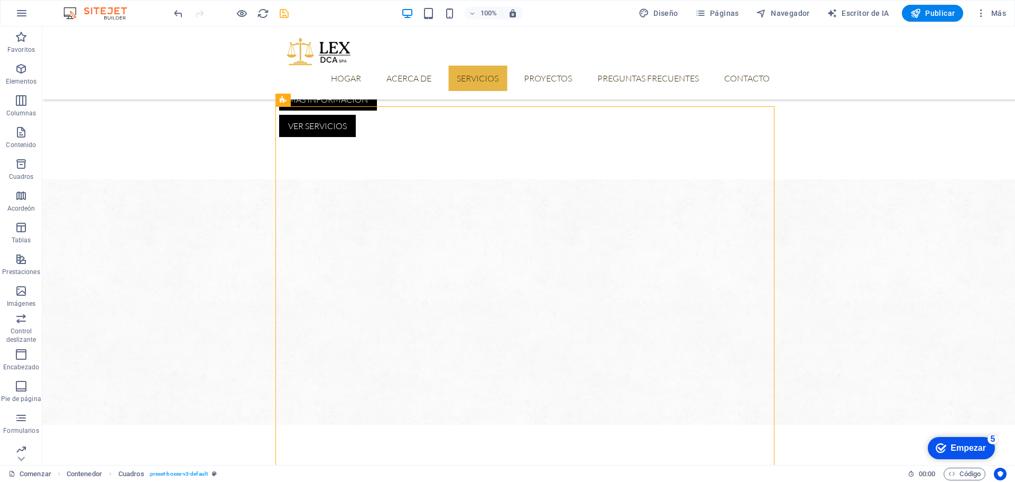
scroll to position [664, 0]
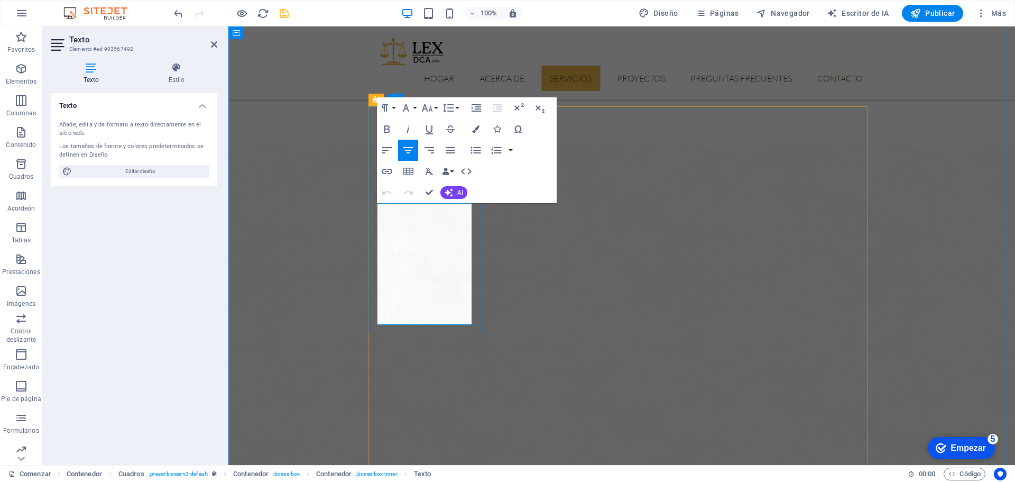
drag, startPoint x: 466, startPoint y: 319, endPoint x: 384, endPoint y: 319, distance: 82.5
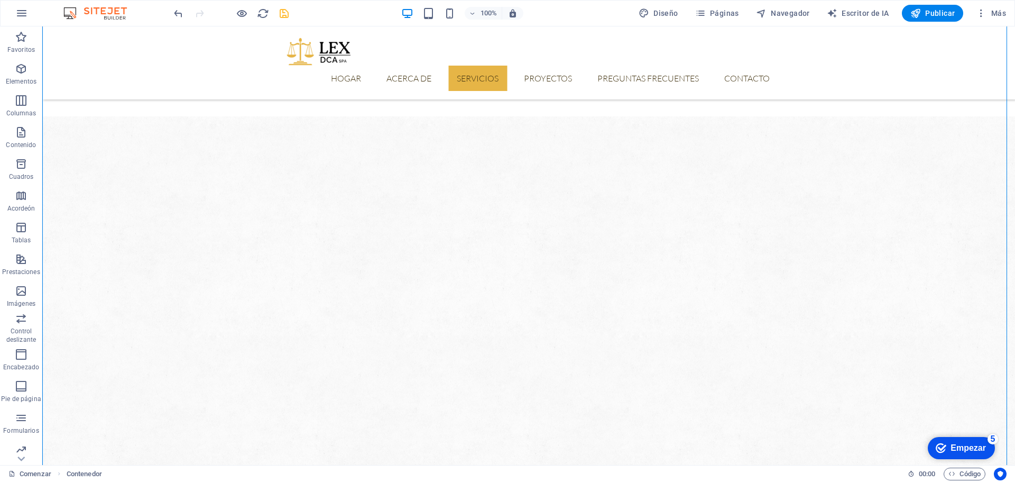
scroll to position [678, 0]
click at [286, 14] on icon "ahorrar" at bounding box center [284, 13] width 12 height 12
